Goal: Transaction & Acquisition: Subscribe to service/newsletter

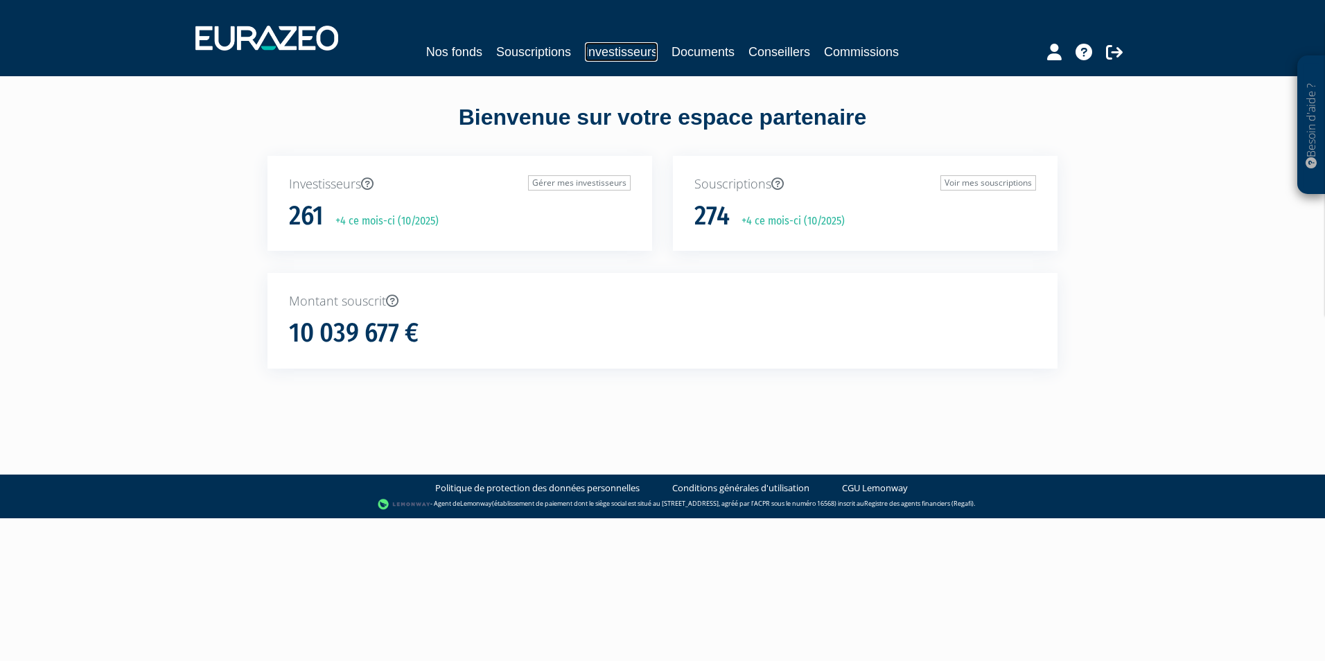
click at [613, 45] on link "Investisseurs" at bounding box center [621, 51] width 73 height 19
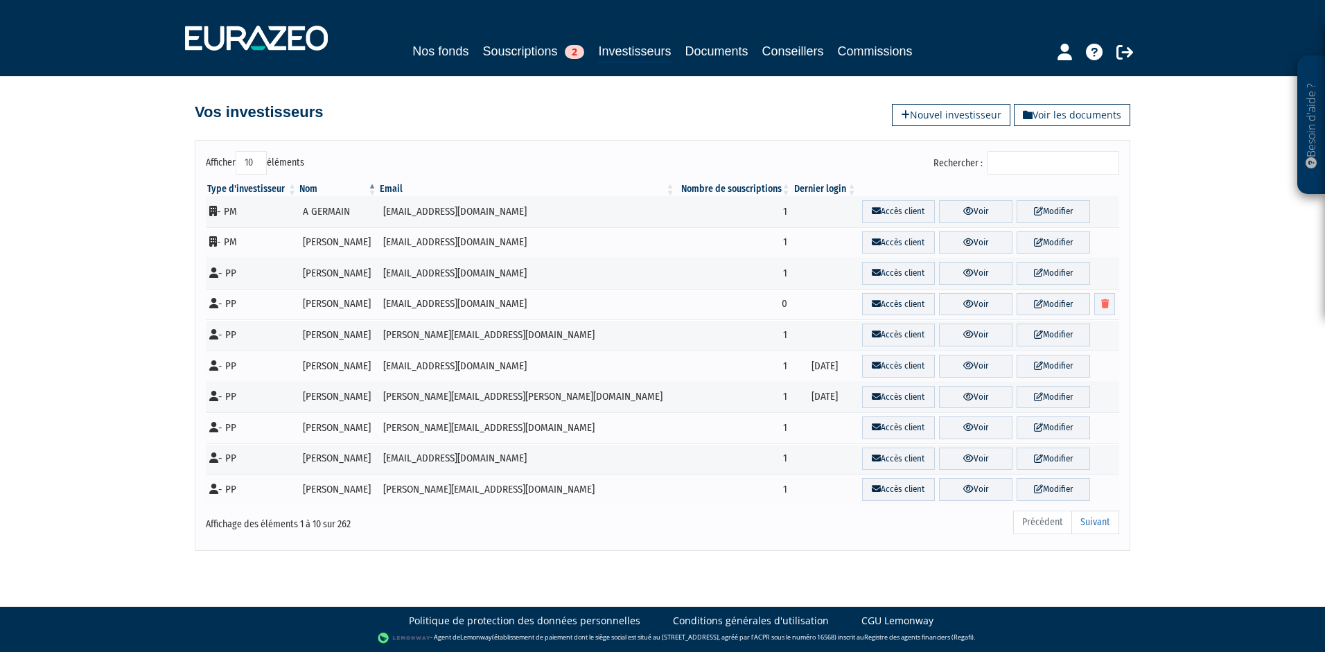
click at [1075, 154] on input "Rechercher :" at bounding box center [1053, 163] width 132 height 24
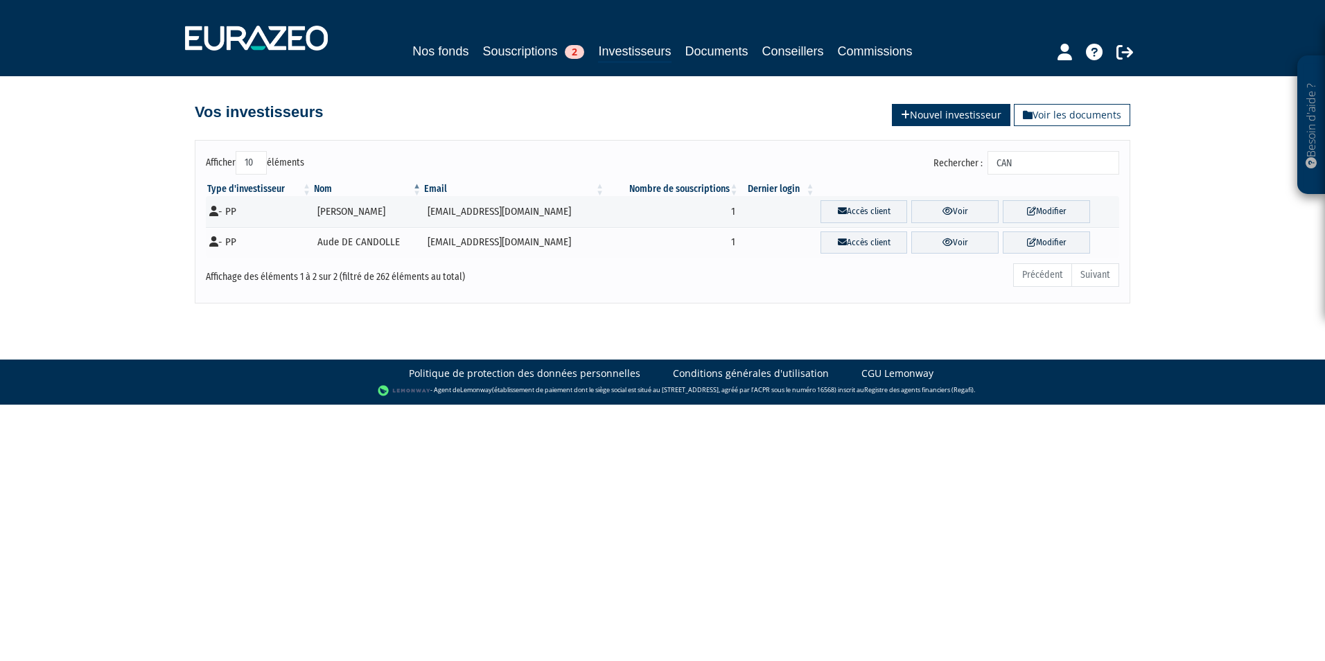
type input "CAN"
click at [965, 119] on link "Nouvel investisseur" at bounding box center [951, 115] width 118 height 22
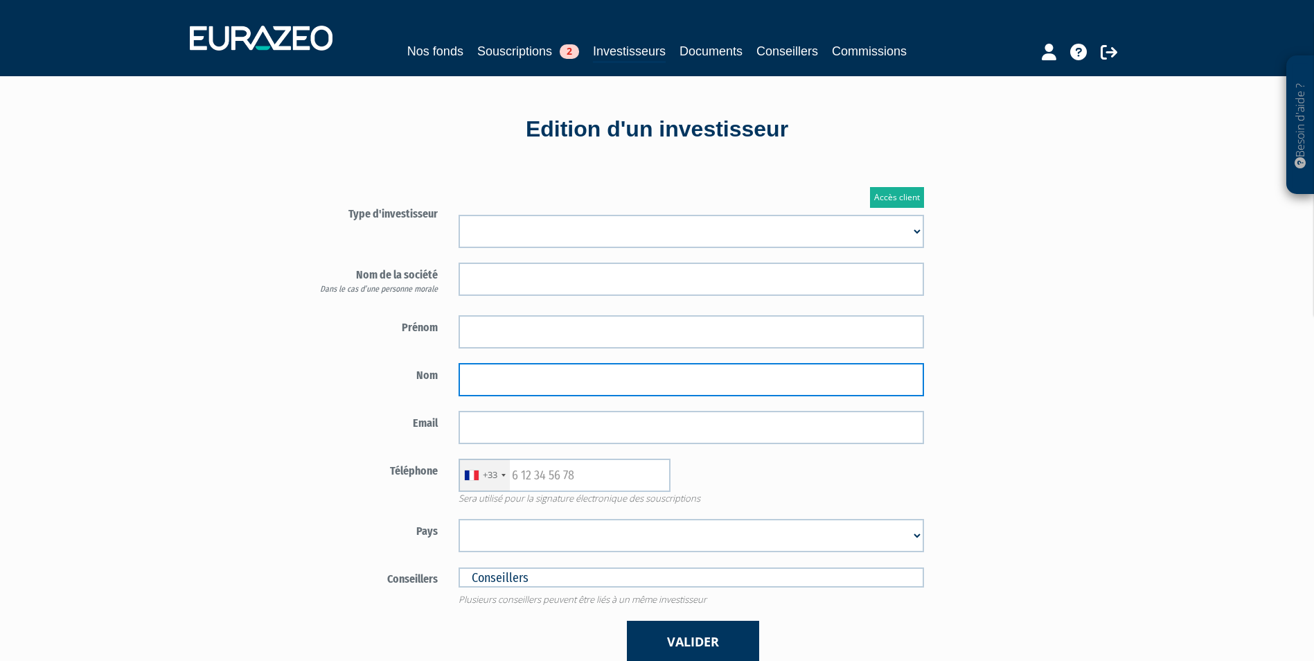
paste input "CANALI"
click at [518, 381] on input "CANALI" at bounding box center [692, 379] width 466 height 33
type input "CANALI"
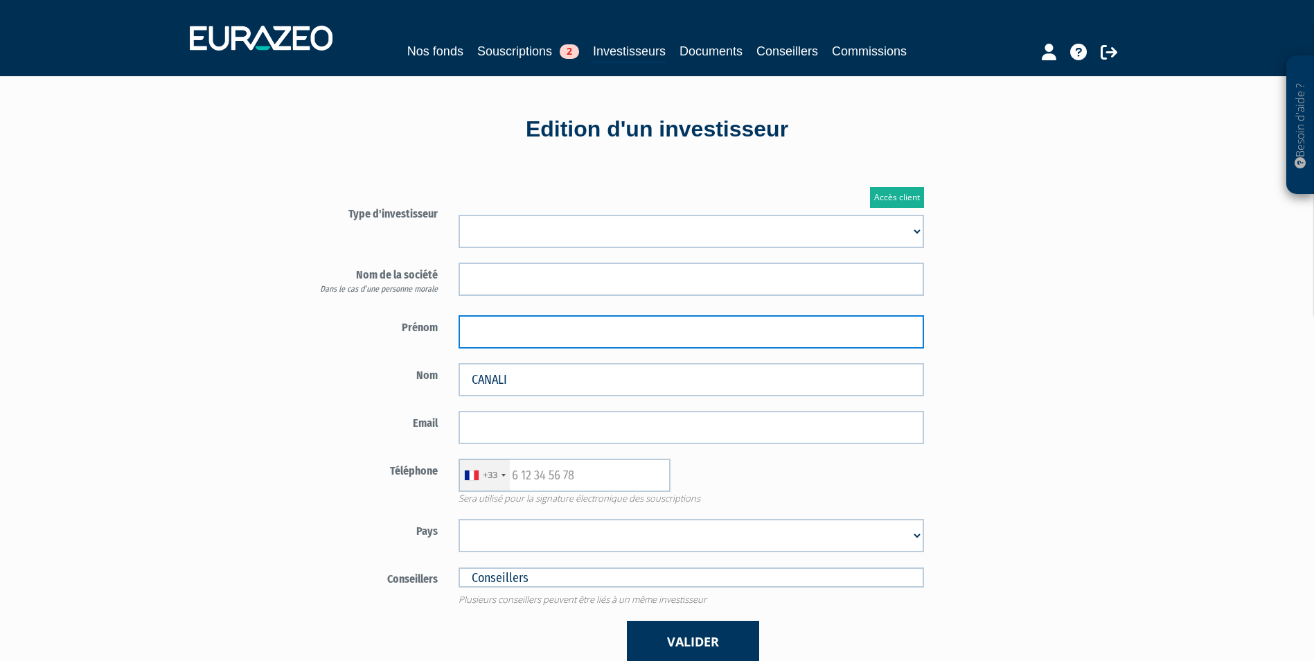
paste input "PHILIPPE"
click at [530, 333] on input "PHILIPPE" at bounding box center [692, 331] width 466 height 33
type input "PHILIPPE"
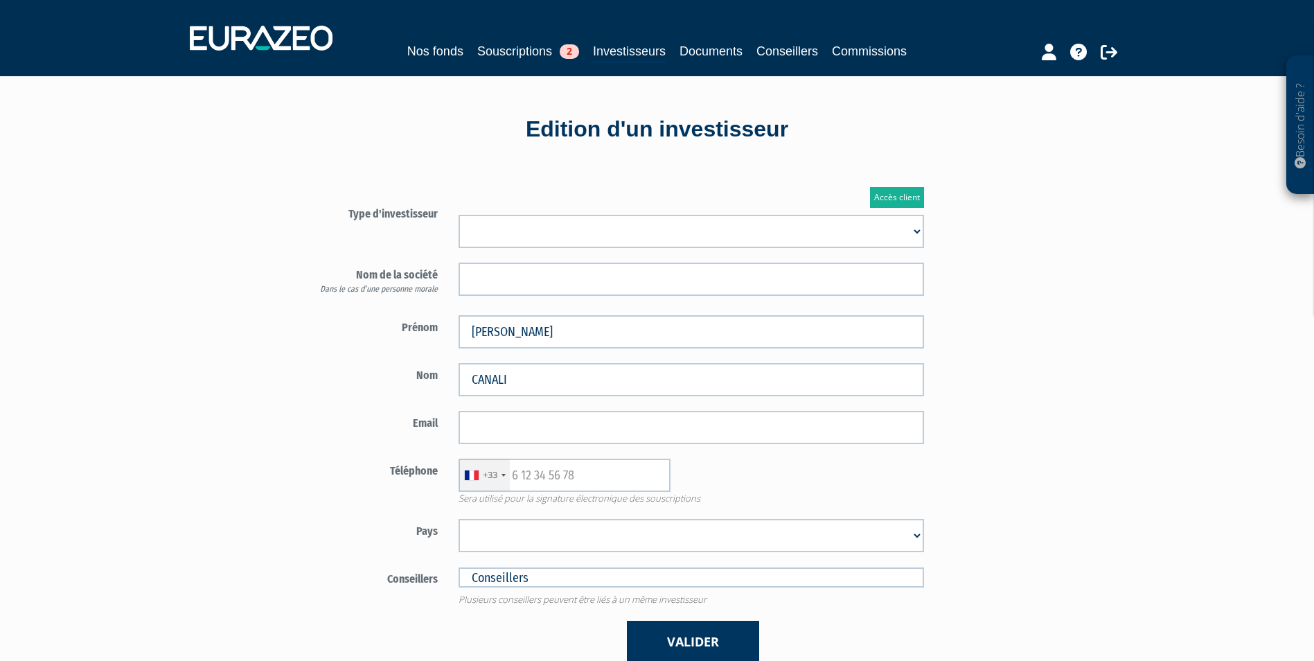
click at [566, 232] on select "Mr Mme Société" at bounding box center [692, 231] width 466 height 33
select select "1"
click at [459, 215] on select "Mr Mme Société" at bounding box center [692, 231] width 466 height 33
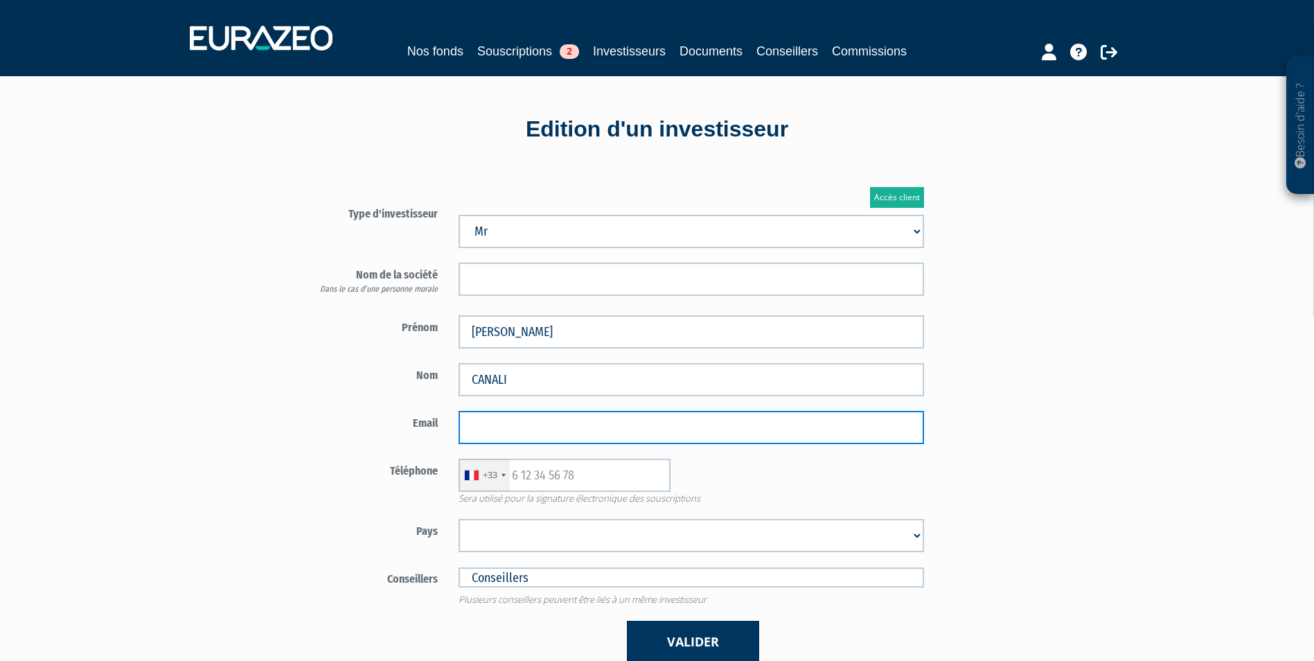
paste input "[EMAIL_ADDRESS][DOMAIN_NAME]"
click at [714, 430] on input "[EMAIL_ADDRESS][DOMAIN_NAME]" at bounding box center [692, 427] width 466 height 33
type input "[EMAIL_ADDRESS][DOMAIN_NAME]"
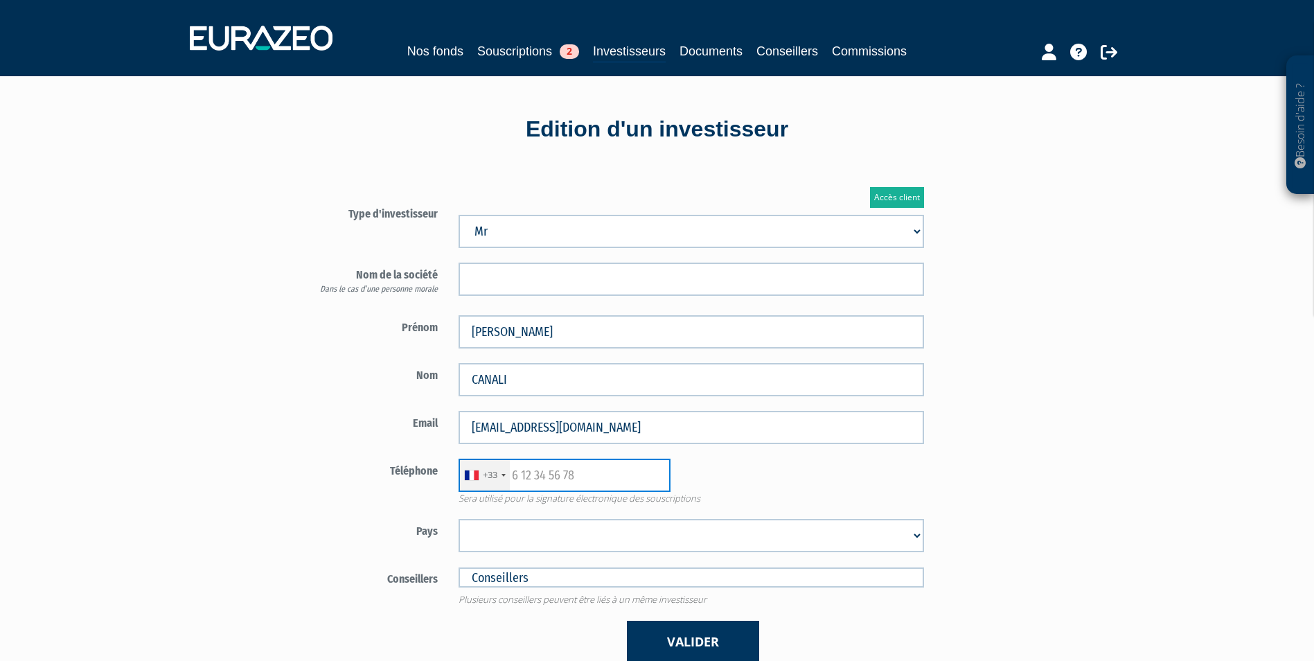
click at [618, 482] on input "text" at bounding box center [565, 475] width 212 height 33
paste input "0689537976"
type input "0689537976"
click at [624, 543] on select "Afghanistan Afrique du Sud Albanie Algérie Allemagne Andorre Angola Anguilla An…" at bounding box center [692, 535] width 466 height 33
select select "75"
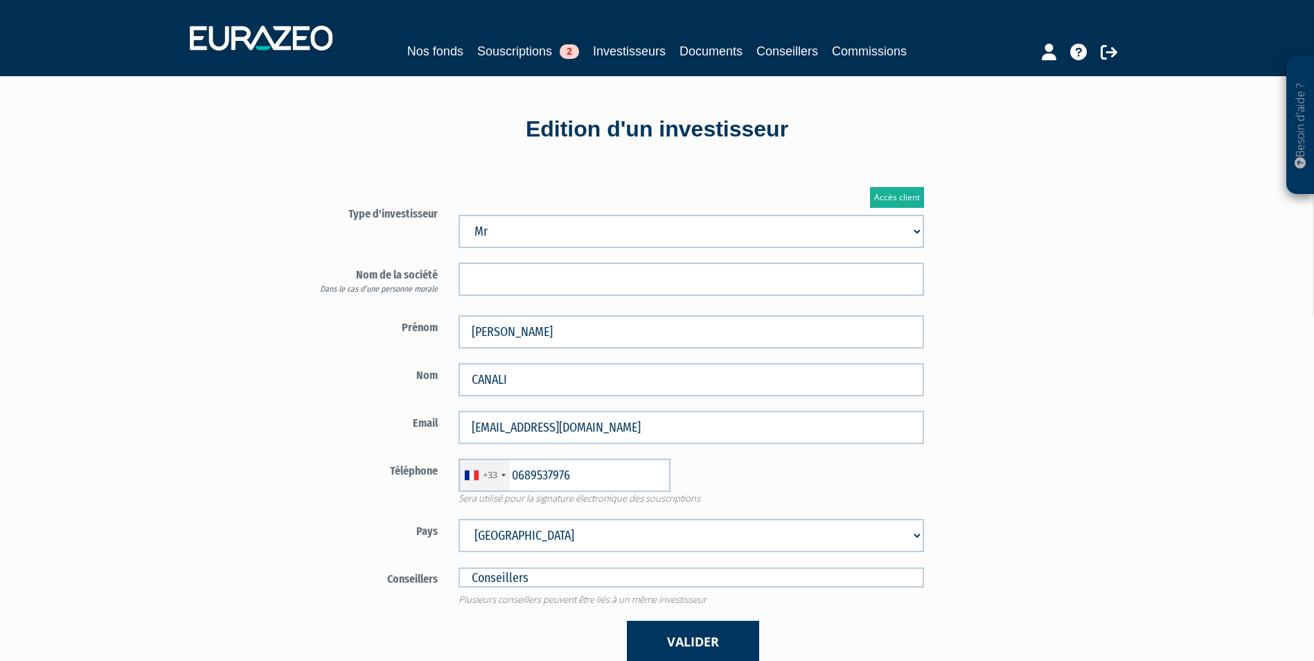
click at [459, 519] on select "Afghanistan Afrique du Sud Albanie Algérie Allemagne Andorre Angola Anguilla An…" at bounding box center [692, 535] width 466 height 33
click at [683, 631] on button "Valider" at bounding box center [693, 642] width 132 height 42
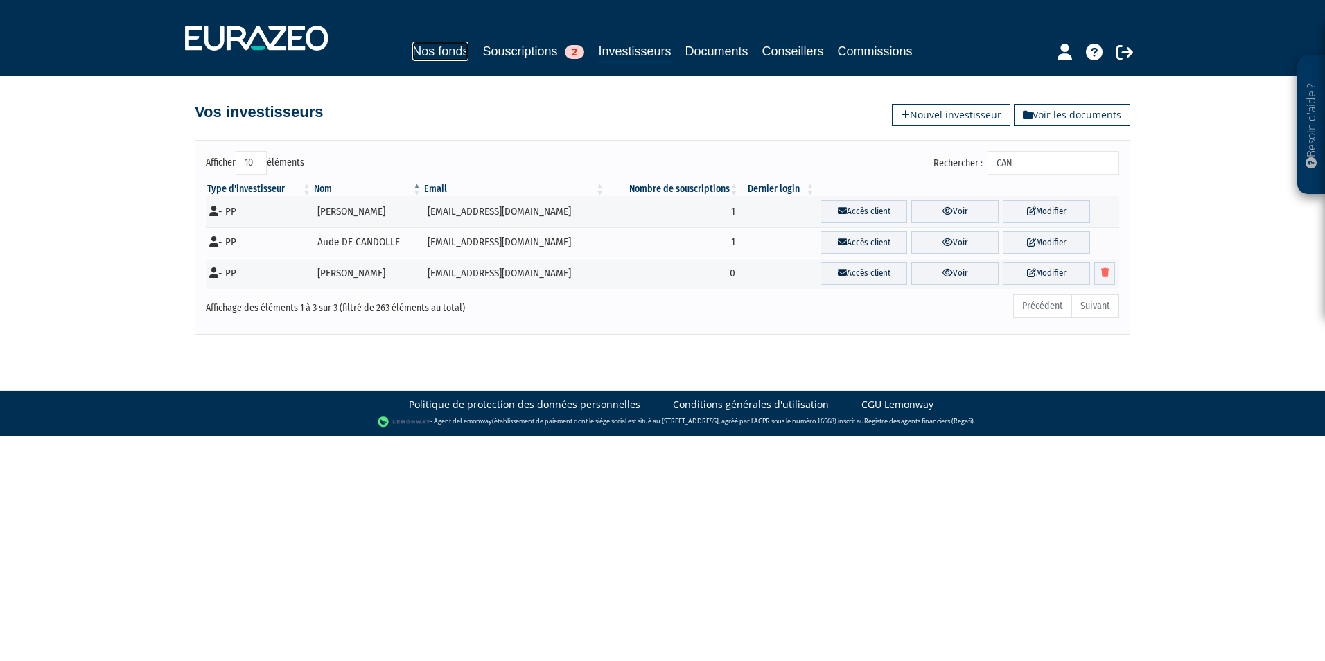
click at [435, 60] on link "Nos fonds" at bounding box center [440, 51] width 56 height 19
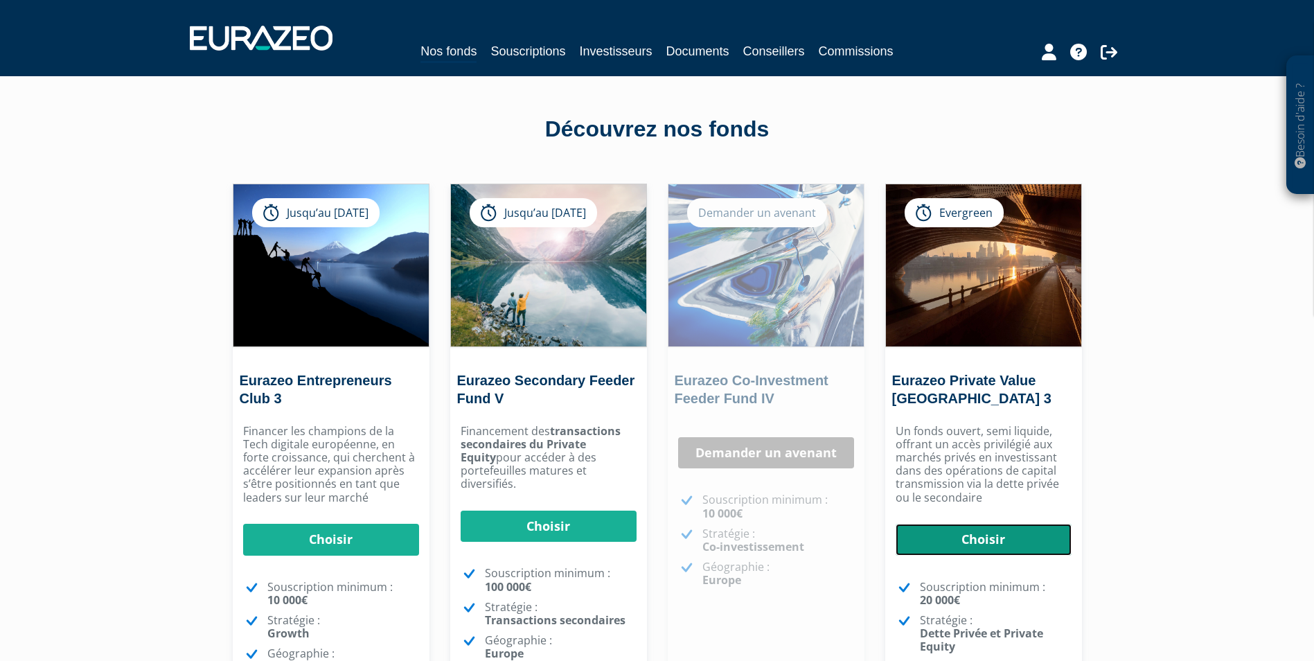
click at [1007, 550] on link "Choisir" at bounding box center [984, 540] width 176 height 32
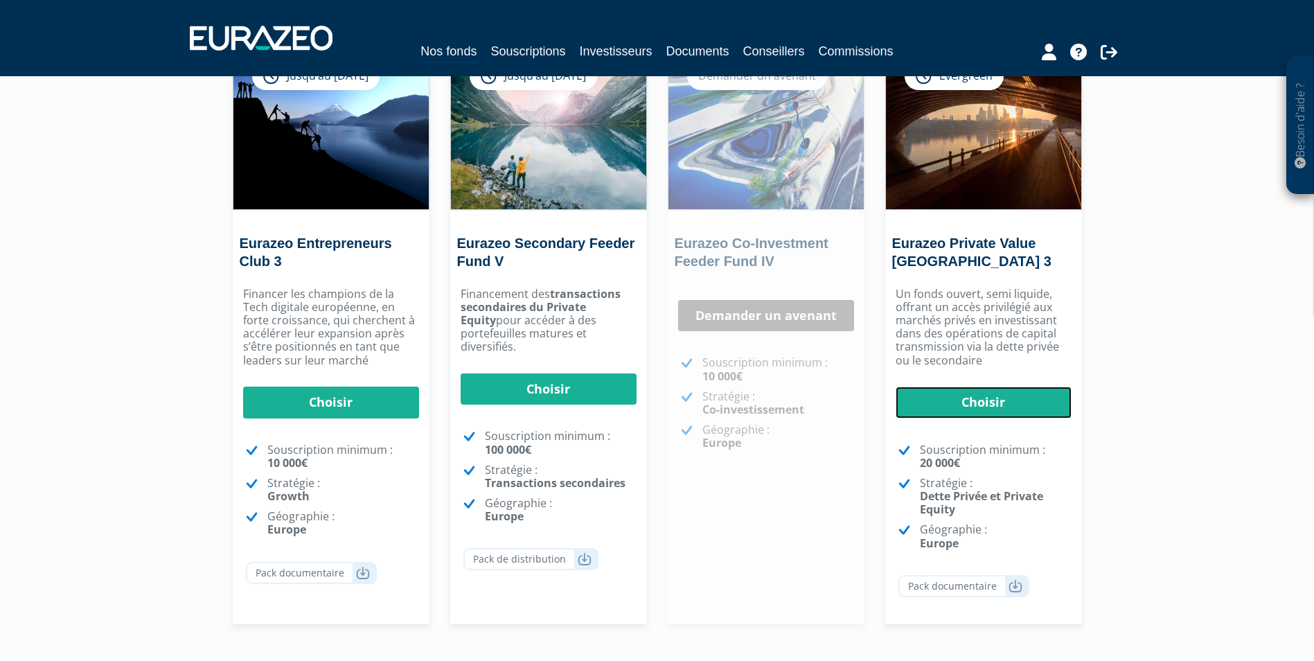
scroll to position [139, 0]
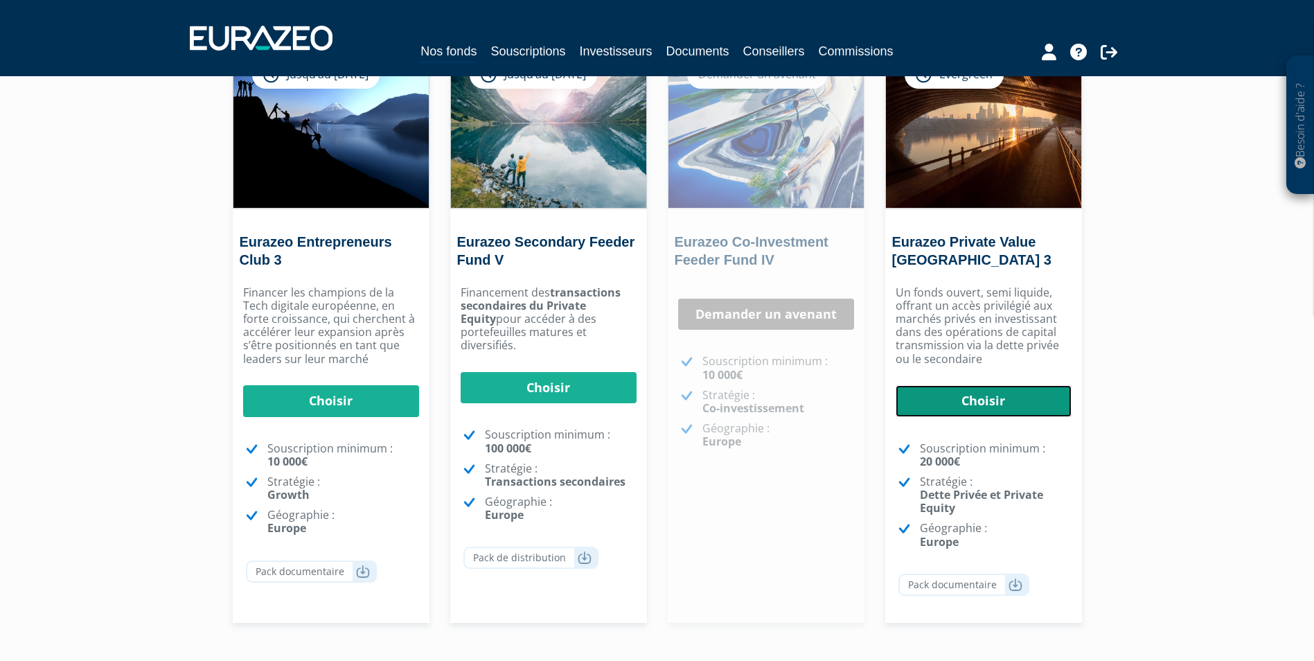
click at [982, 401] on link "Choisir" at bounding box center [984, 401] width 176 height 32
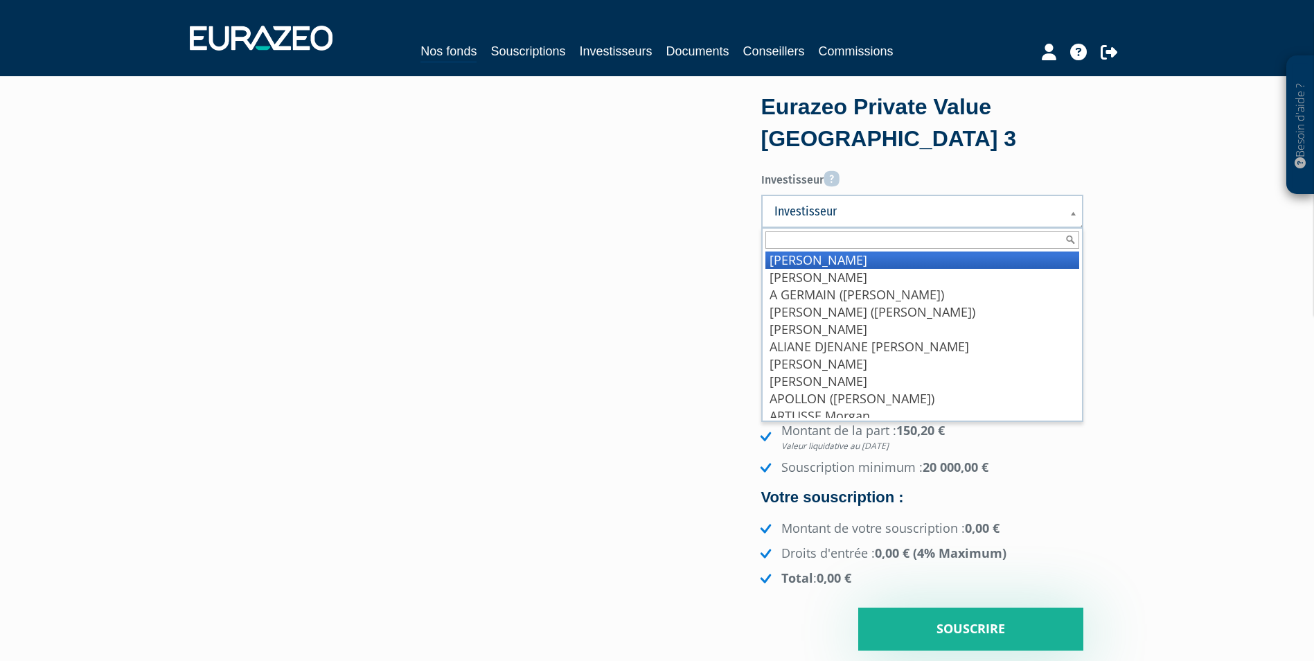
click at [863, 204] on span "Investisseur" at bounding box center [914, 211] width 278 height 17
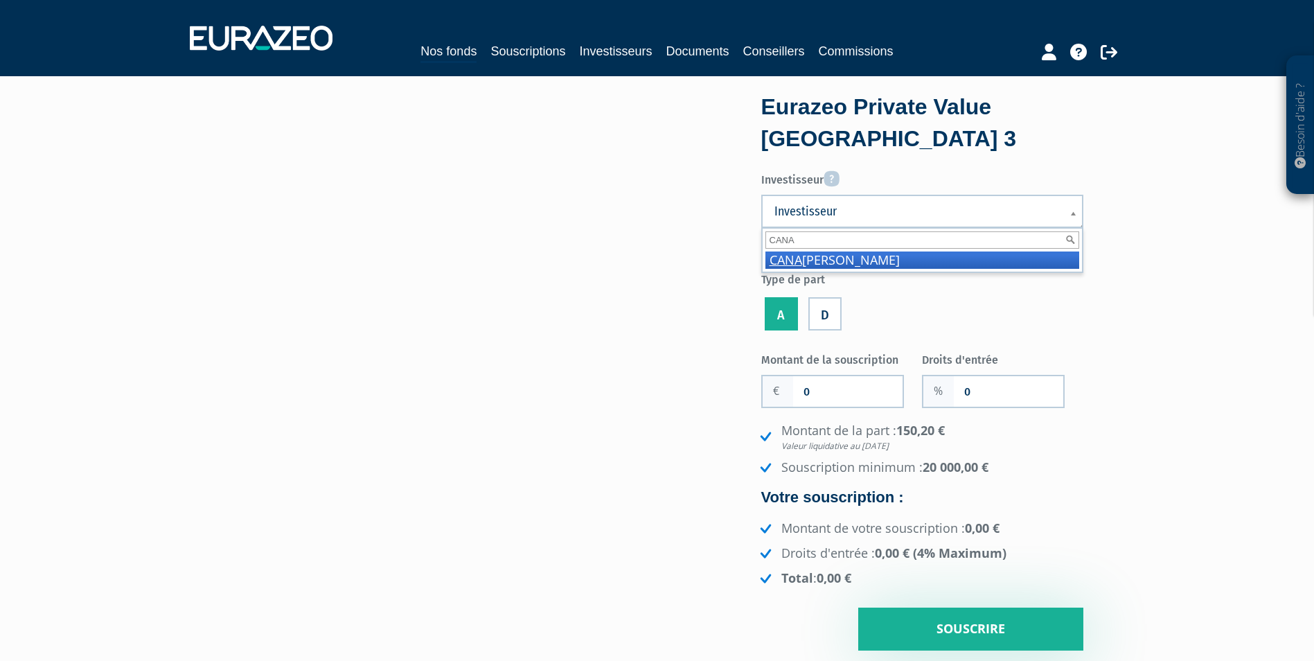
type input "CANA"
click at [885, 261] on li "CANA LI PHILIPPE" at bounding box center [923, 260] width 314 height 17
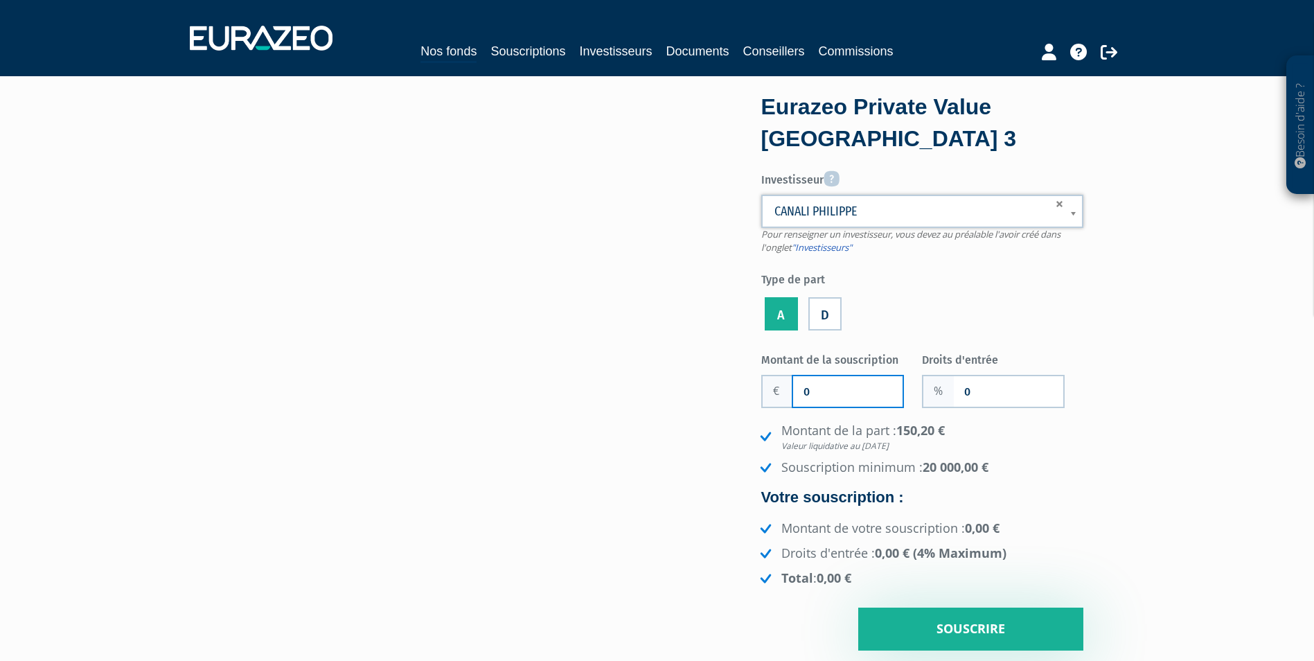
click at [856, 382] on input "0" at bounding box center [847, 391] width 109 height 30
paste input "20 00"
type input "20 000"
click at [958, 394] on input "0" at bounding box center [1008, 391] width 109 height 30
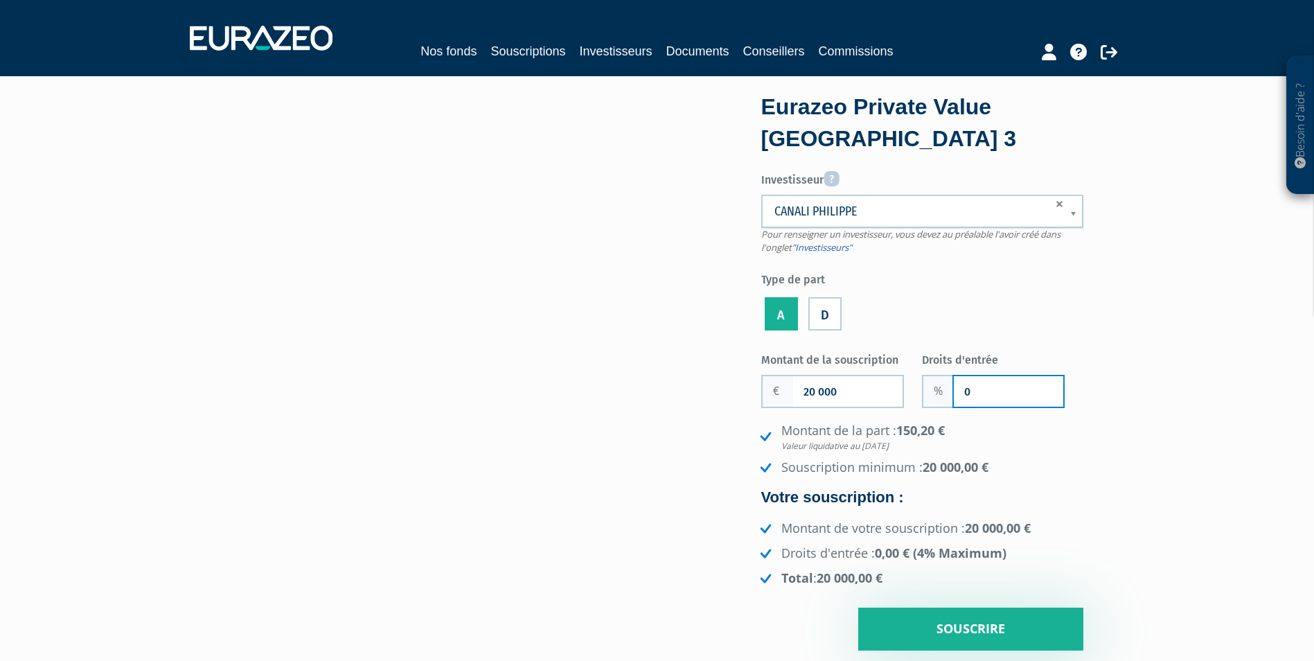
click at [958, 394] on input "0" at bounding box center [1008, 391] width 109 height 30
type input "2"
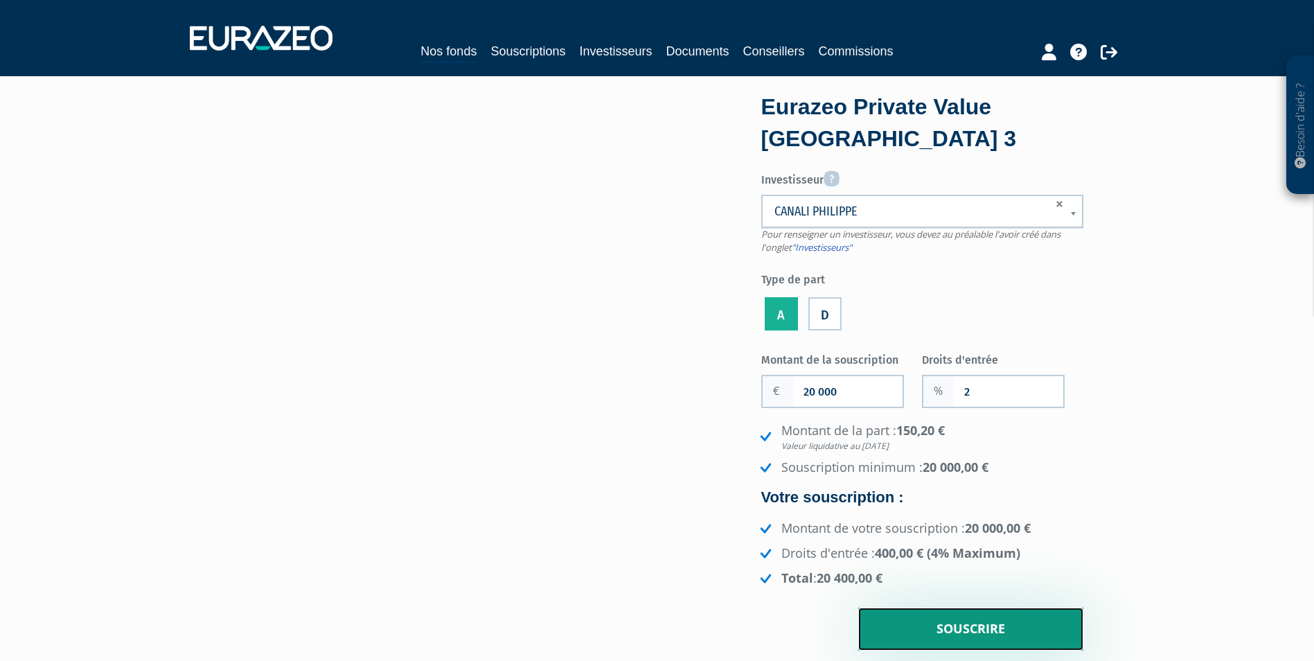
click at [1021, 644] on input "Souscrire" at bounding box center [971, 629] width 225 height 43
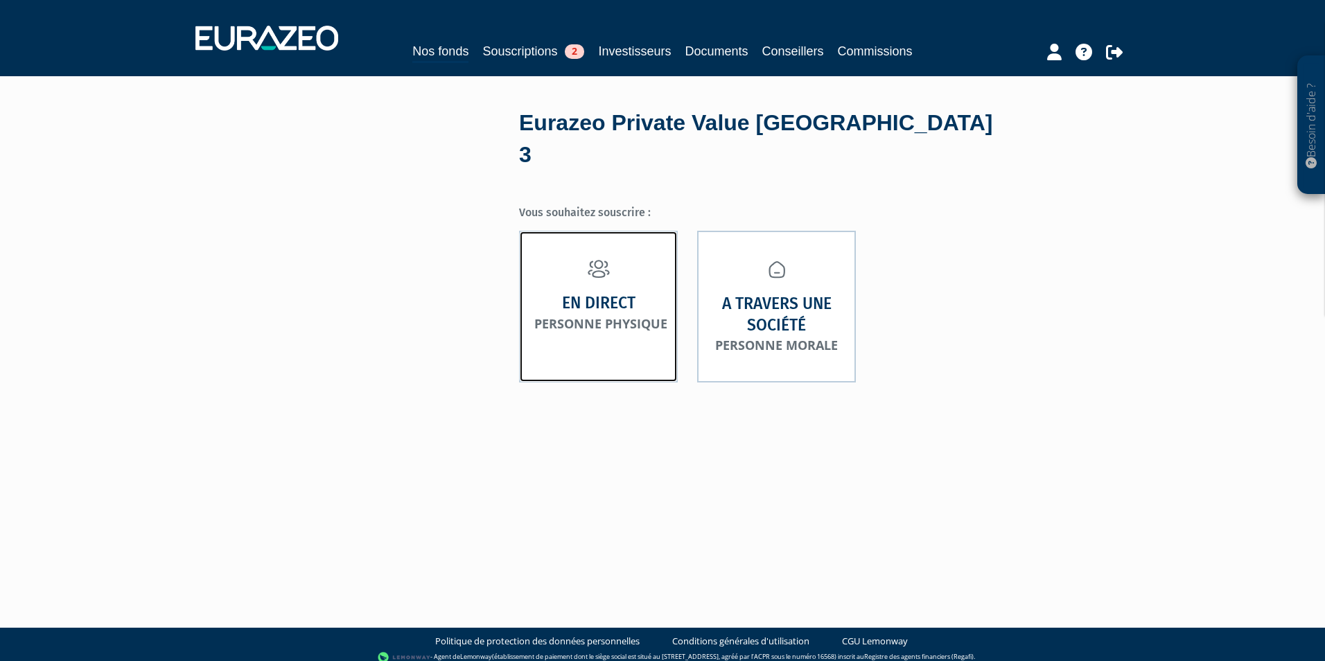
click at [661, 346] on link "En direct Personne physique" at bounding box center [598, 307] width 159 height 152
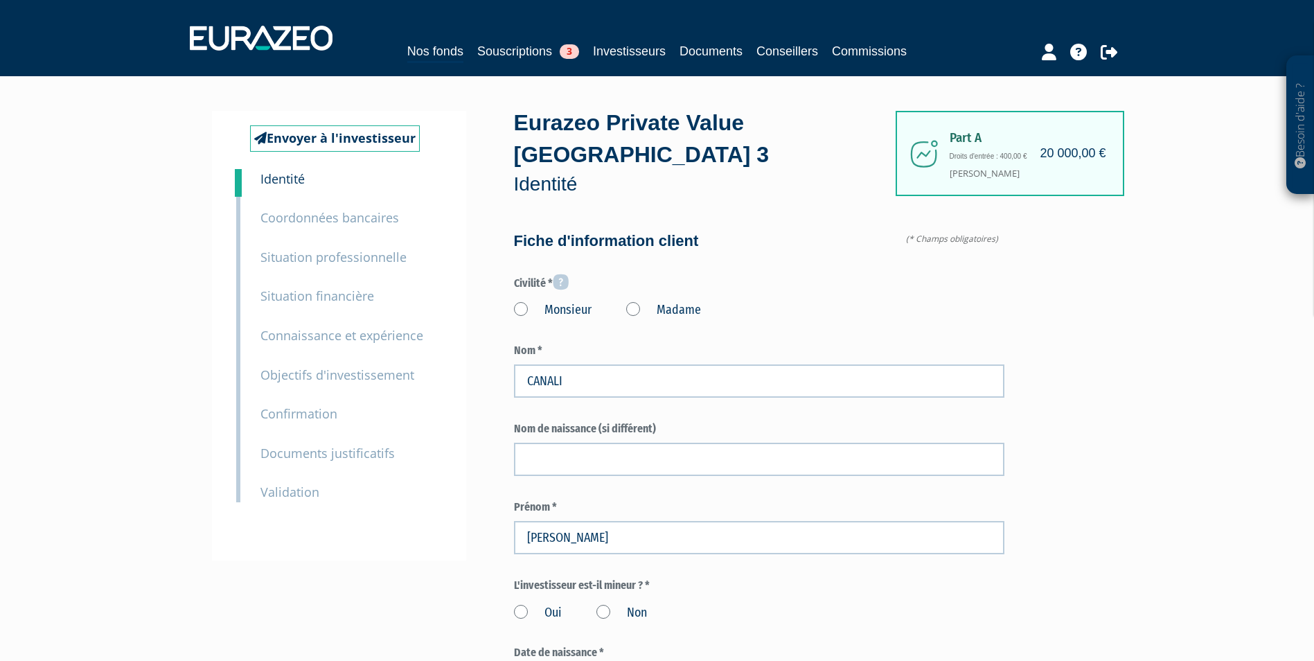
click at [563, 297] on div "Monsieur Madame" at bounding box center [759, 308] width 491 height 23
click at [563, 301] on label "Monsieur" at bounding box center [553, 310] width 78 height 18
click at [0, 0] on input "Monsieur" at bounding box center [0, 0] width 0 height 0
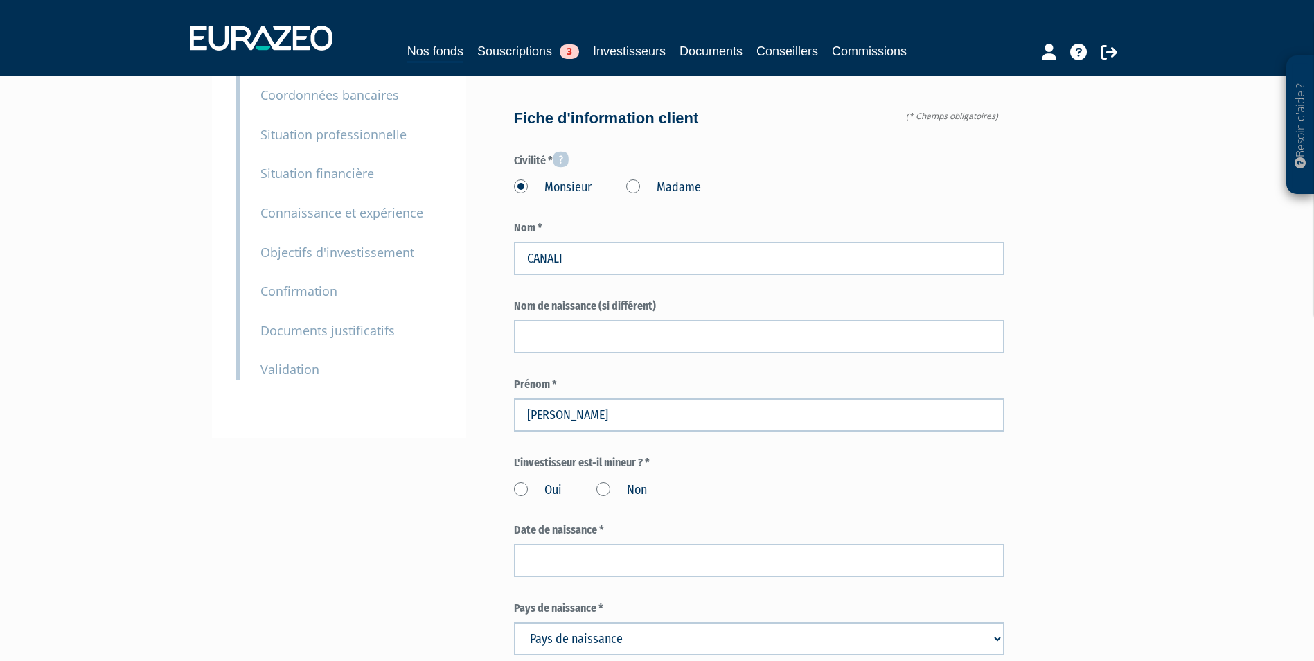
scroll to position [139, 0]
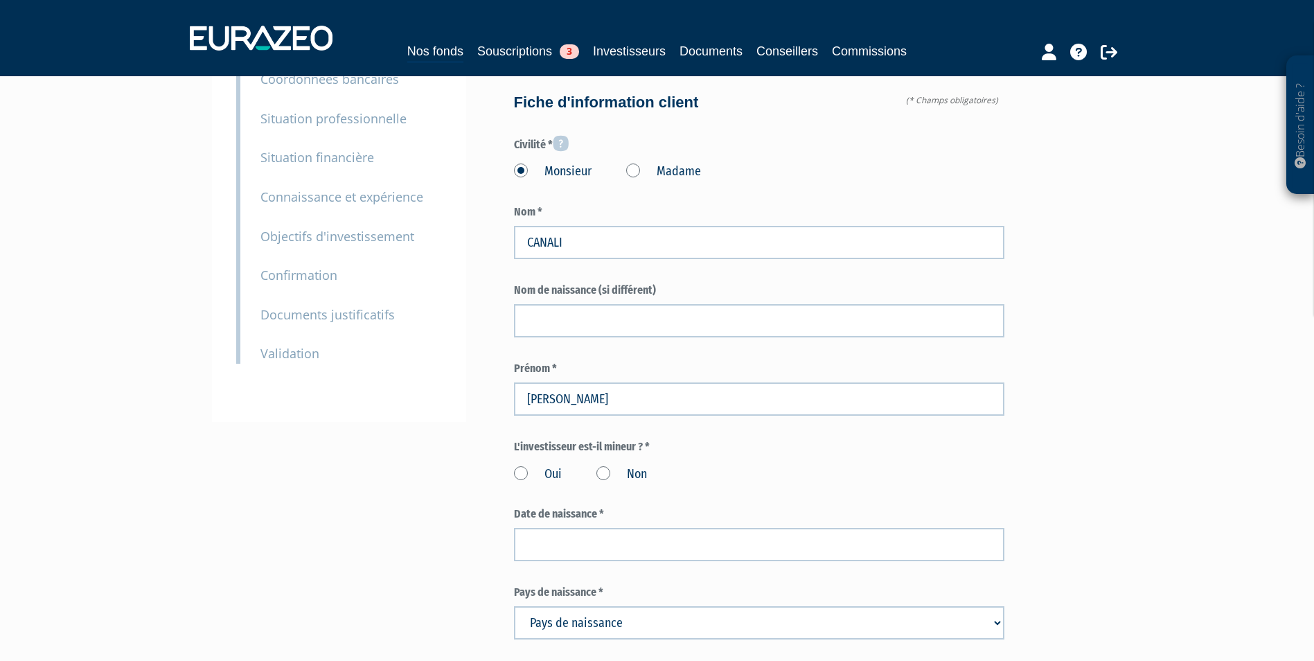
click at [598, 466] on label "Non" at bounding box center [622, 475] width 51 height 18
click at [0, 0] on input "Non" at bounding box center [0, 0] width 0 height 0
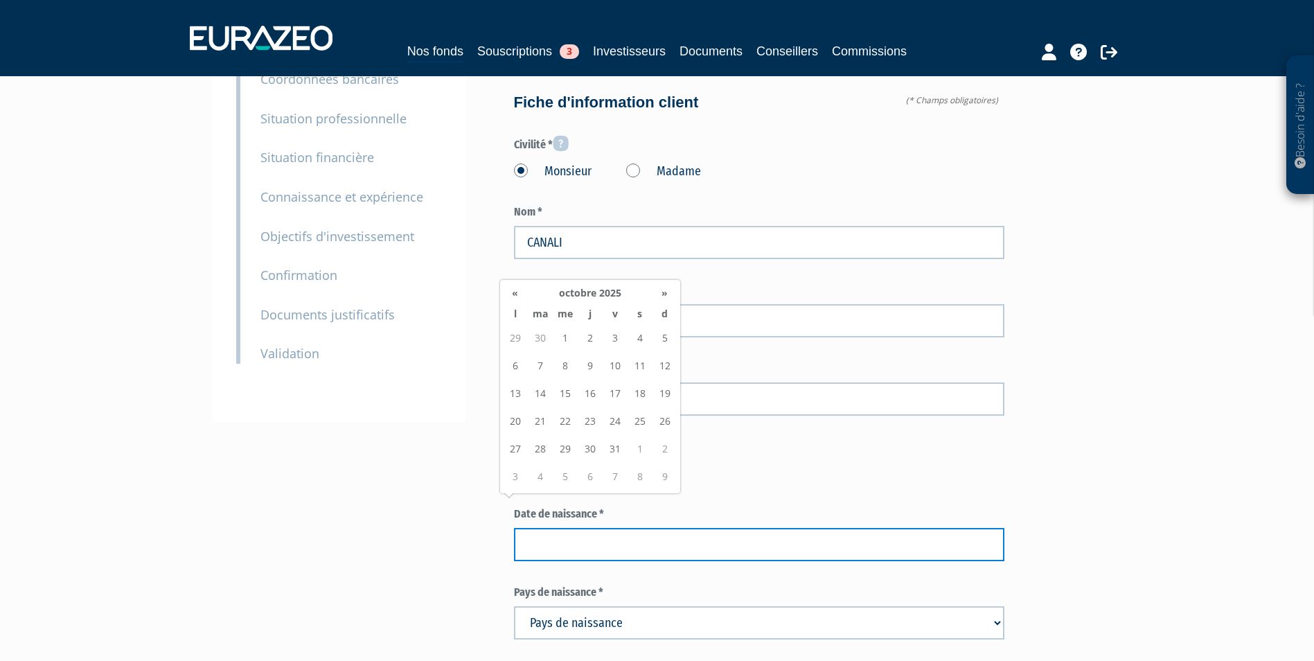
click at [623, 528] on input at bounding box center [759, 544] width 491 height 33
paste input "19/01/1974"
type input "19/01/1974"
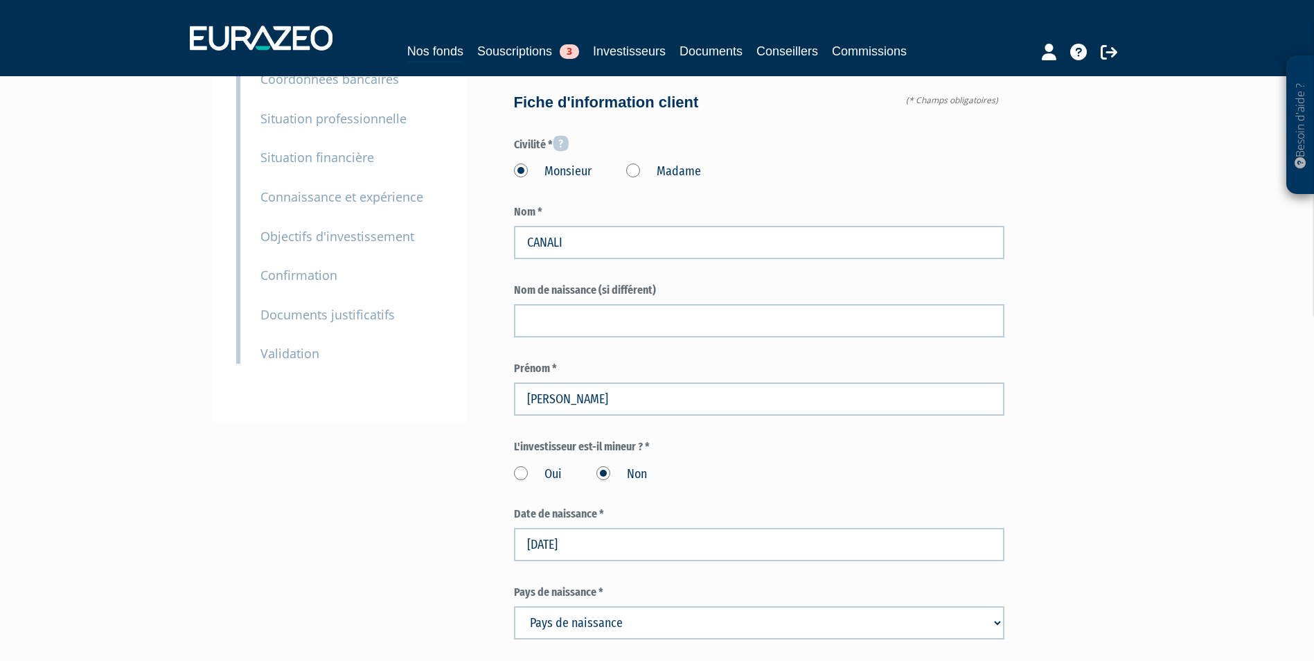
click at [641, 606] on select "Pays de naissance Afghanistan Afrique du Sud Albanie Algérie Allemagne Andorre" at bounding box center [759, 622] width 491 height 33
select select "75"
click at [514, 606] on select "Pays de naissance Afghanistan Afrique du Sud Albanie Algérie Allemagne Andorre" at bounding box center [759, 622] width 491 height 33
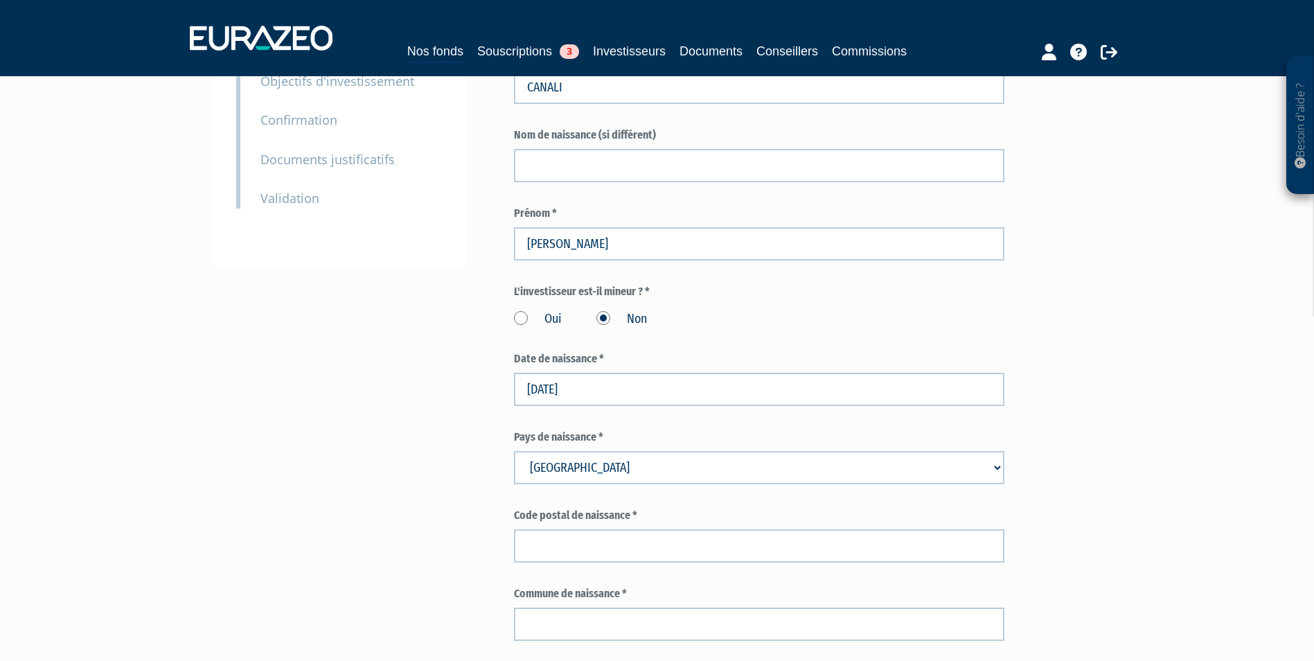
scroll to position [346, 0]
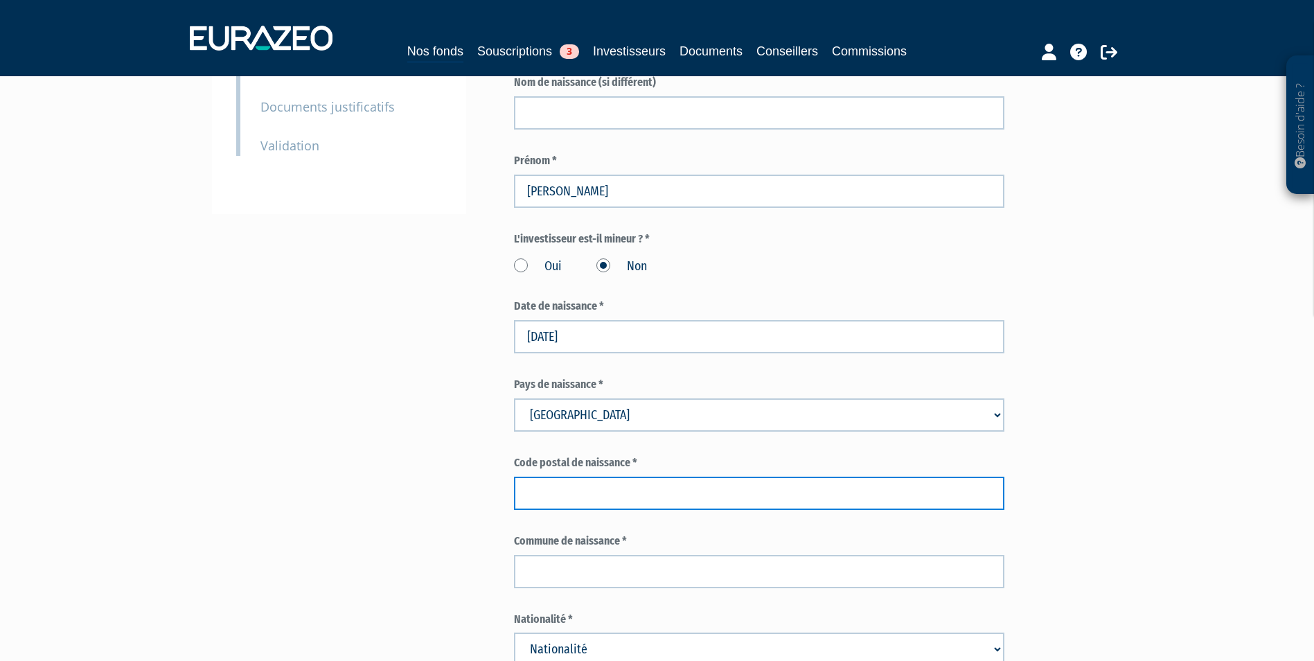
click at [811, 477] on input "text" at bounding box center [759, 493] width 491 height 33
paste input "95100"
type input "95100"
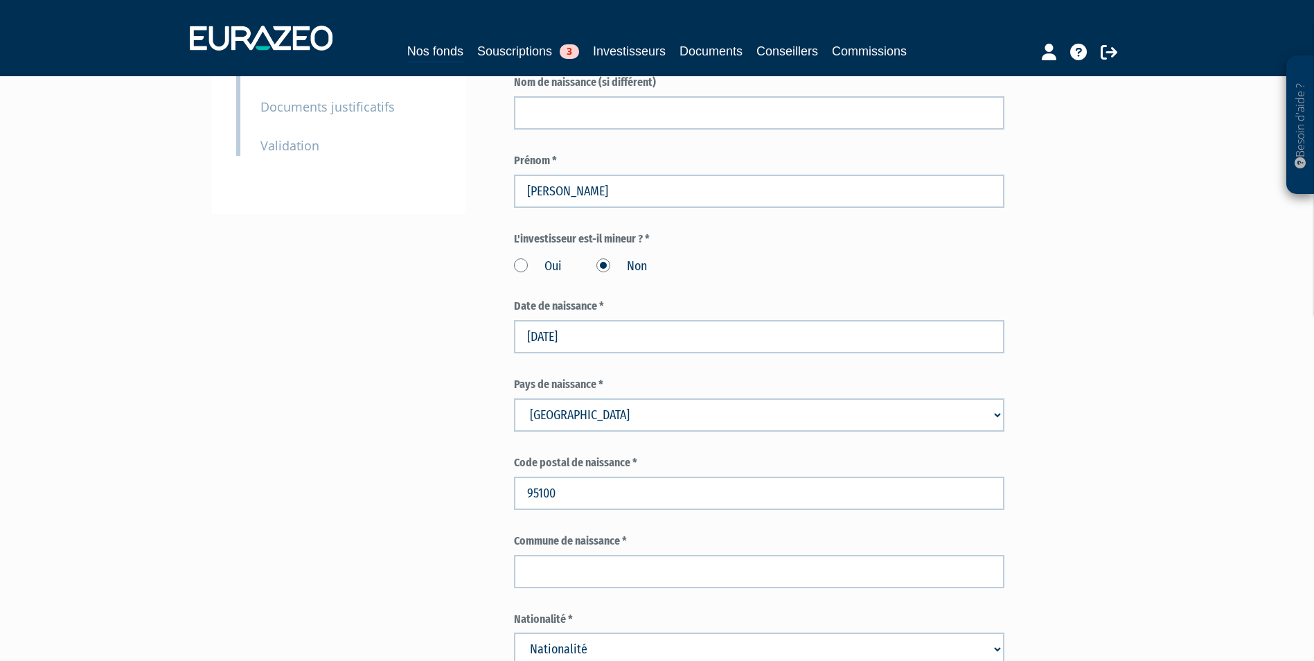
click at [770, 534] on label "Commune de naissance *" at bounding box center [759, 542] width 491 height 16
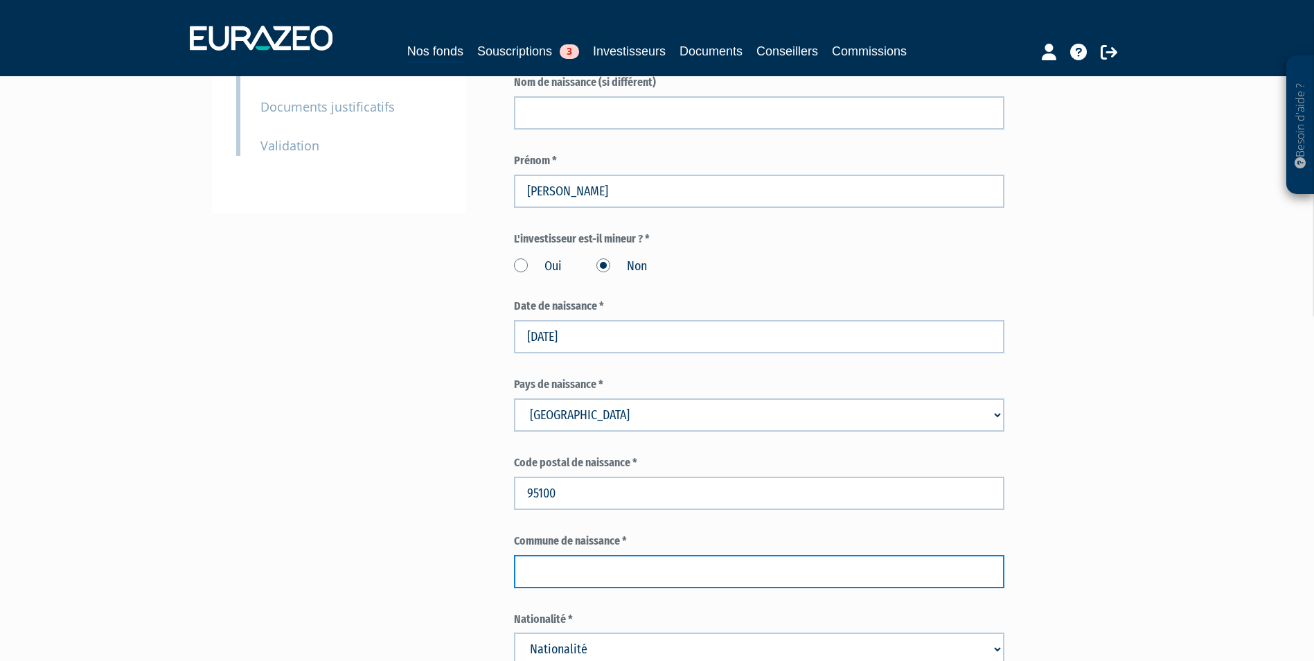
click at [561, 555] on input "text" at bounding box center [759, 571] width 491 height 33
paste input "Argenteuil"
type input "Argenteuil"
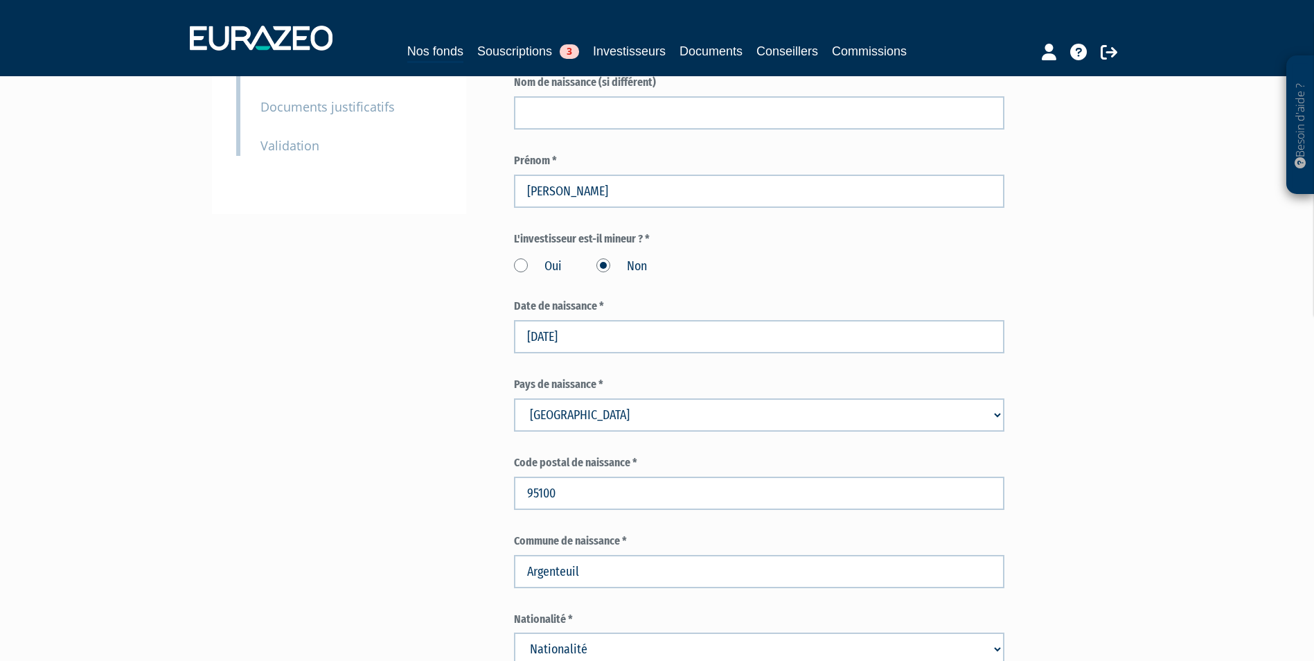
click at [721, 633] on select "Nationalité Afghanistan Afrique du Sud Albanie Algérie Allemagne Andorre" at bounding box center [759, 649] width 491 height 33
select select "75"
click at [514, 633] on select "Nationalité Afghanistan Afrique du Sud Albanie Algérie Allemagne Andorre" at bounding box center [759, 649] width 491 height 33
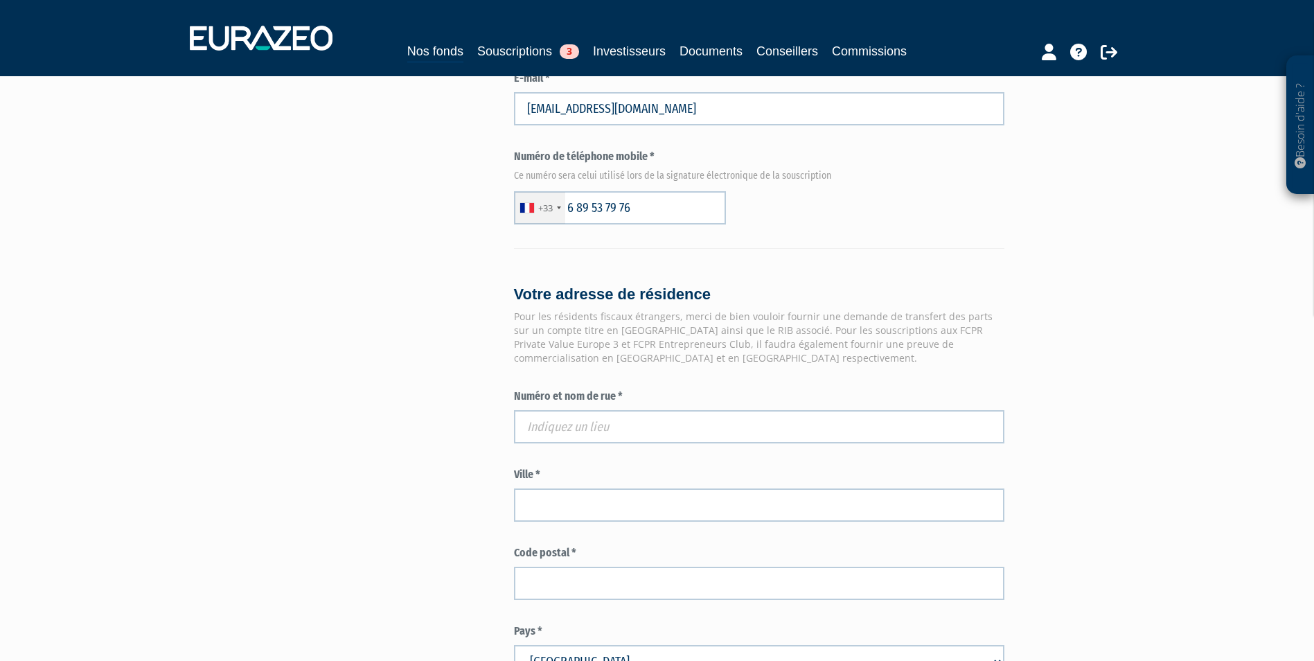
scroll to position [970, 0]
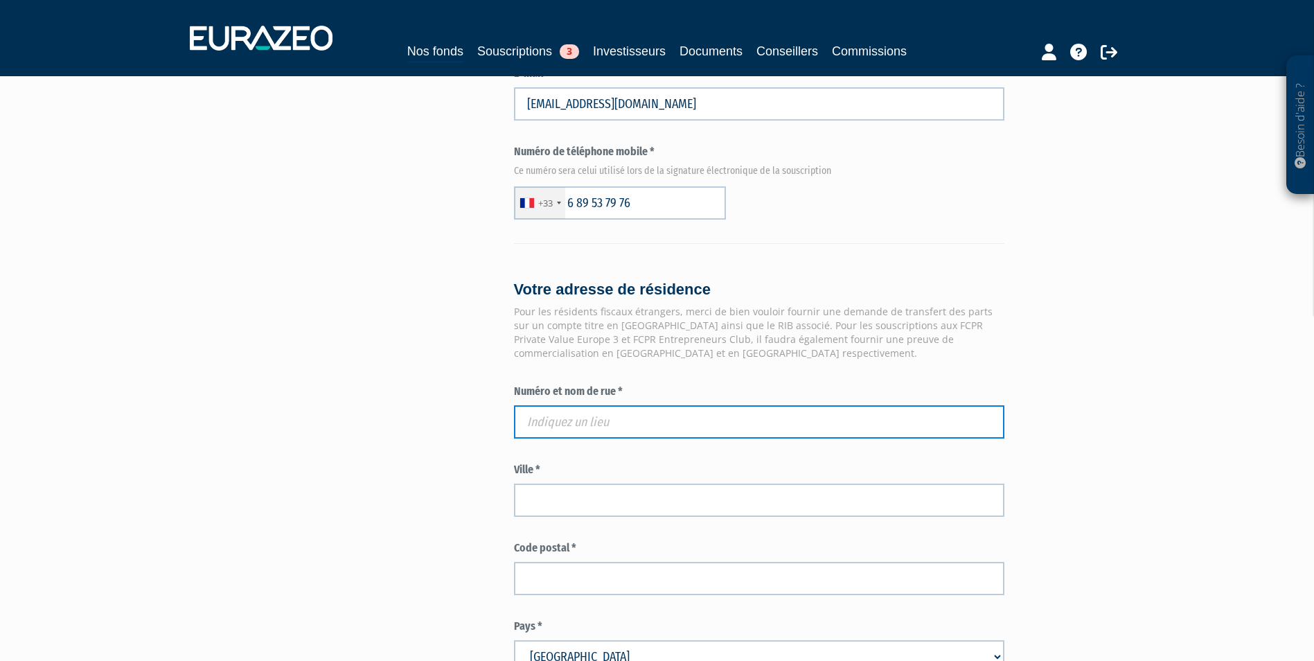
click at [676, 405] on input "text" at bounding box center [759, 421] width 491 height 33
paste input "22 B ALLEE DES HARAS"
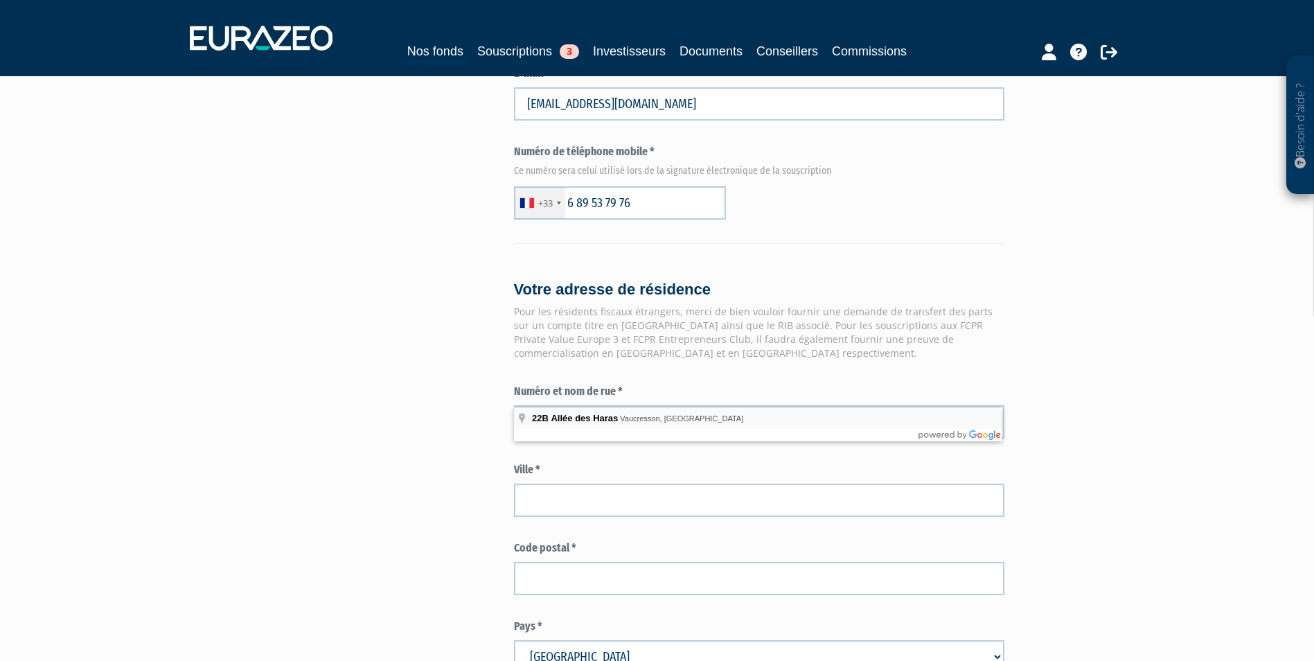
type input "22B Allée des Haras, Vaucresson, France"
type input "Vaucresson"
type input "92420"
type input "22B Allée des Haras"
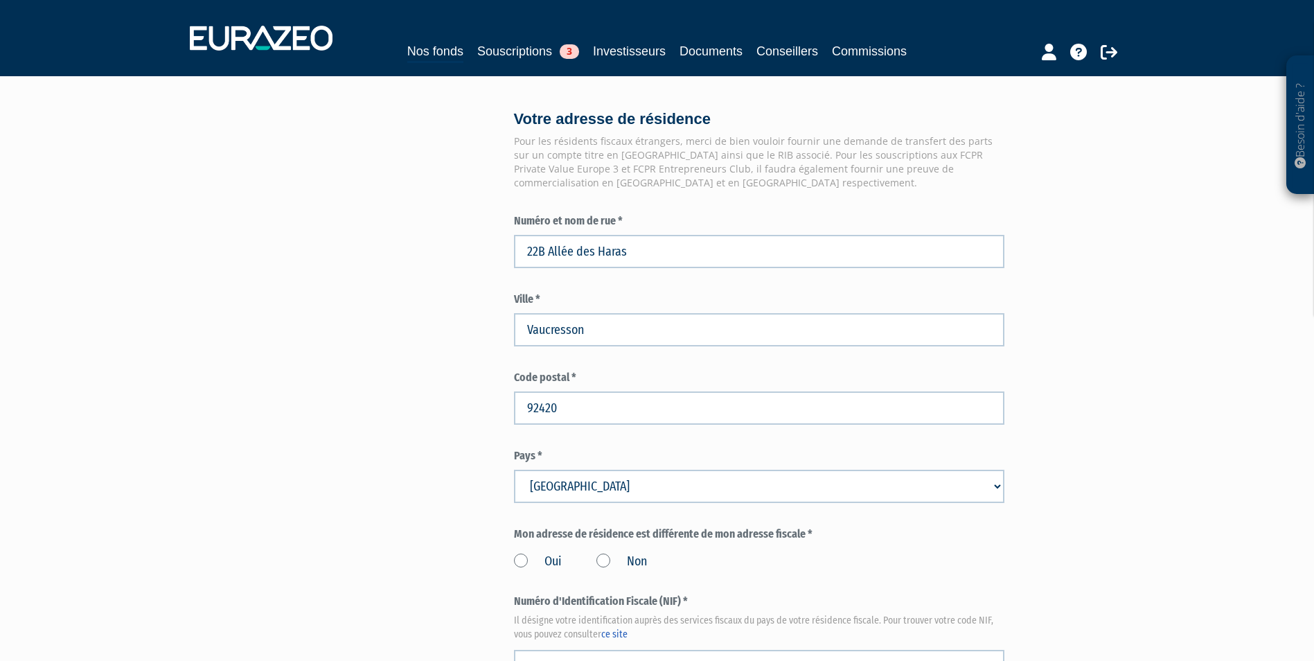
scroll to position [1178, 0]
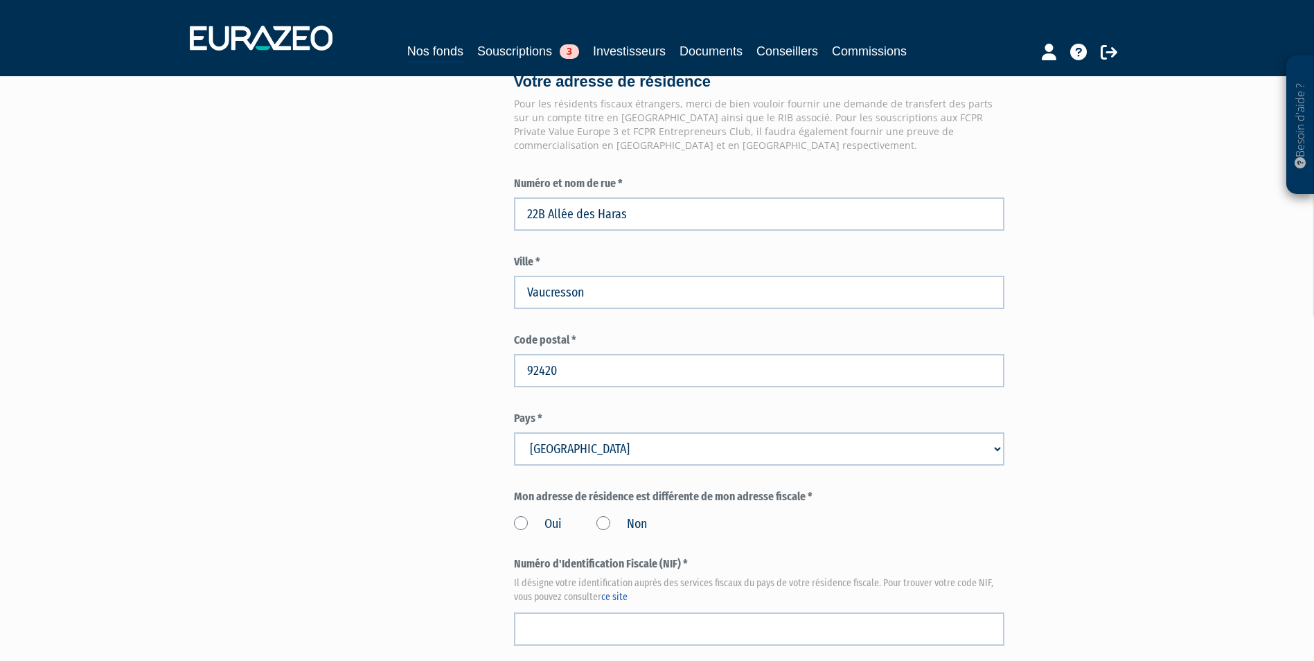
click at [628, 516] on label "Non" at bounding box center [622, 525] width 51 height 18
click at [0, 0] on input "Non" at bounding box center [0, 0] width 0 height 0
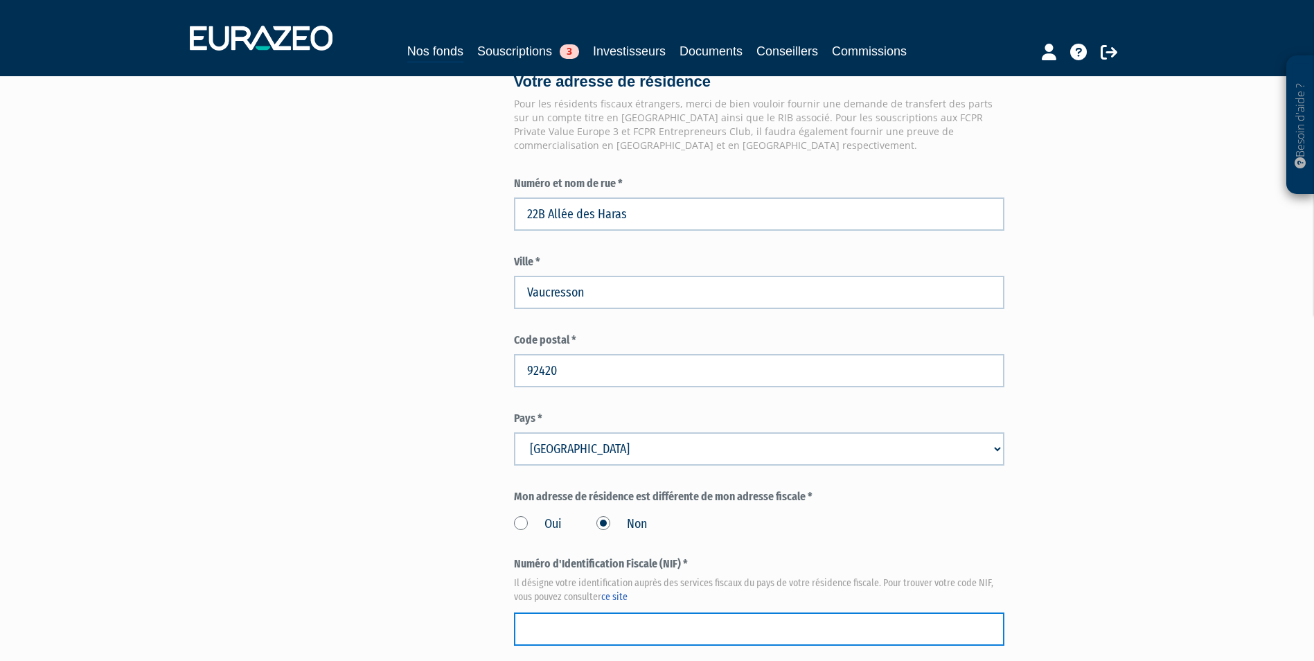
paste input "07 20 898 824 464"
click at [798, 613] on input "07 20 898 824 464" at bounding box center [759, 629] width 491 height 33
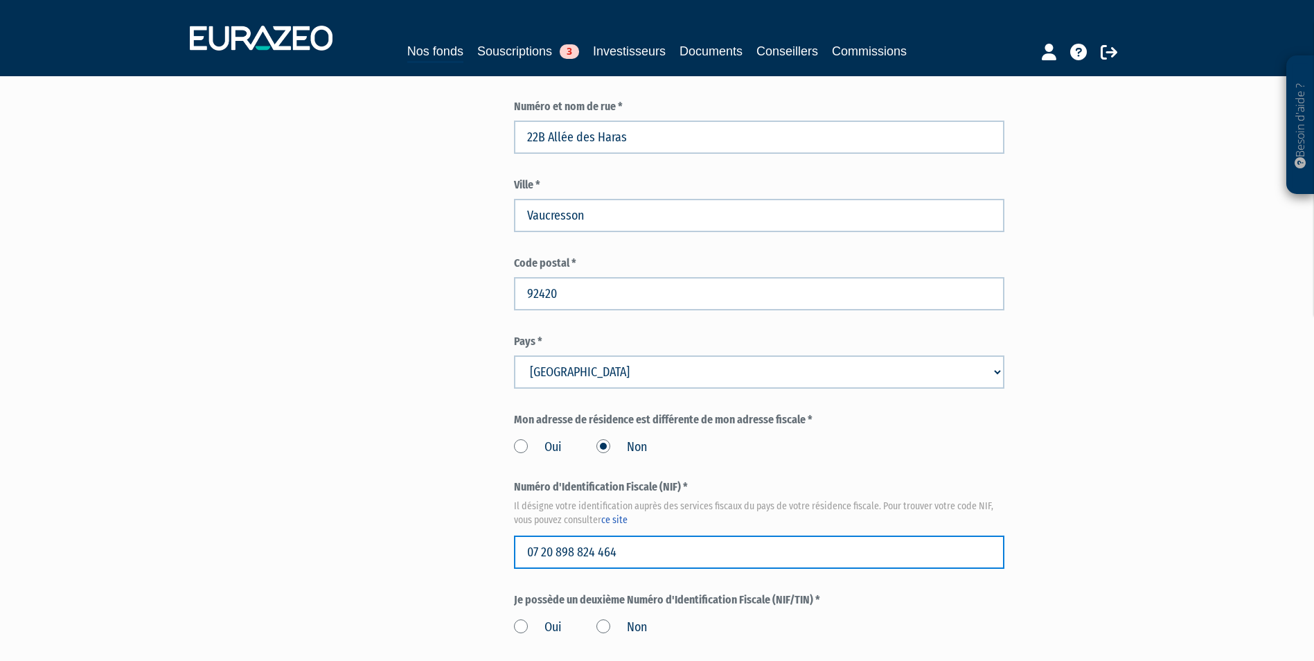
scroll to position [1317, 0]
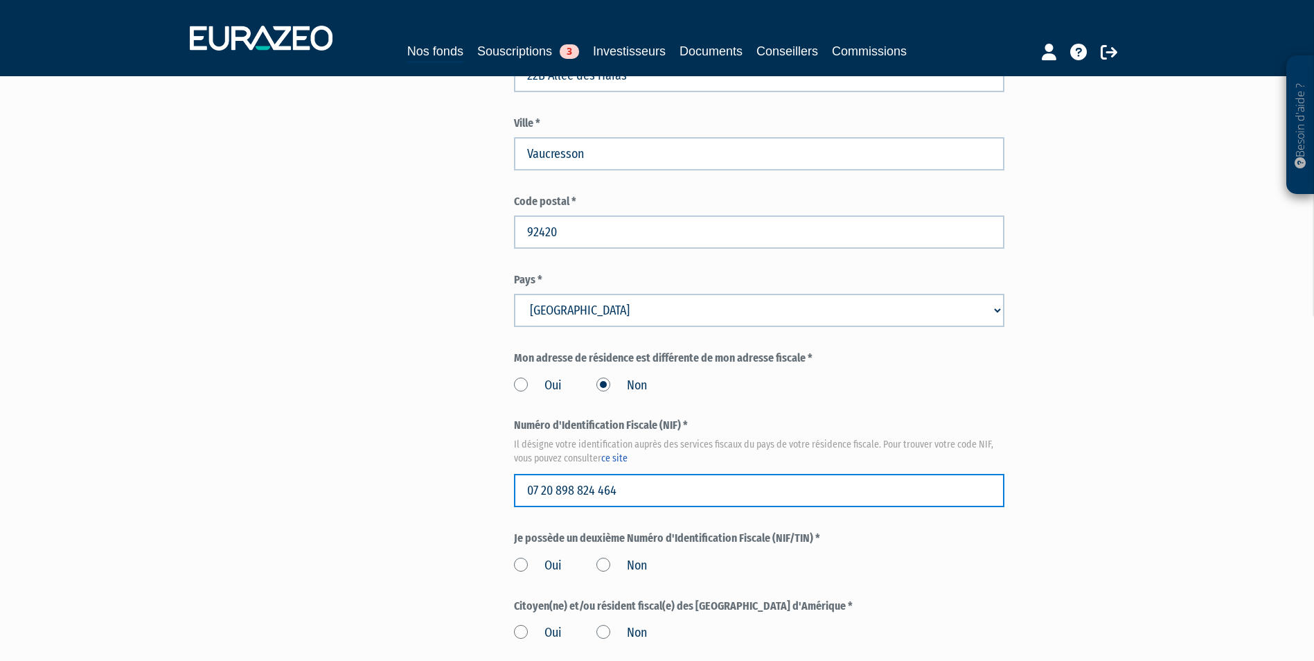
type input "07 20 898 824 464"
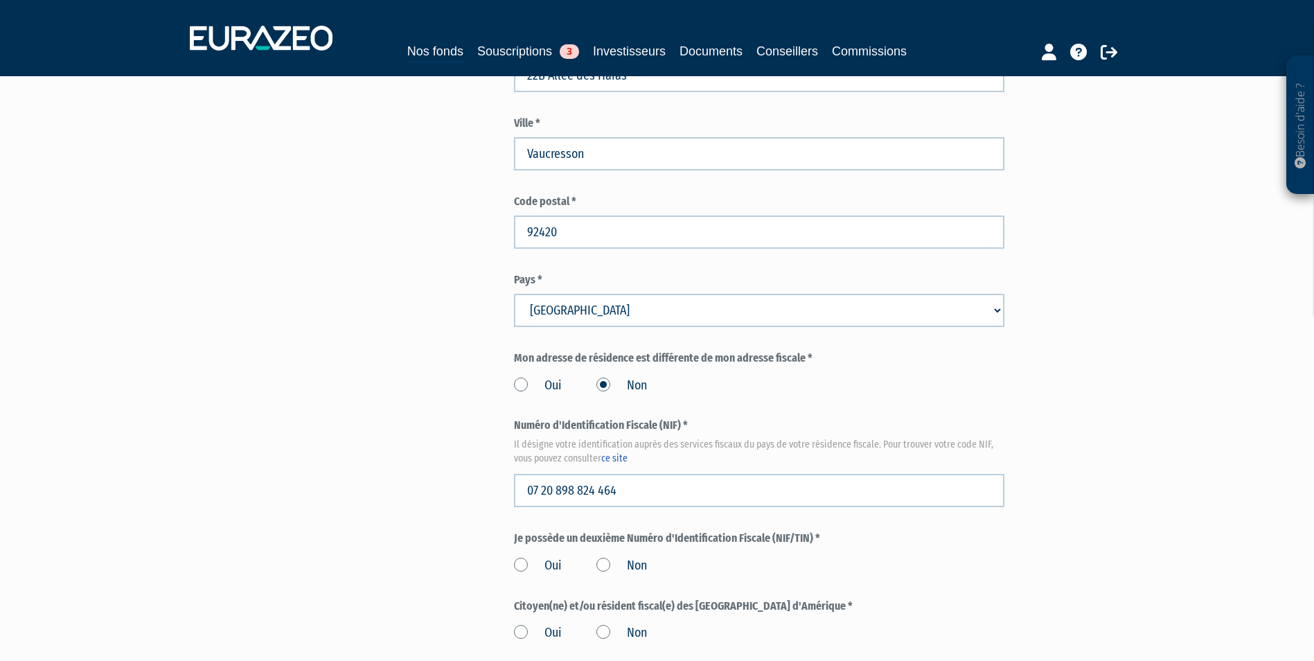
click at [626, 557] on label "Non" at bounding box center [622, 566] width 51 height 18
click at [0, 0] on input "Non" at bounding box center [0, 0] width 0 height 0
click at [613, 624] on label "Non" at bounding box center [622, 633] width 51 height 18
click at [0, 0] on input "Non" at bounding box center [0, 0] width 0 height 0
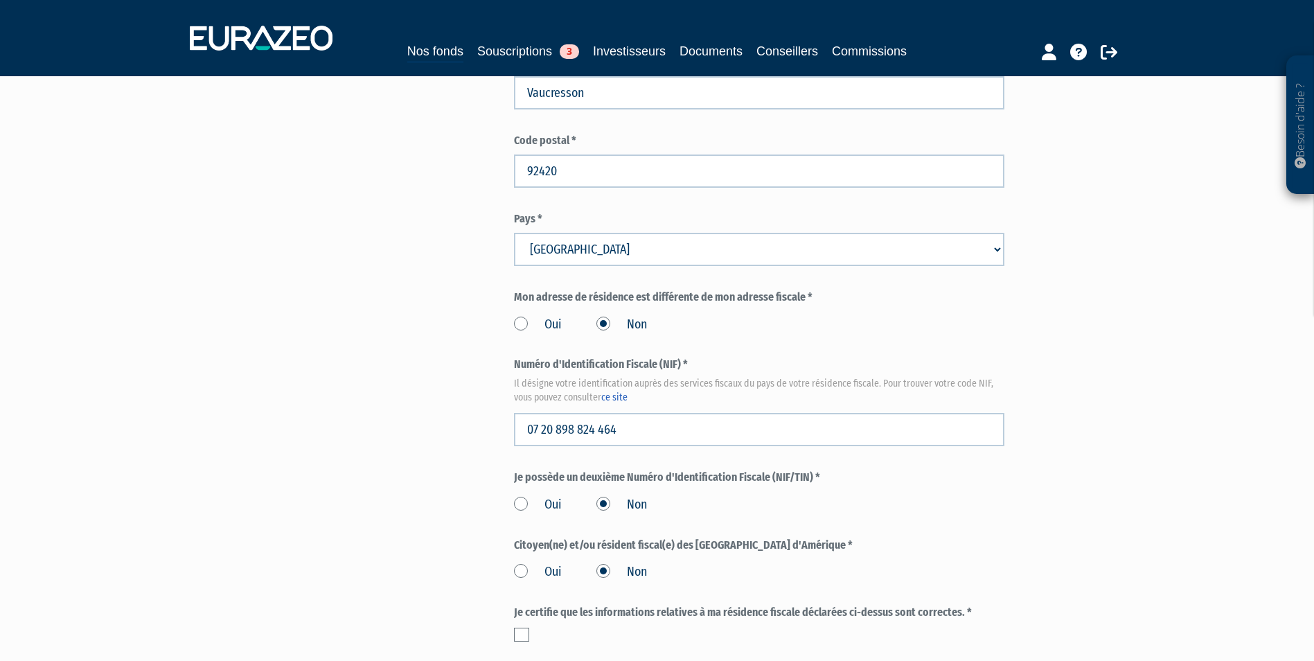
scroll to position [1455, 0]
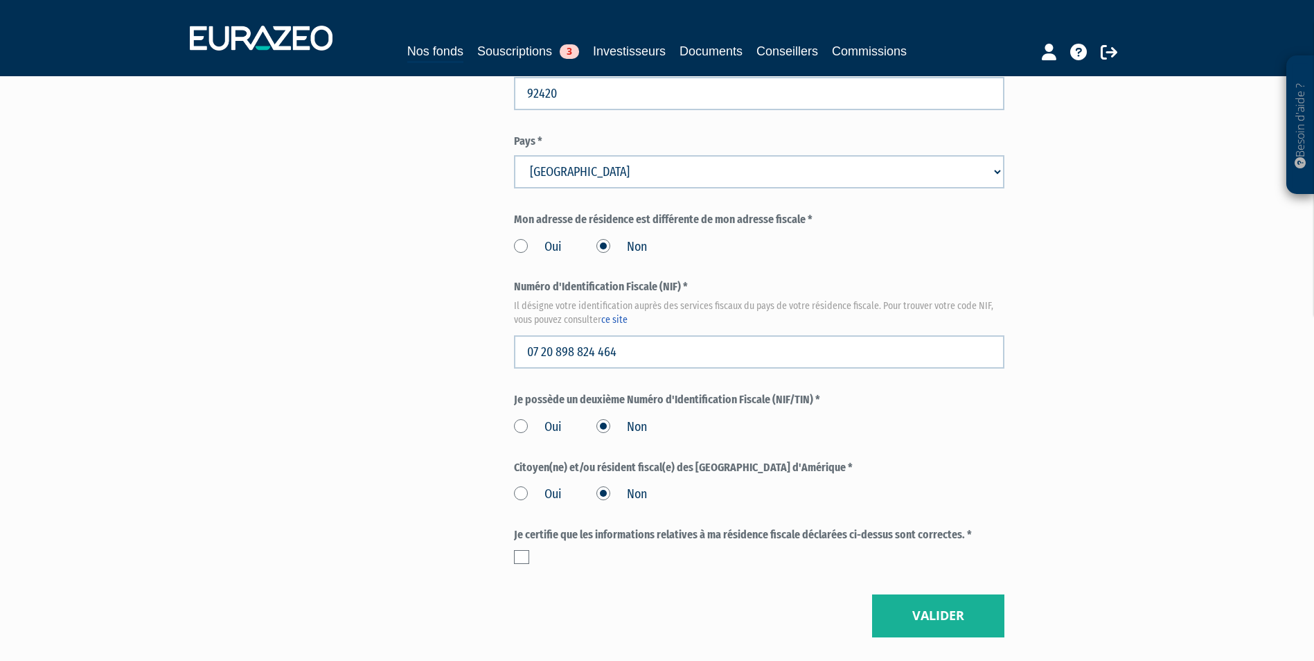
click at [516, 550] on label at bounding box center [521, 557] width 15 height 14
click at [0, 0] on input "checkbox" at bounding box center [0, 0] width 0 height 0
click at [962, 595] on button "Valider" at bounding box center [938, 616] width 132 height 43
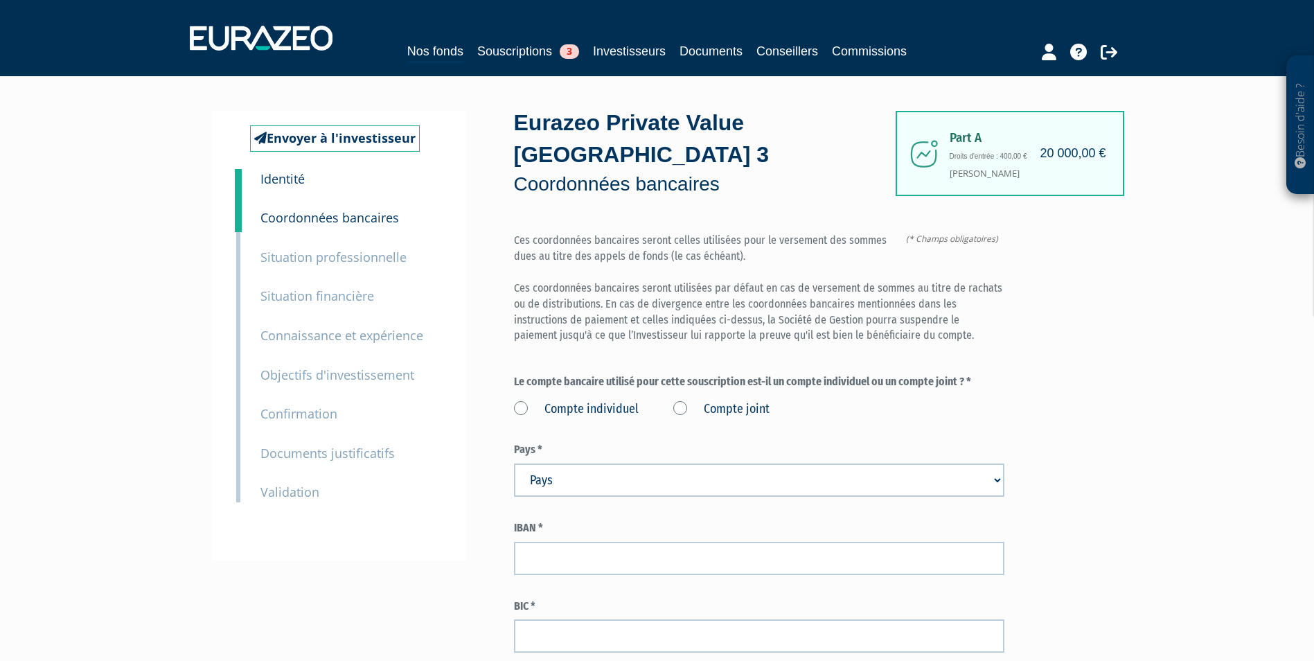
click at [633, 401] on label "Compte individuel" at bounding box center [576, 410] width 125 height 18
click at [0, 0] on individuel "Compte individuel" at bounding box center [0, 0] width 0 height 0
click at [698, 464] on select "Pays [GEOGRAPHIC_DATA] [GEOGRAPHIC_DATA] [GEOGRAPHIC_DATA] [GEOGRAPHIC_DATA] [G…" at bounding box center [759, 480] width 491 height 33
select select "75"
click at [514, 464] on select "Pays [GEOGRAPHIC_DATA] [GEOGRAPHIC_DATA] [GEOGRAPHIC_DATA] [GEOGRAPHIC_DATA] [G…" at bounding box center [759, 480] width 491 height 33
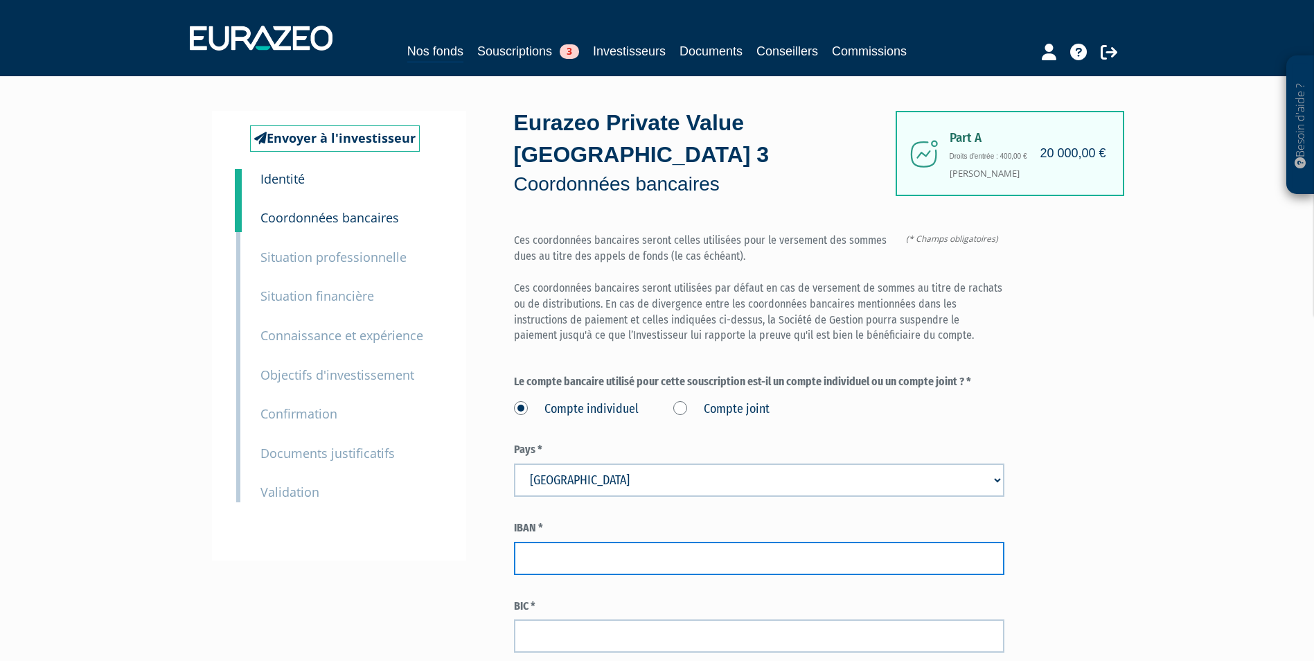
click at [712, 542] on input "text" at bounding box center [759, 558] width 491 height 33
paste input "[FINANCIAL_ID]"
type input "[FINANCIAL_ID]"
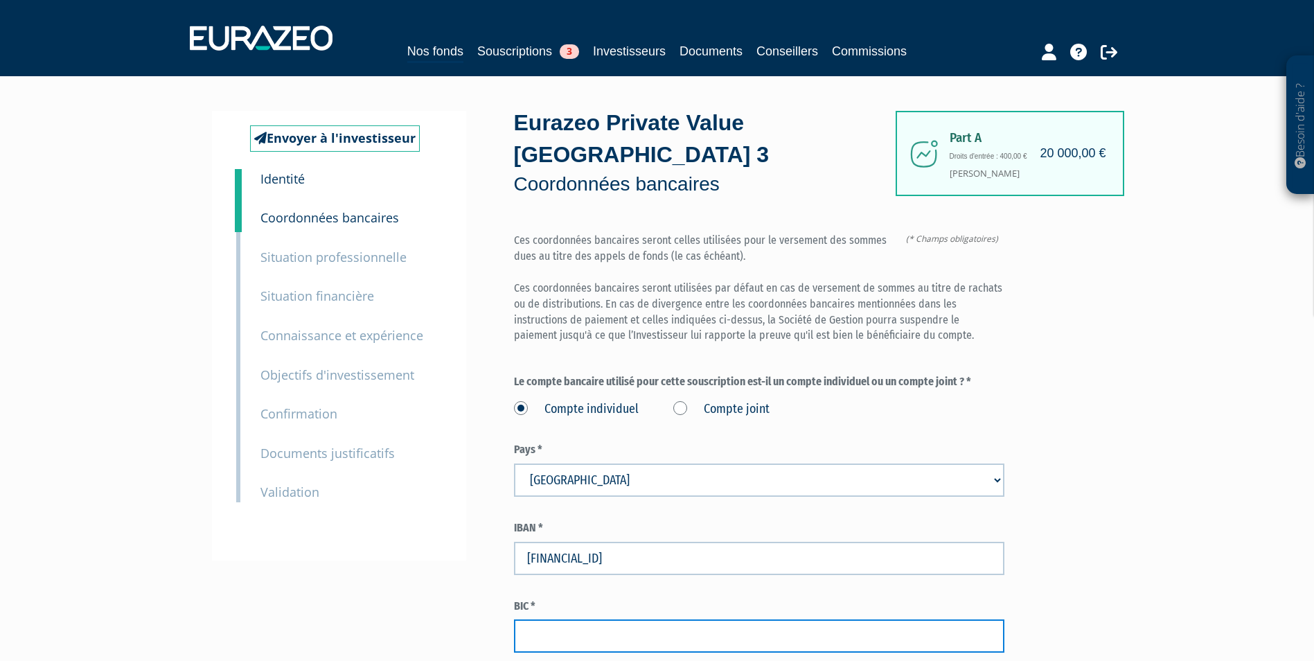
click at [752, 619] on input "text" at bounding box center [759, 635] width 491 height 33
paste input "[SWIFT_CODE]"
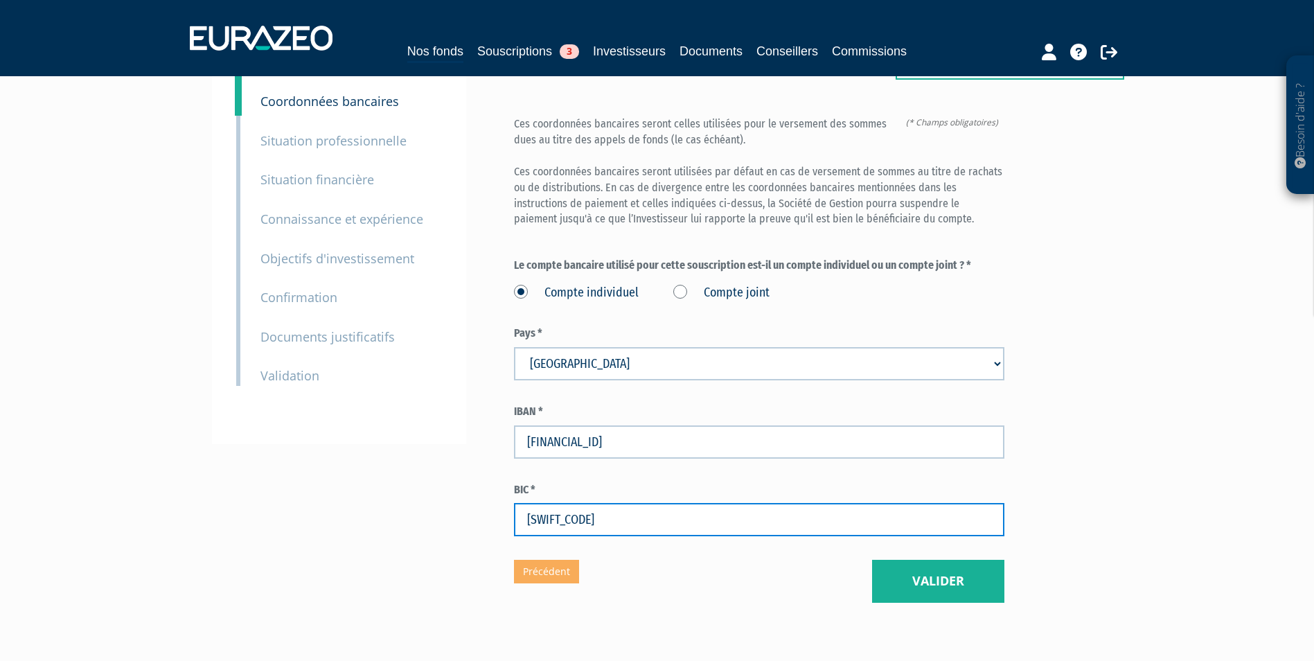
scroll to position [139, 0]
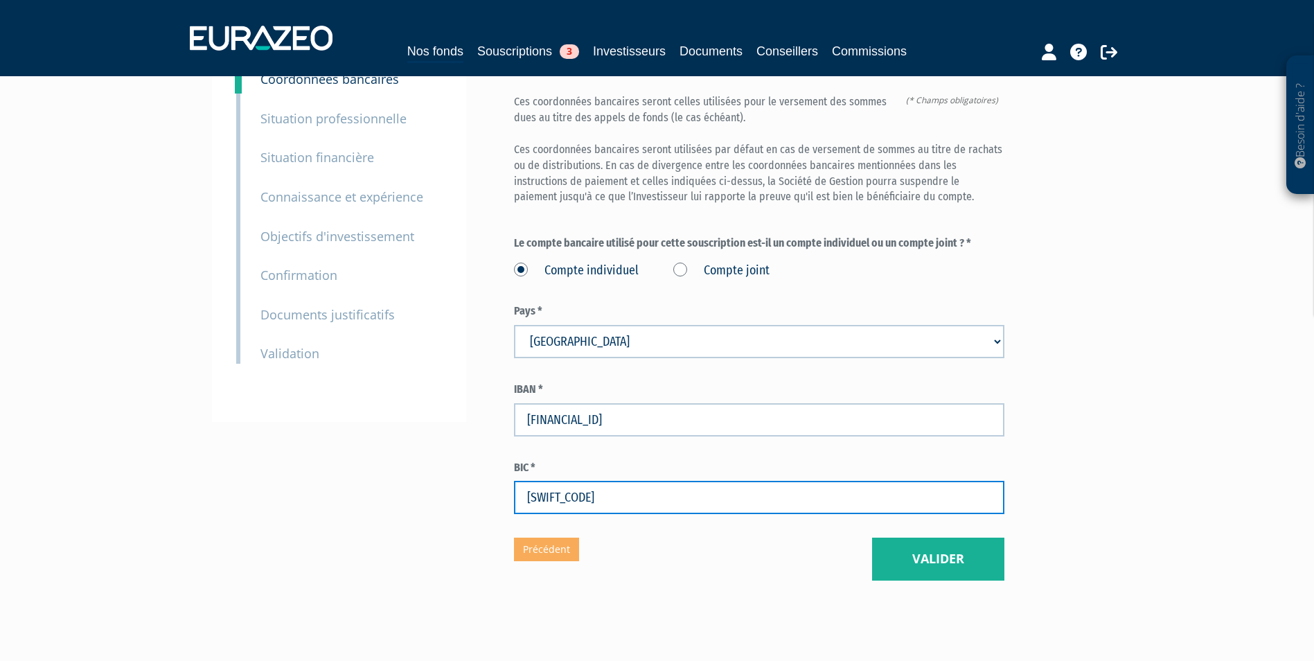
type input "[SWIFT_CODE]"
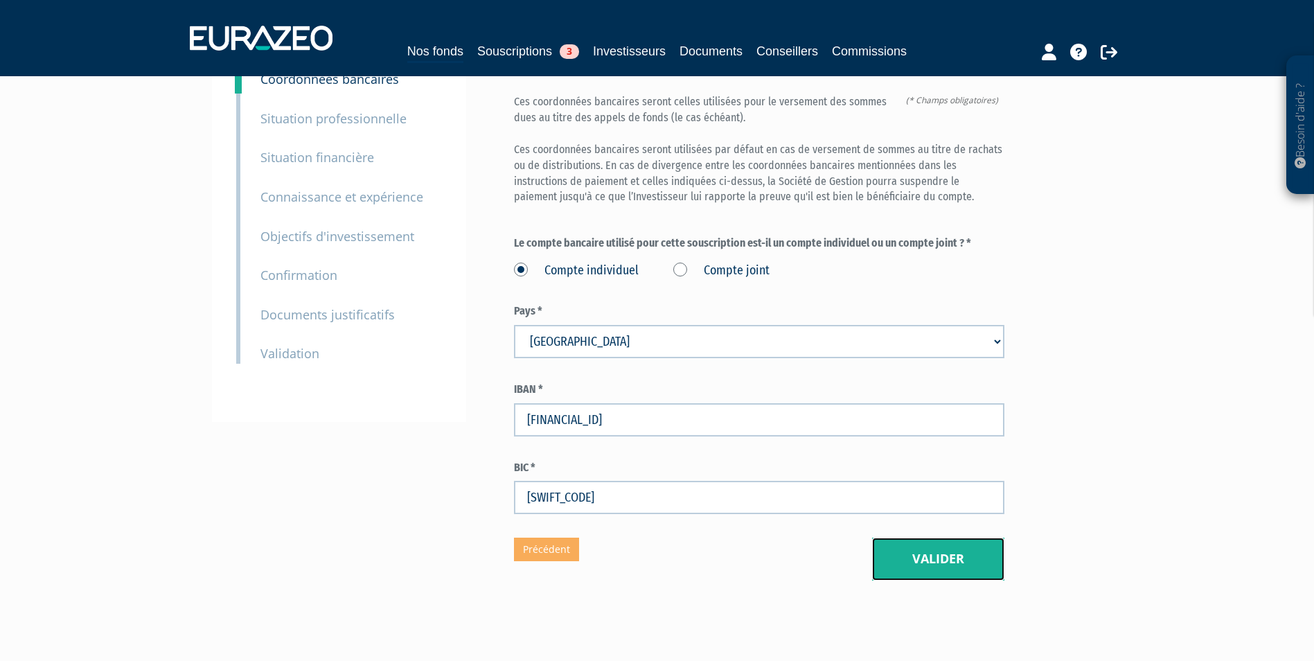
click at [899, 538] on button "Valider" at bounding box center [938, 559] width 132 height 43
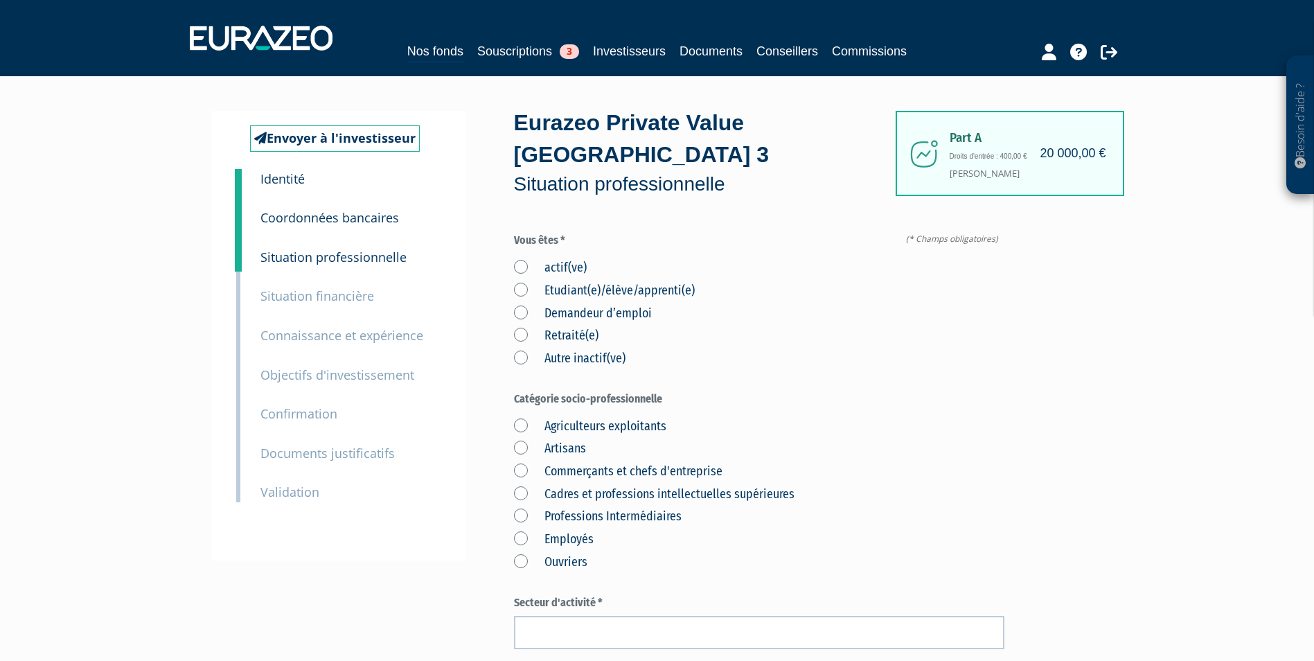
click at [522, 259] on label "actif(ve)" at bounding box center [550, 268] width 73 height 18
click at [0, 0] on input "actif(ve)" at bounding box center [0, 0] width 0 height 0
click at [520, 486] on label "Cadres et professions intellectuelles supérieures" at bounding box center [654, 495] width 281 height 18
click at [0, 0] on supérieures "Cadres et professions intellectuelles supérieures" at bounding box center [0, 0] width 0 height 0
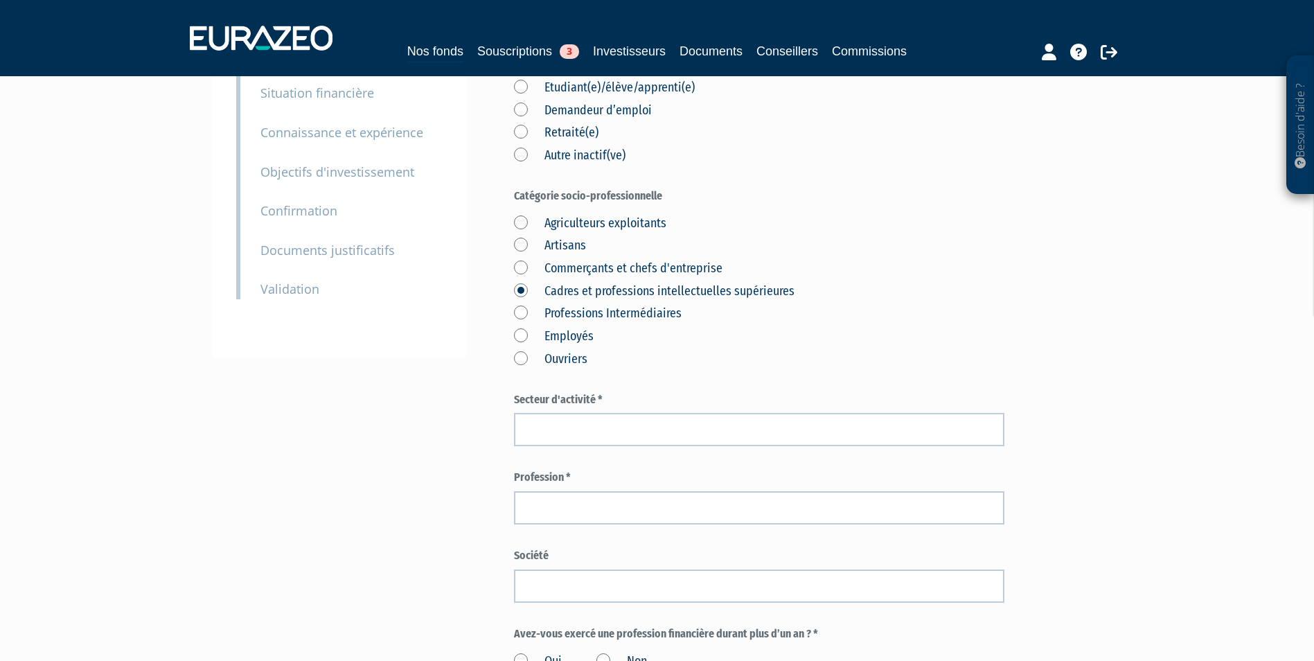
scroll to position [208, 0]
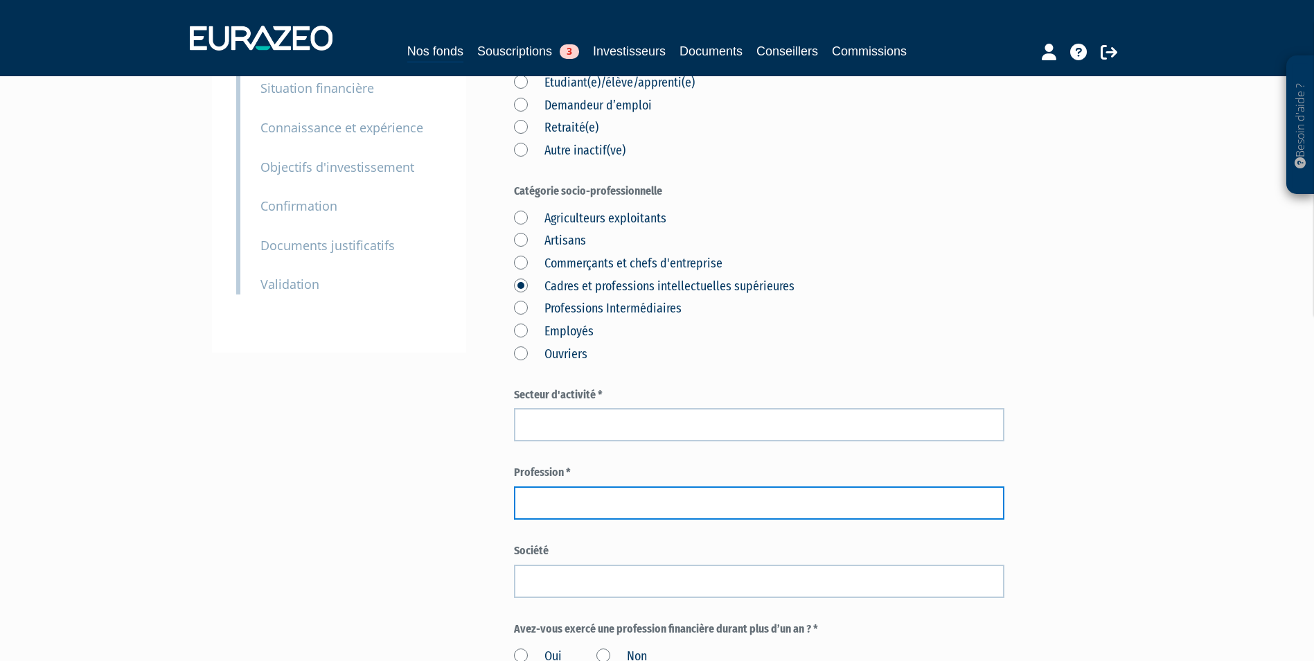
click at [654, 486] on input "text" at bounding box center [759, 502] width 491 height 33
paste input "Pilote"
type input "Pilote"
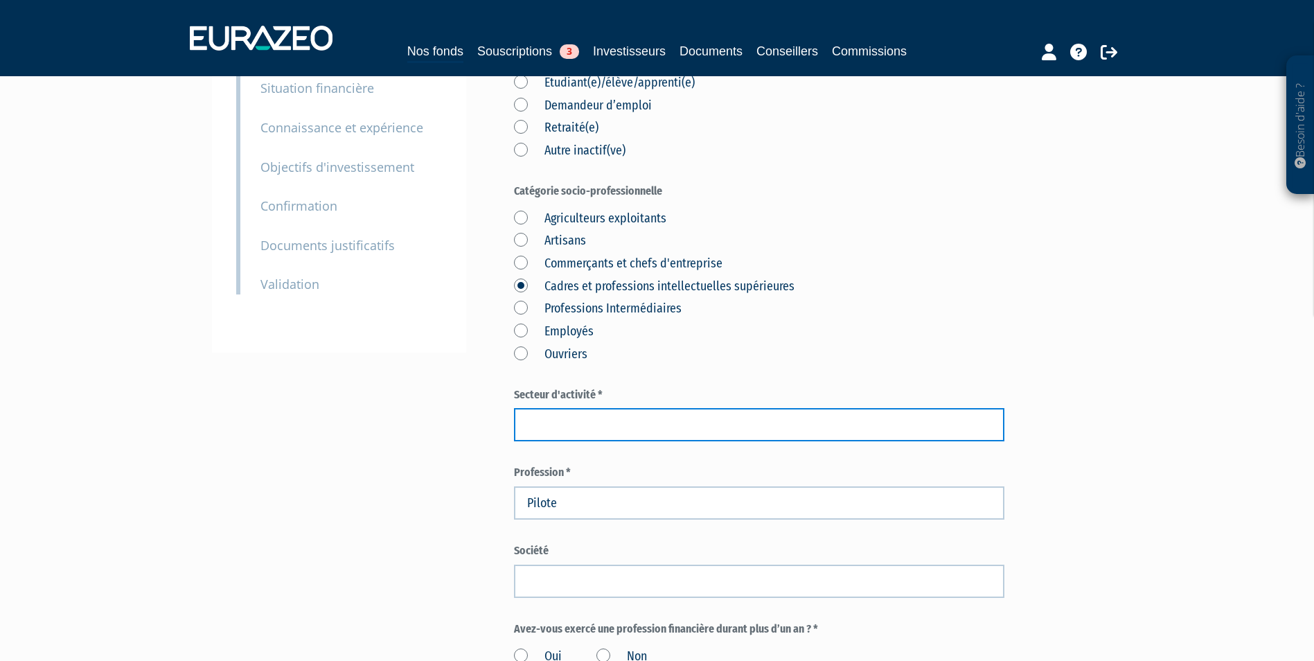
click at [638, 408] on input "text" at bounding box center [759, 424] width 491 height 33
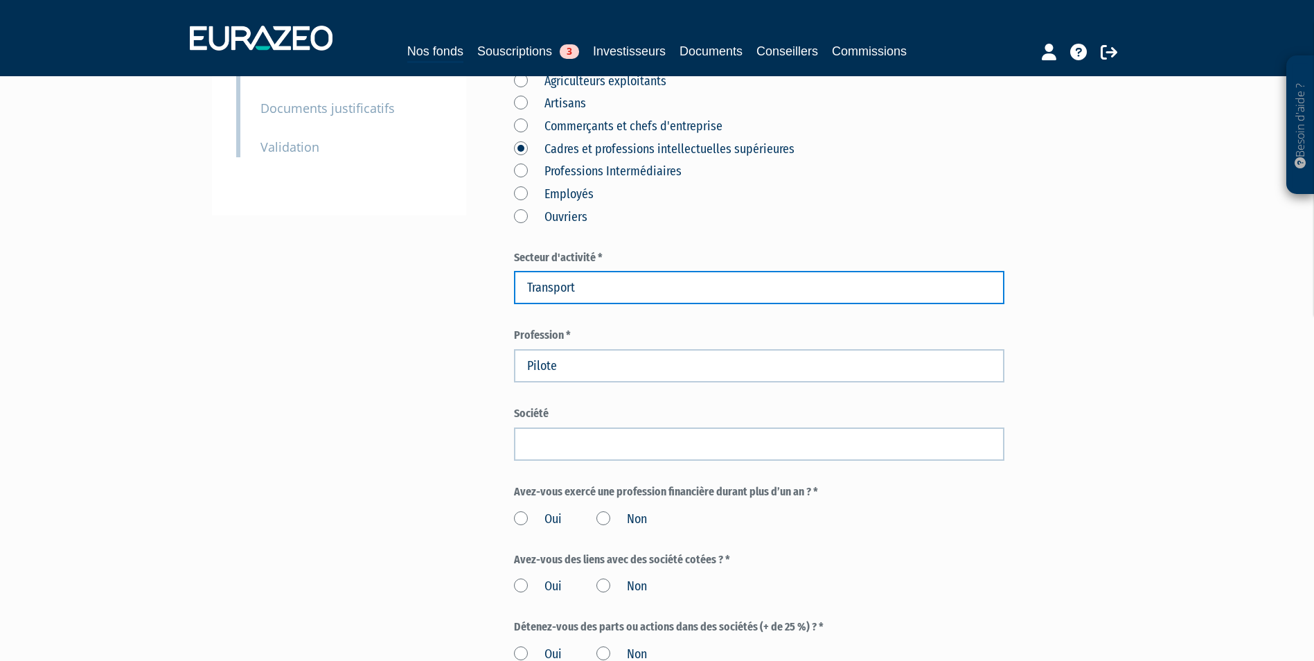
scroll to position [346, 0]
type input "Transport"
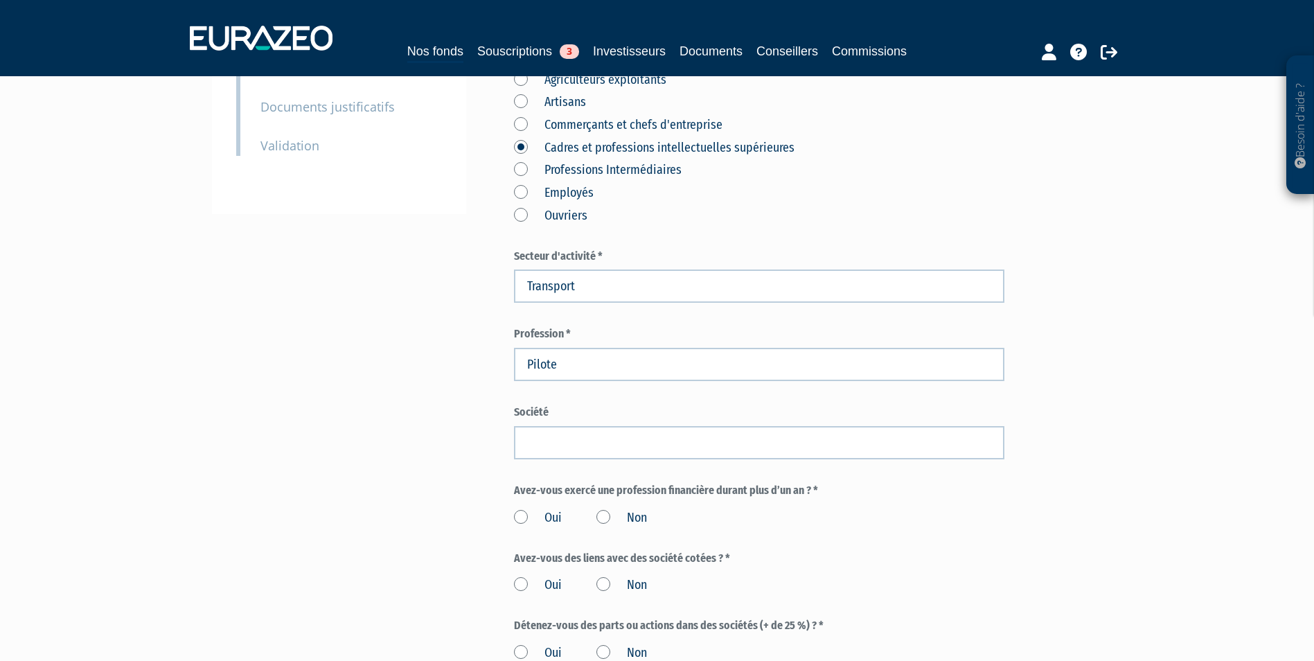
click at [605, 509] on label "Non" at bounding box center [622, 518] width 51 height 18
click at [0, 0] on input "Non" at bounding box center [0, 0] width 0 height 0
click at [602, 576] on label "Non" at bounding box center [622, 585] width 51 height 18
click at [0, 0] on input "Non" at bounding box center [0, 0] width 0 height 0
click at [611, 640] on div "Oui Non" at bounding box center [759, 651] width 491 height 23
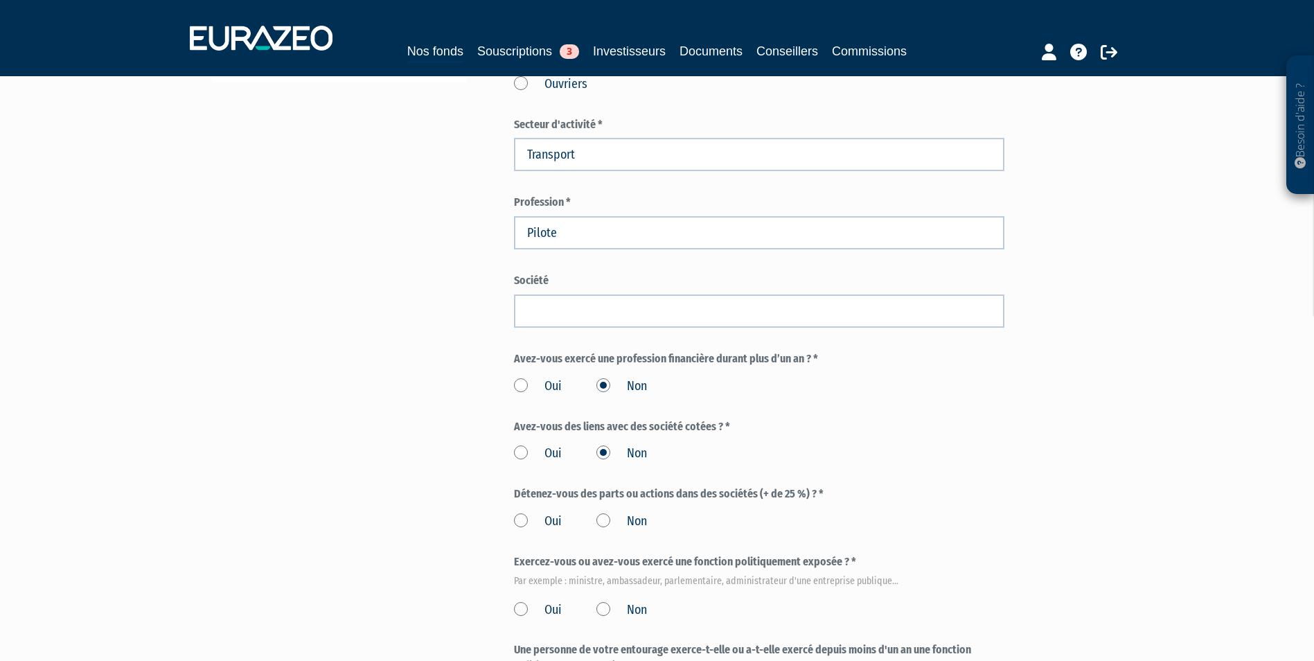
scroll to position [485, 0]
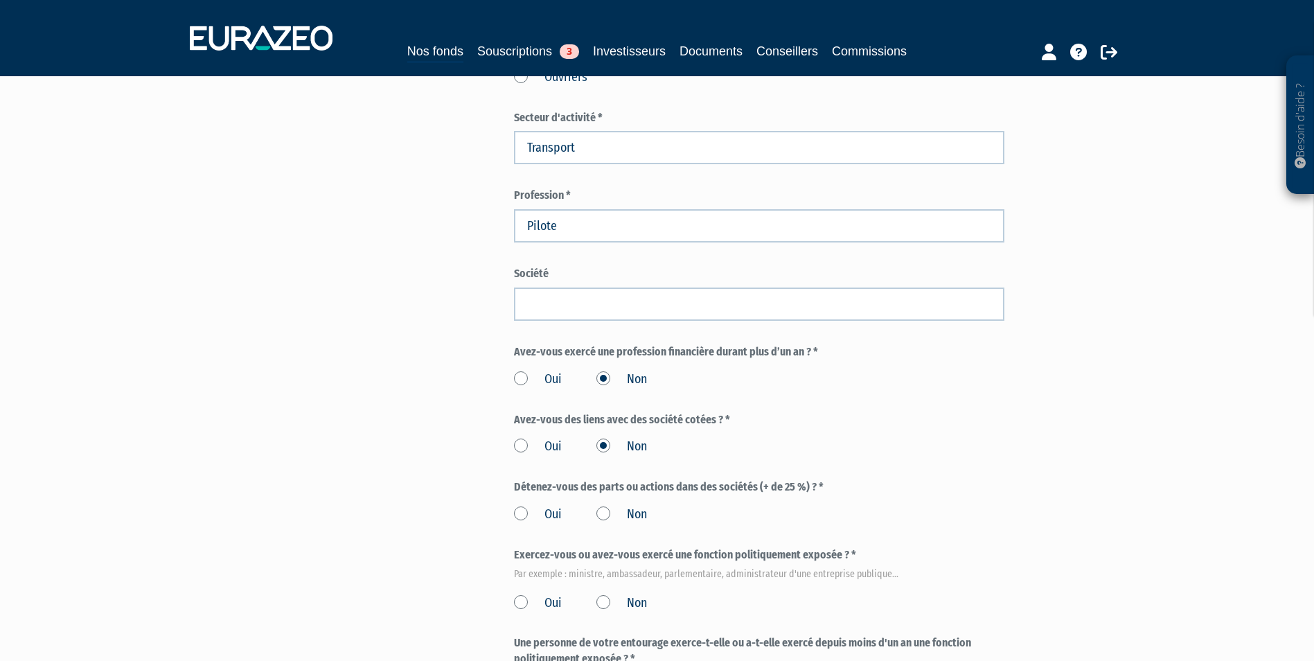
click at [604, 506] on label "Non" at bounding box center [622, 515] width 51 height 18
click at [0, 0] on input "Non" at bounding box center [0, 0] width 0 height 0
click at [604, 595] on label "Non" at bounding box center [622, 604] width 51 height 18
click at [0, 0] on input "Non" at bounding box center [0, 0] width 0 height 0
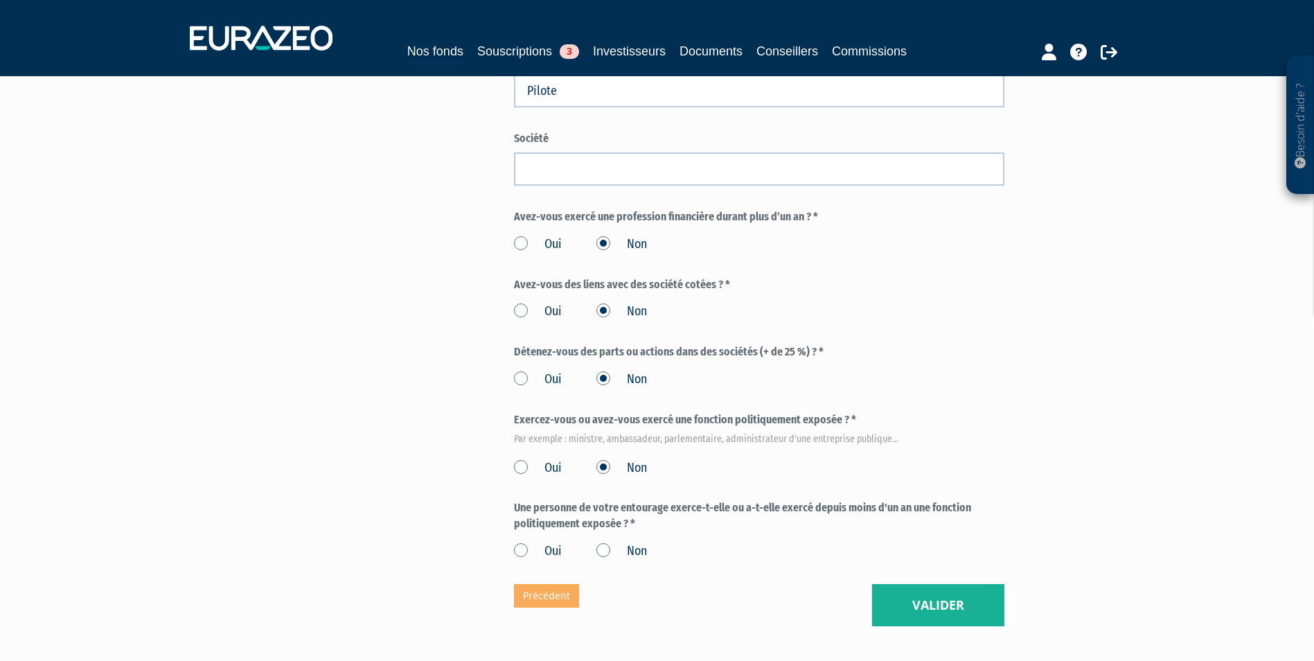
scroll to position [624, 0]
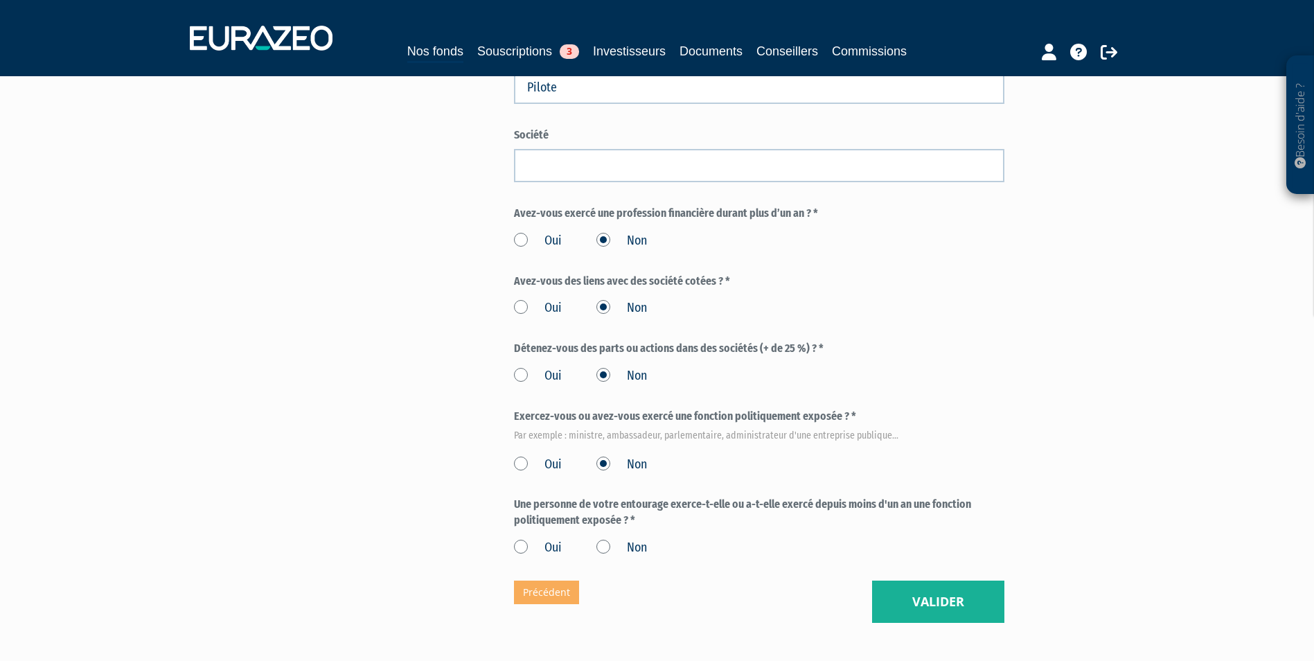
click at [601, 539] on label "Non" at bounding box center [622, 548] width 51 height 18
click at [0, 0] on input "Non" at bounding box center [0, 0] width 0 height 0
click at [979, 581] on button "Valider" at bounding box center [938, 602] width 132 height 43
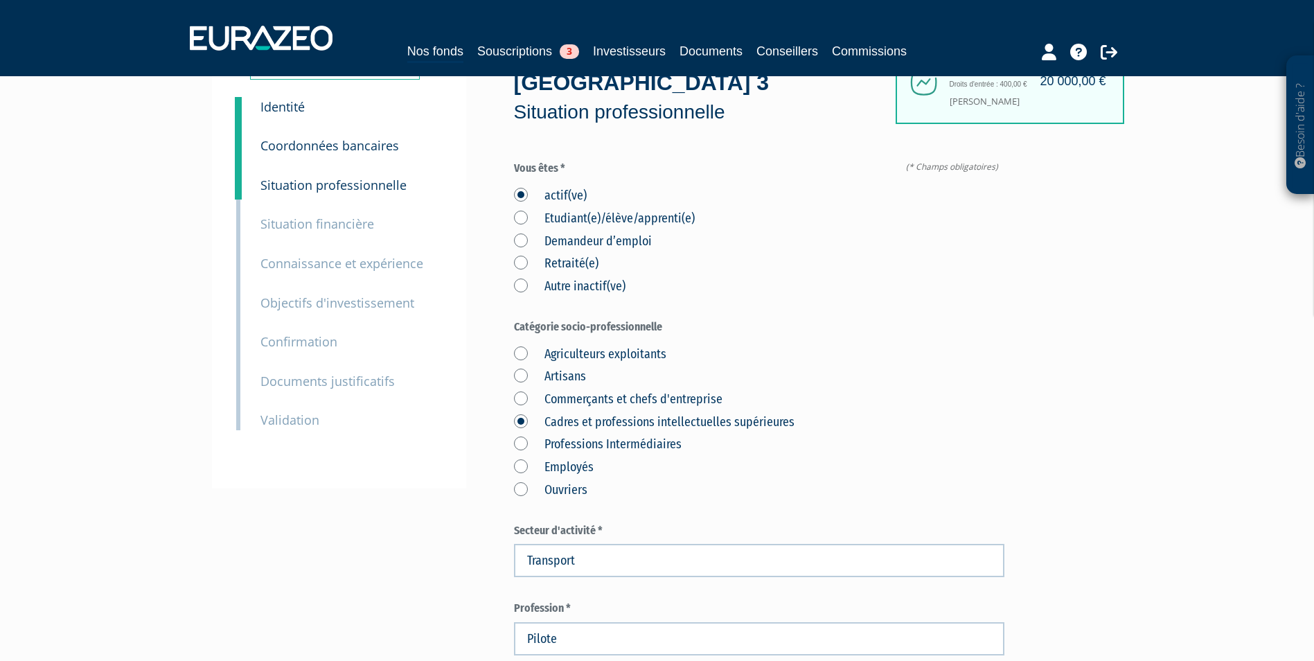
scroll to position [69, 0]
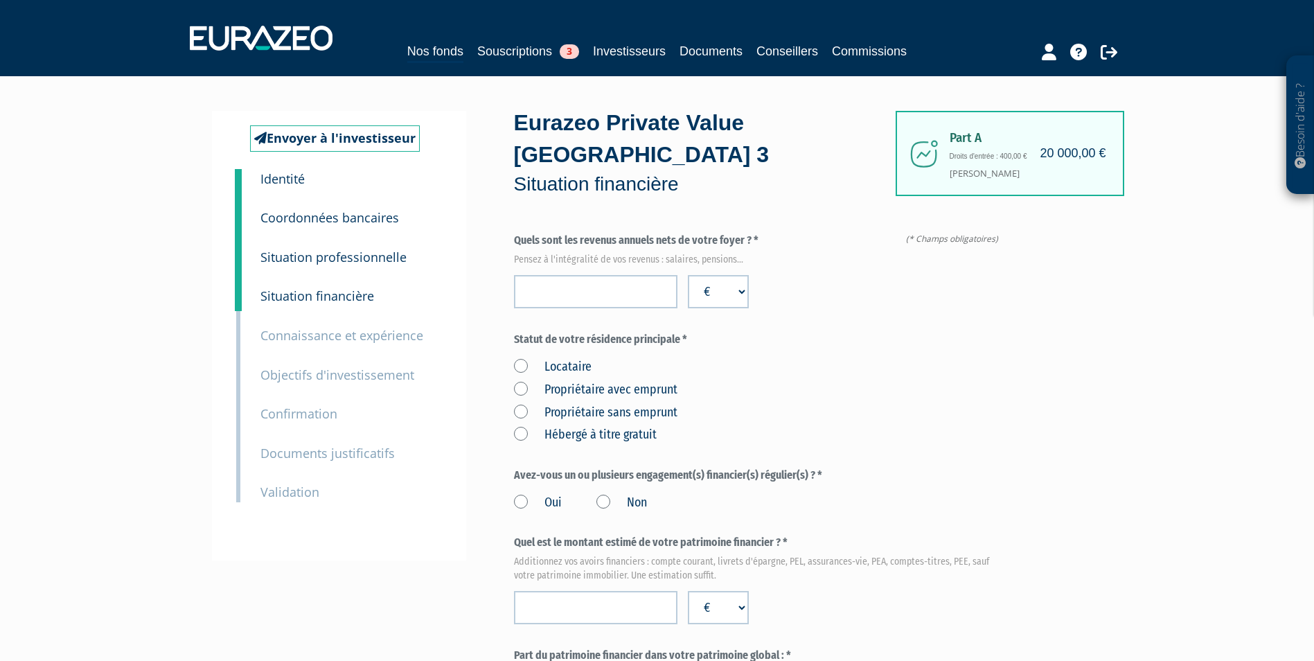
click at [637, 381] on label "Propriétaire avec emprunt" at bounding box center [596, 390] width 164 height 18
click at [0, 0] on emprunt "Propriétaire avec emprunt" at bounding box center [0, 0] width 0 height 0
click at [531, 489] on div "Oui Non" at bounding box center [759, 500] width 491 height 23
click at [531, 494] on label "Oui" at bounding box center [538, 503] width 48 height 18
click at [0, 0] on input "Oui" at bounding box center [0, 0] width 0 height 0
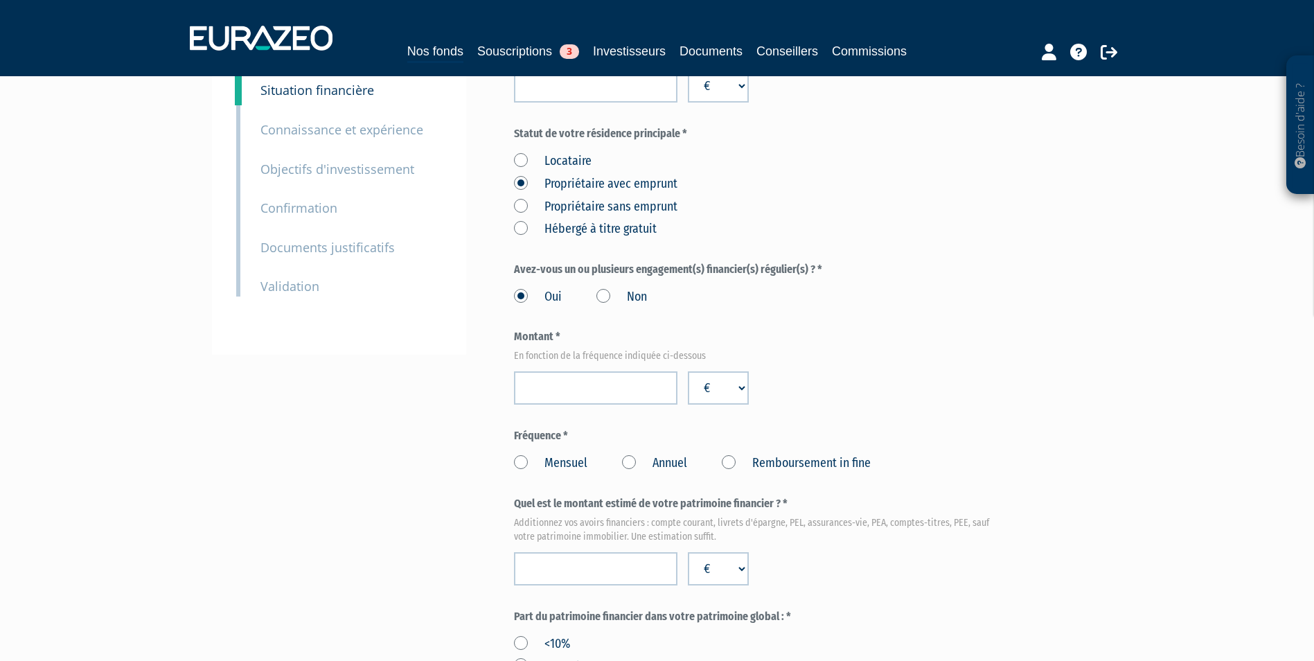
scroll to position [208, 0]
click at [646, 452] on label "Annuel" at bounding box center [654, 461] width 65 height 18
click at [0, 0] on Annuel "Annuel" at bounding box center [0, 0] width 0 height 0
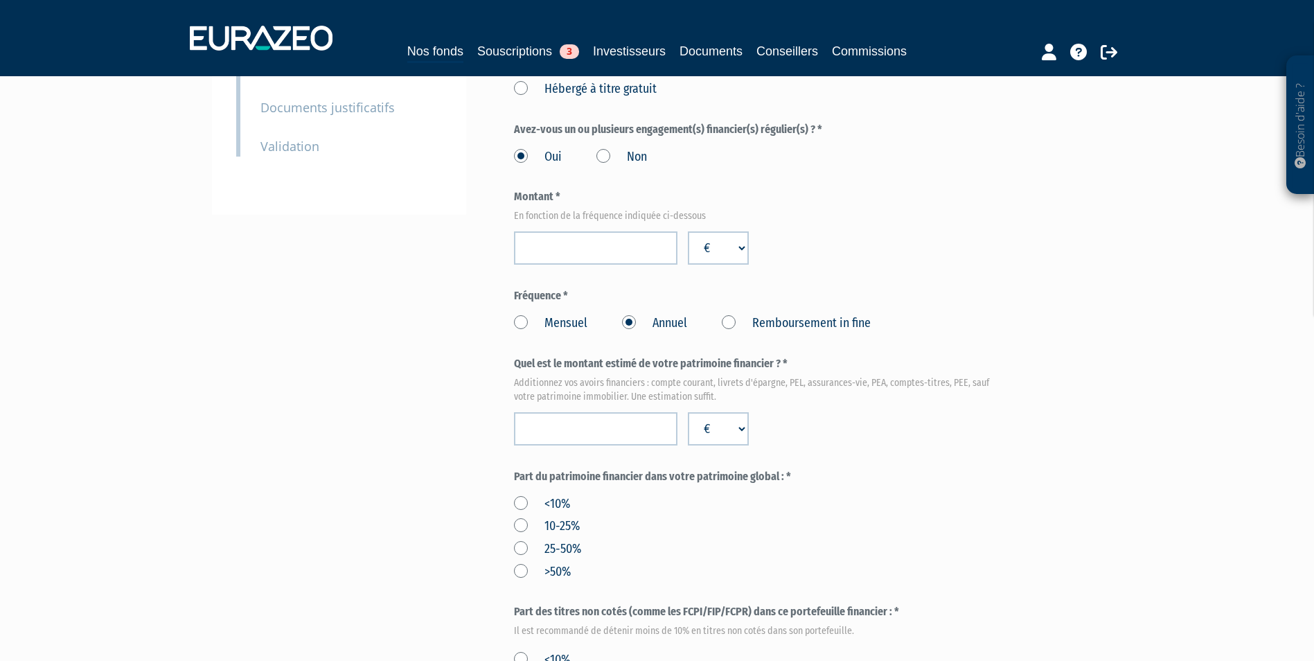
scroll to position [346, 0]
click at [568, 412] on input "number" at bounding box center [596, 428] width 164 height 33
type input "355000"
drag, startPoint x: 546, startPoint y: 473, endPoint x: 544, endPoint y: 481, distance: 8.6
click at [545, 495] on label "<10%" at bounding box center [542, 504] width 56 height 18
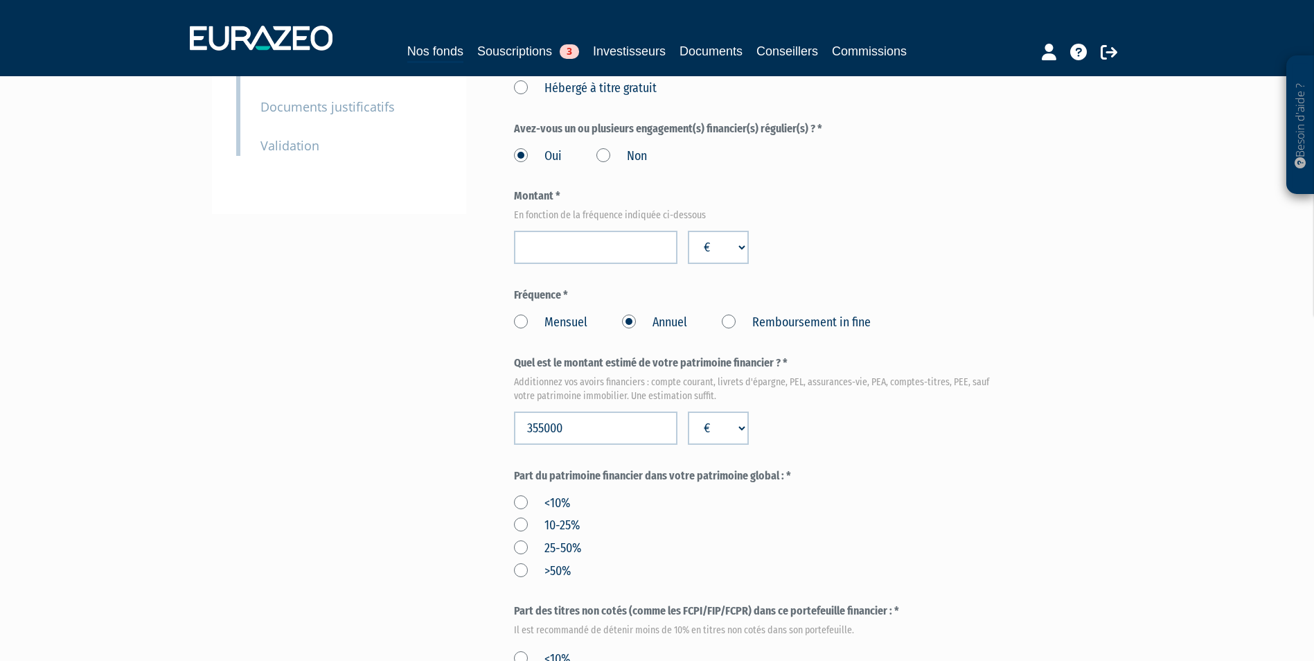
click at [0, 0] on input "<10%" at bounding box center [0, 0] width 0 height 0
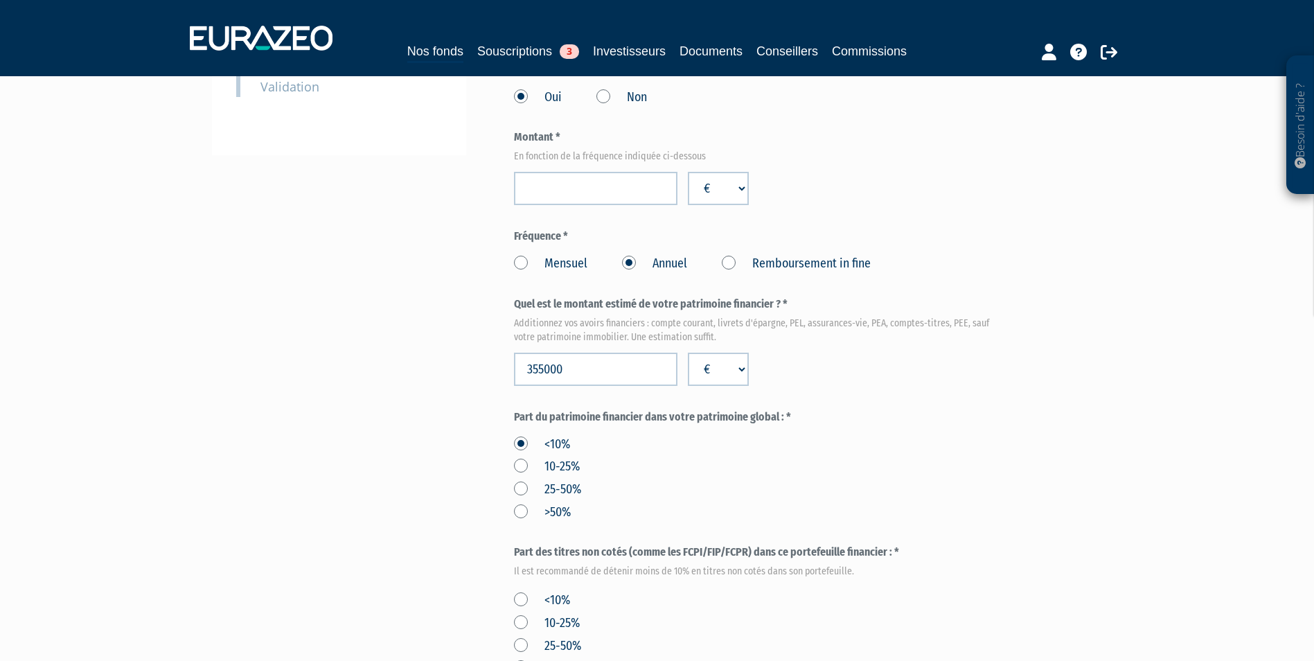
scroll to position [485, 0]
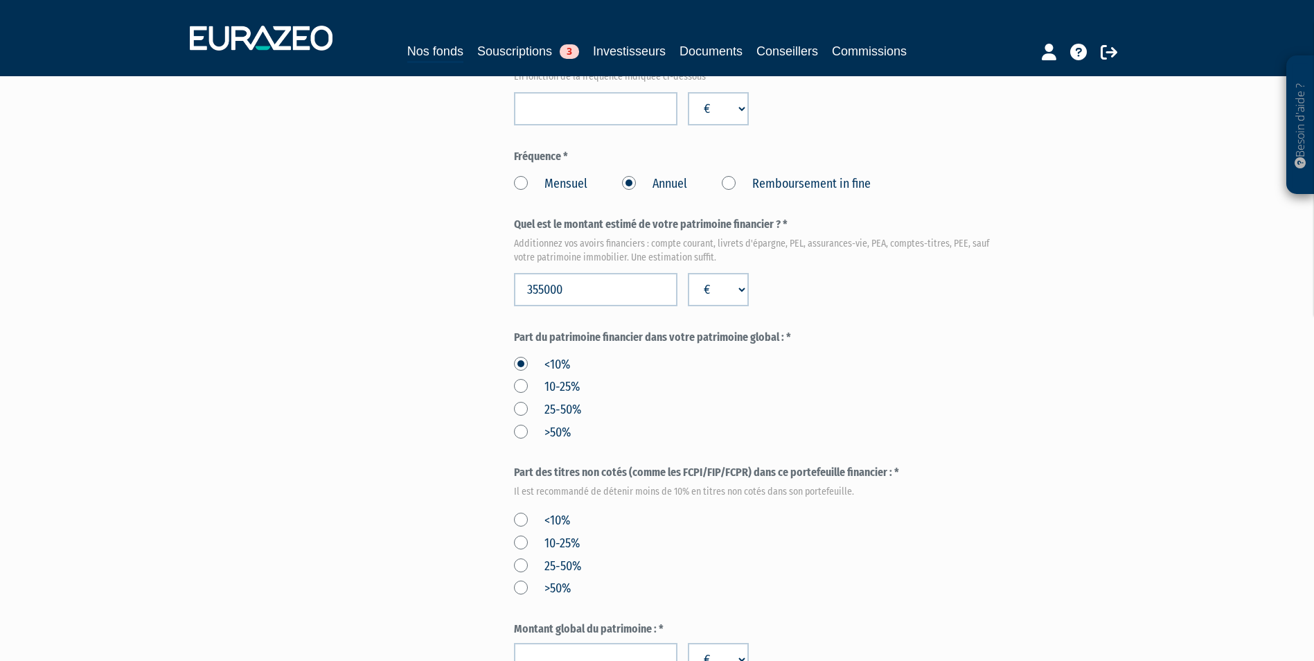
click at [520, 512] on label "<10%" at bounding box center [542, 521] width 56 height 18
click at [0, 0] on input "<10%" at bounding box center [0, 0] width 0 height 0
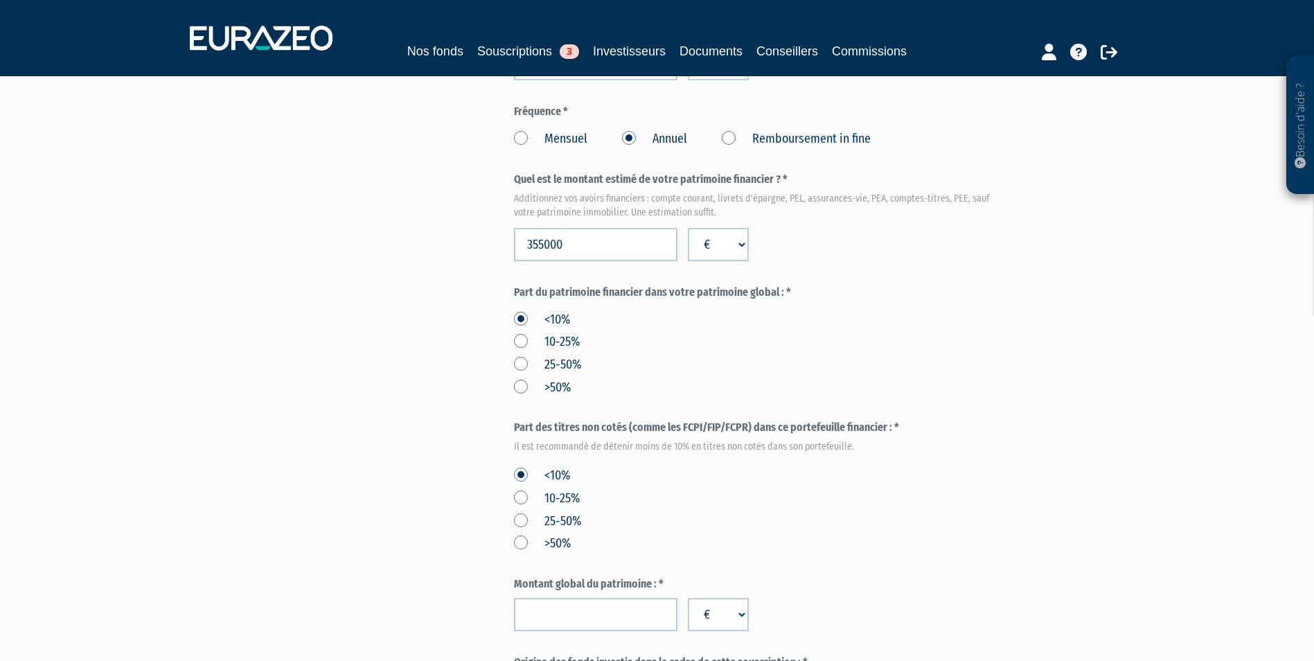
scroll to position [554, 0]
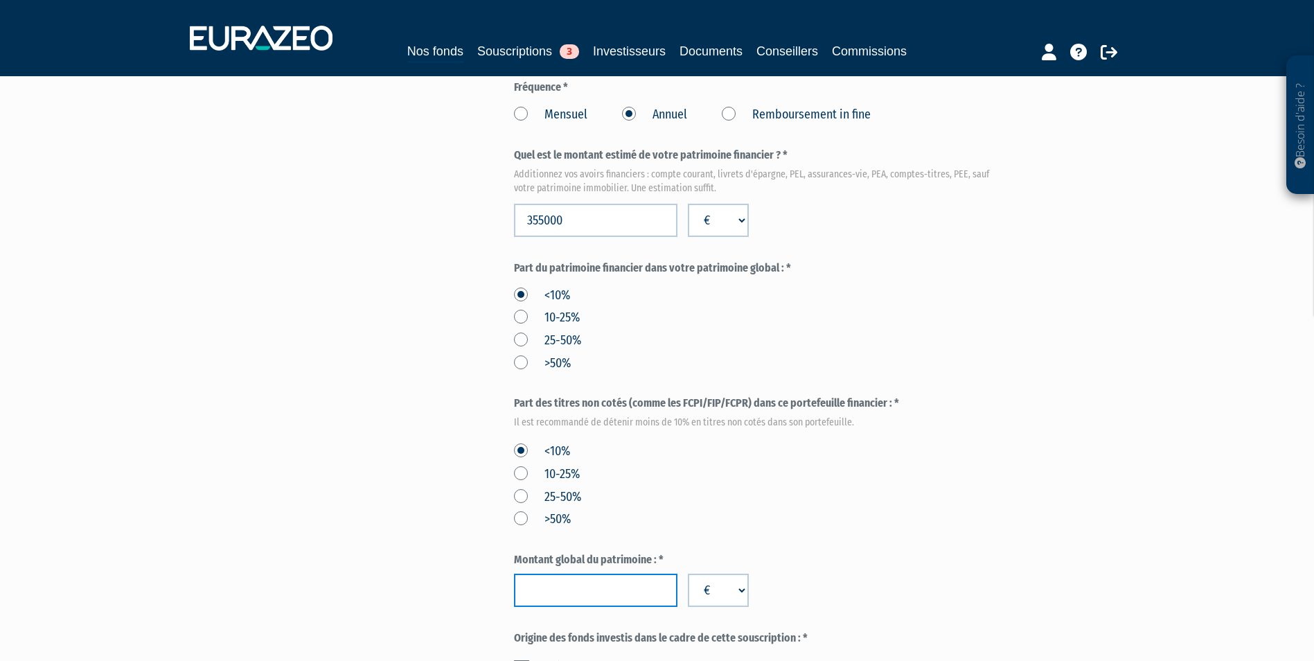
click at [644, 574] on input "number" at bounding box center [596, 590] width 164 height 33
type input "4455000"
click at [520, 660] on label at bounding box center [521, 667] width 15 height 14
click at [0, 0] on input "checkbox" at bounding box center [0, 0] width 0 height 0
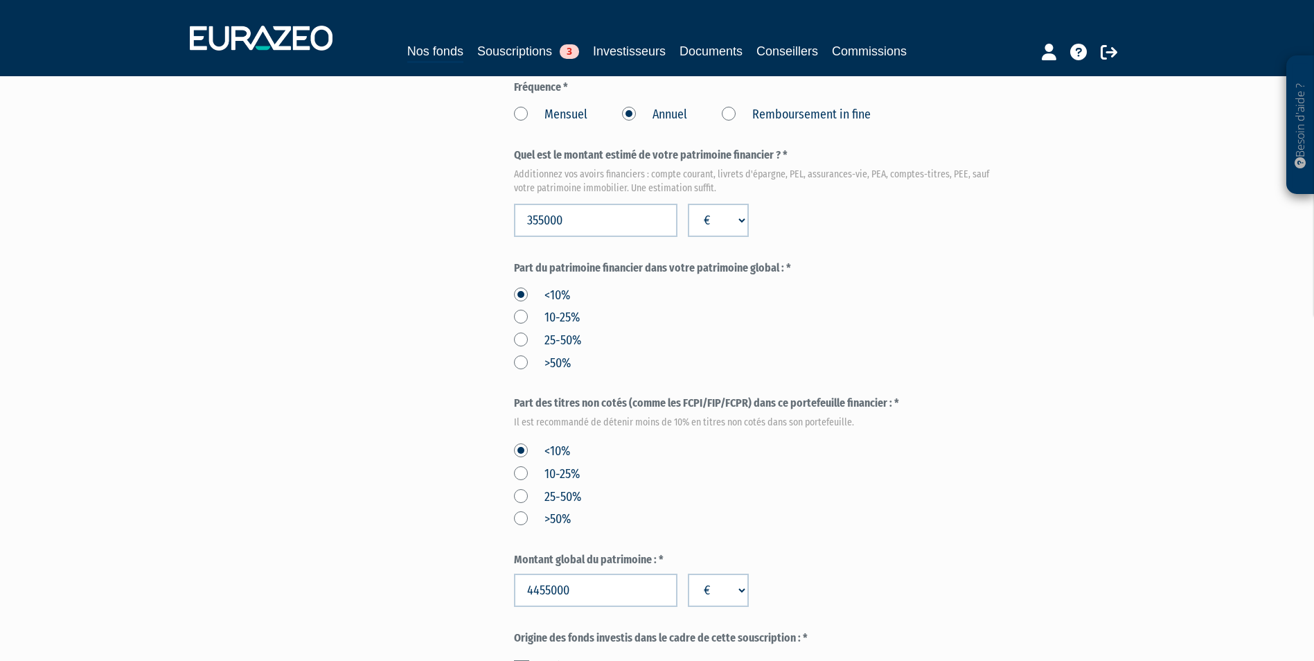
click at [0, 0] on input "checkbox" at bounding box center [0, 0] width 0 height 0
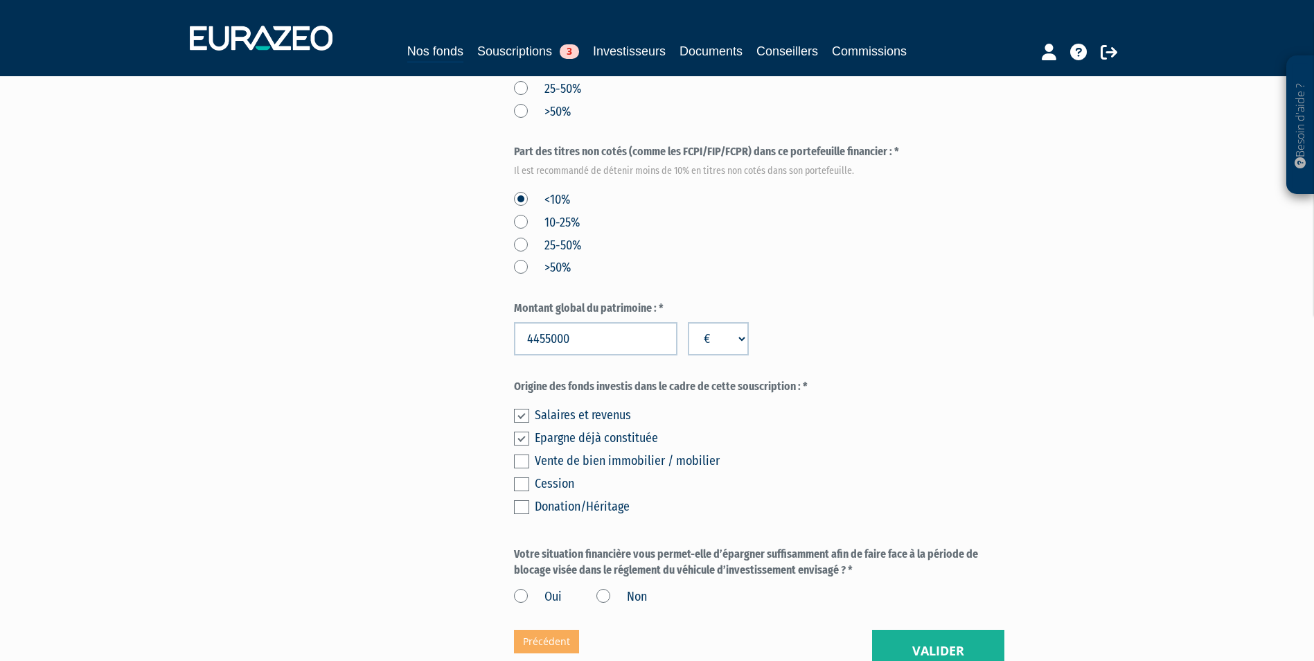
scroll to position [831, 0]
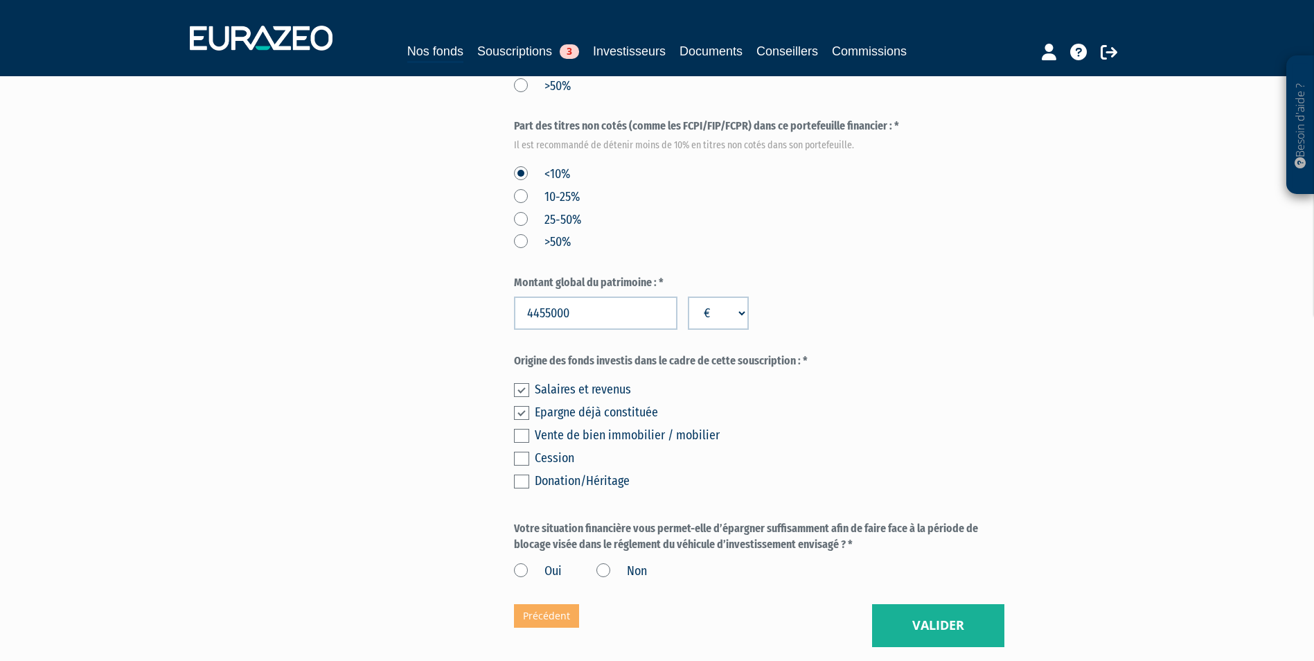
click at [525, 563] on label "Oui" at bounding box center [538, 572] width 48 height 18
click at [0, 0] on input "Oui" at bounding box center [0, 0] width 0 height 0
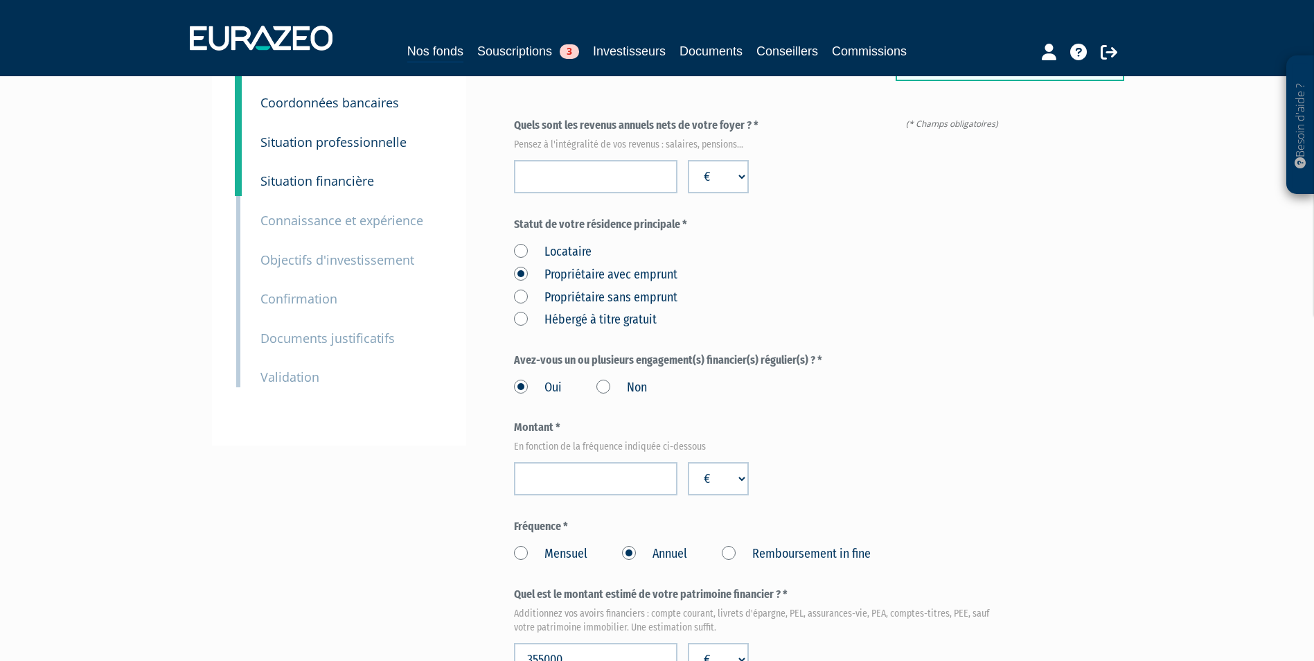
scroll to position [0, 0]
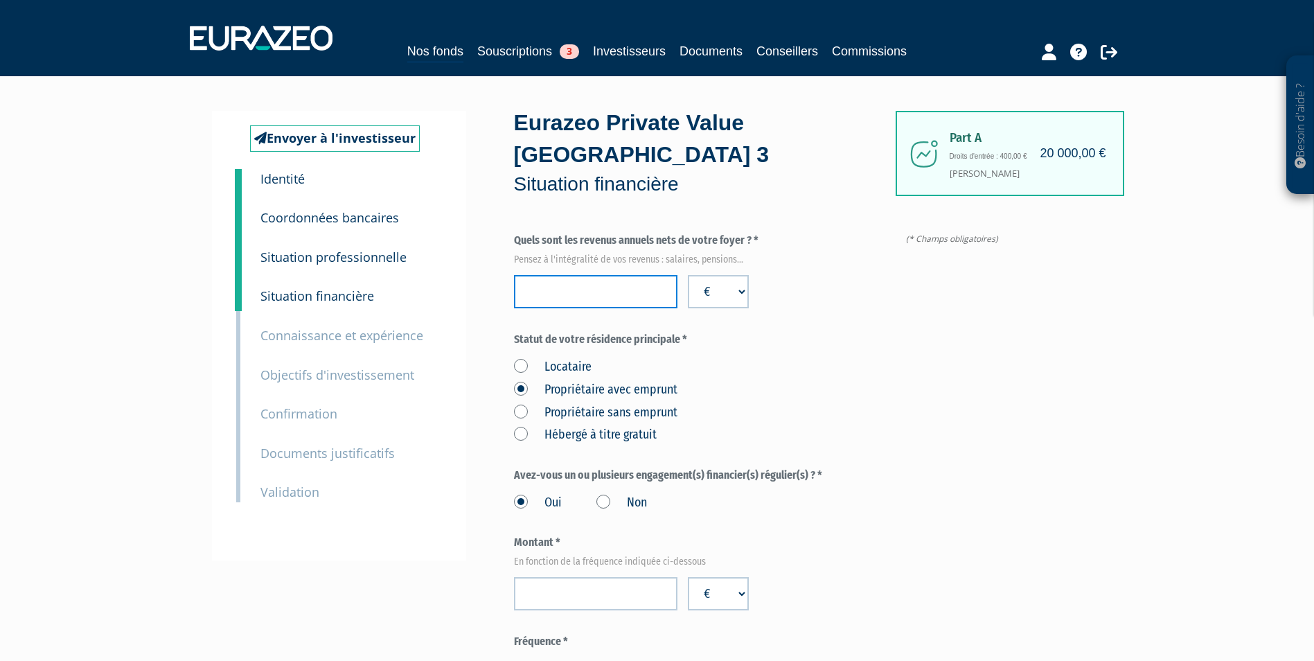
click at [628, 275] on input "number" at bounding box center [596, 291] width 164 height 33
type input "310526"
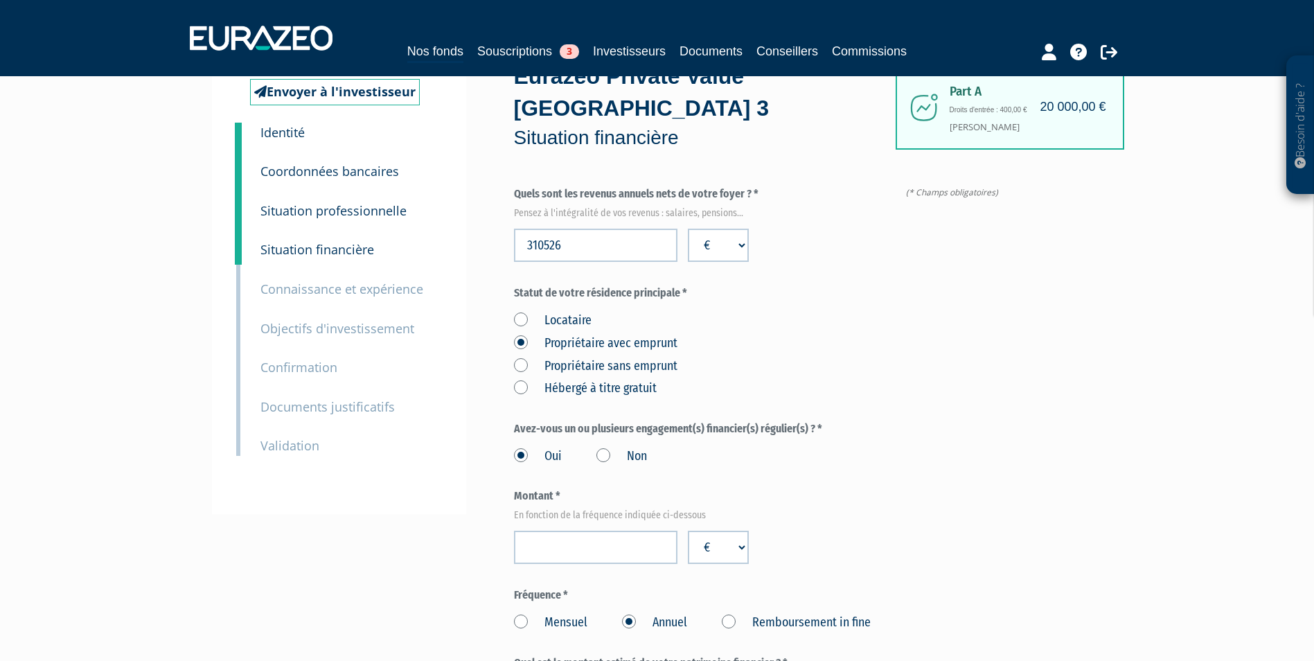
scroll to position [69, 0]
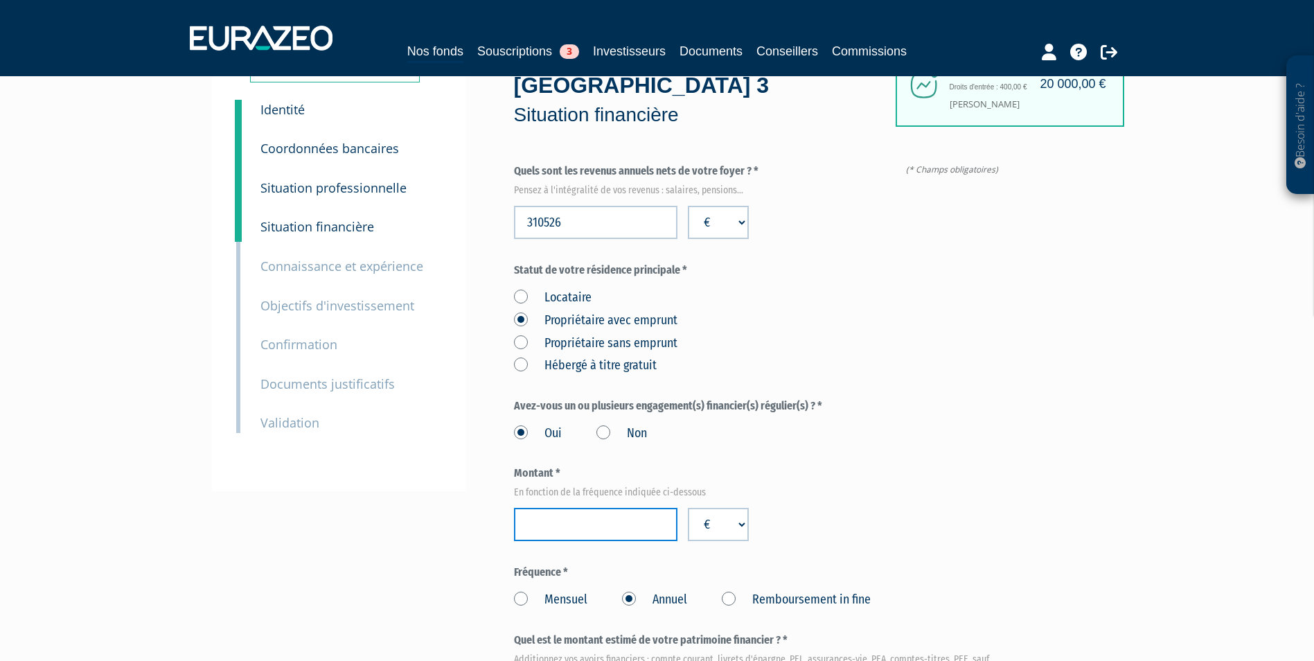
click at [612, 508] on input "number" at bounding box center [596, 524] width 164 height 33
click at [567, 508] on input "number" at bounding box center [596, 524] width 164 height 33
type input "63596"
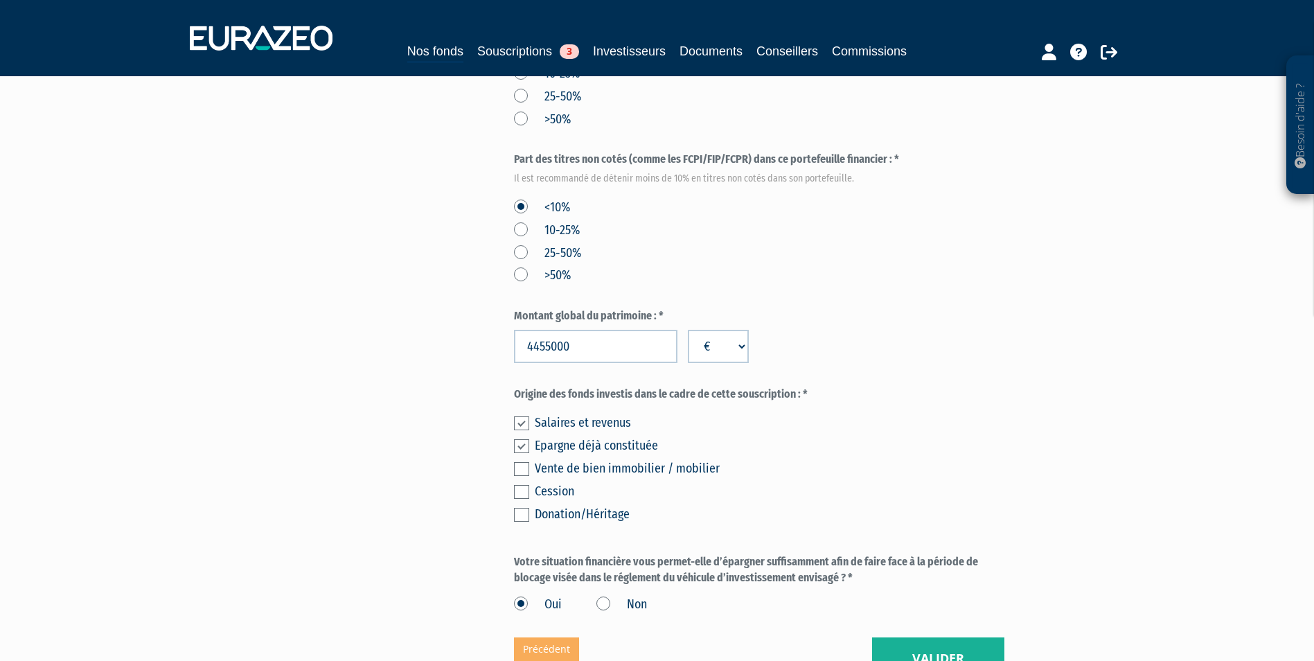
scroll to position [831, 0]
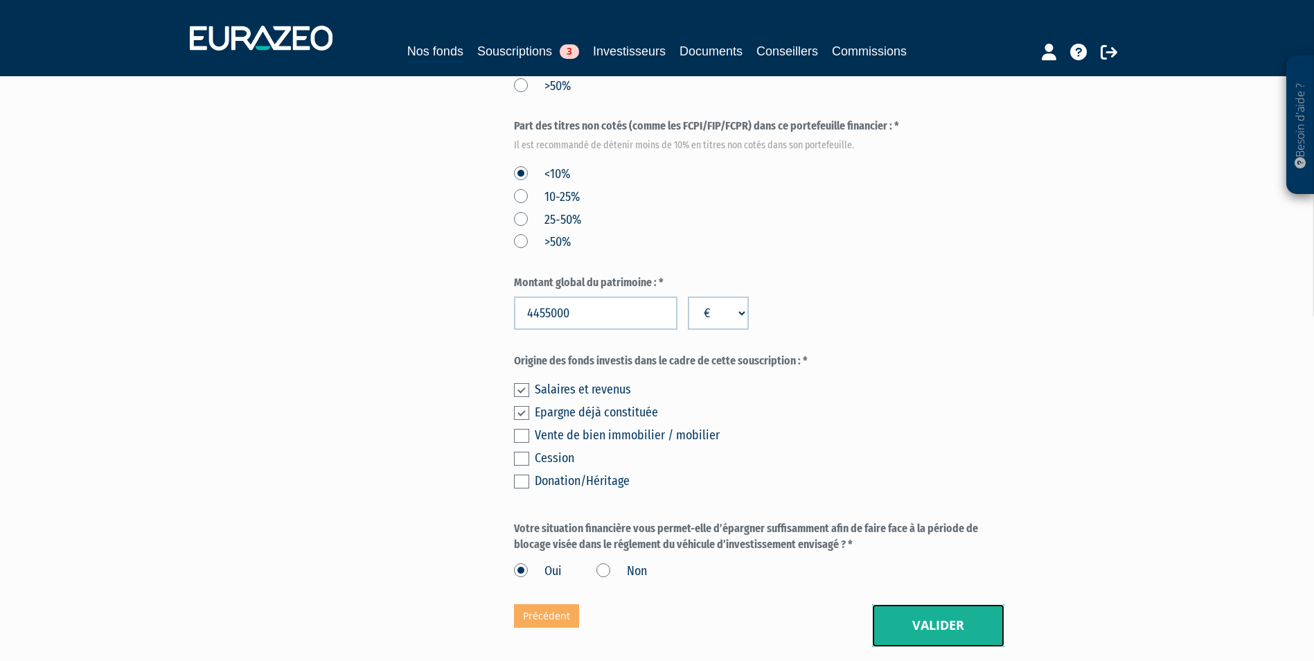
click at [931, 604] on button "Valider" at bounding box center [938, 625] width 132 height 43
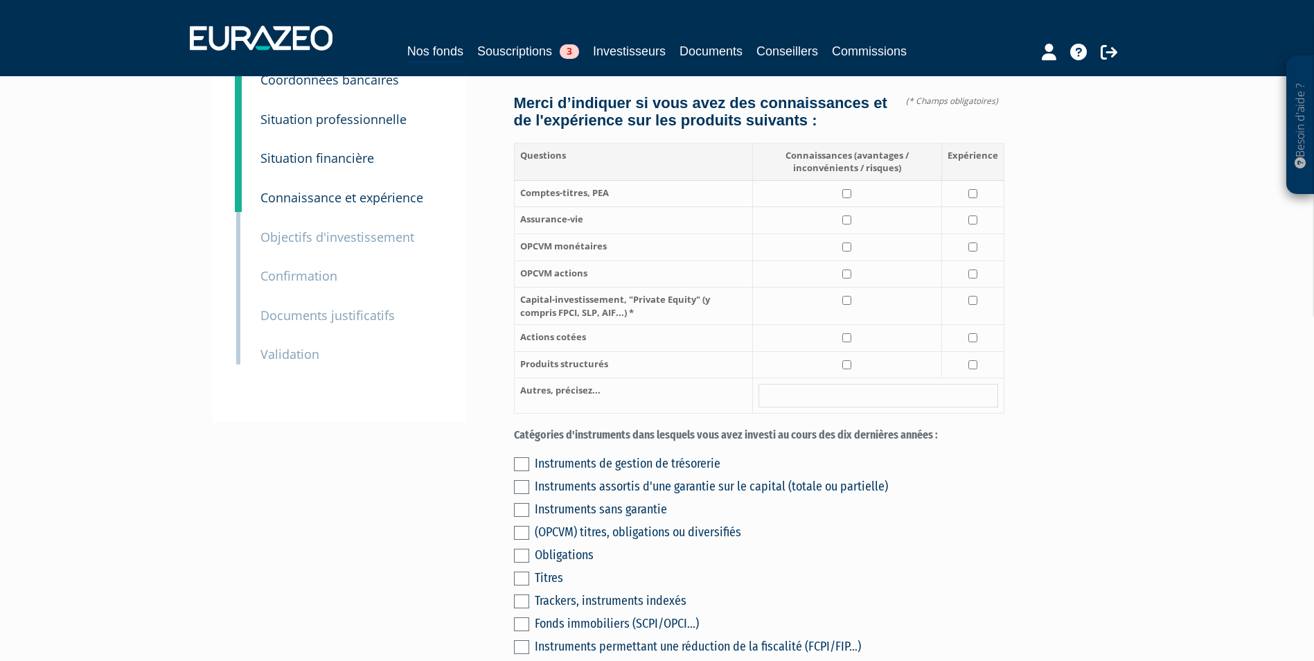
scroll to position [139, 0]
click at [290, 156] on small "Situation financière" at bounding box center [318, 157] width 114 height 17
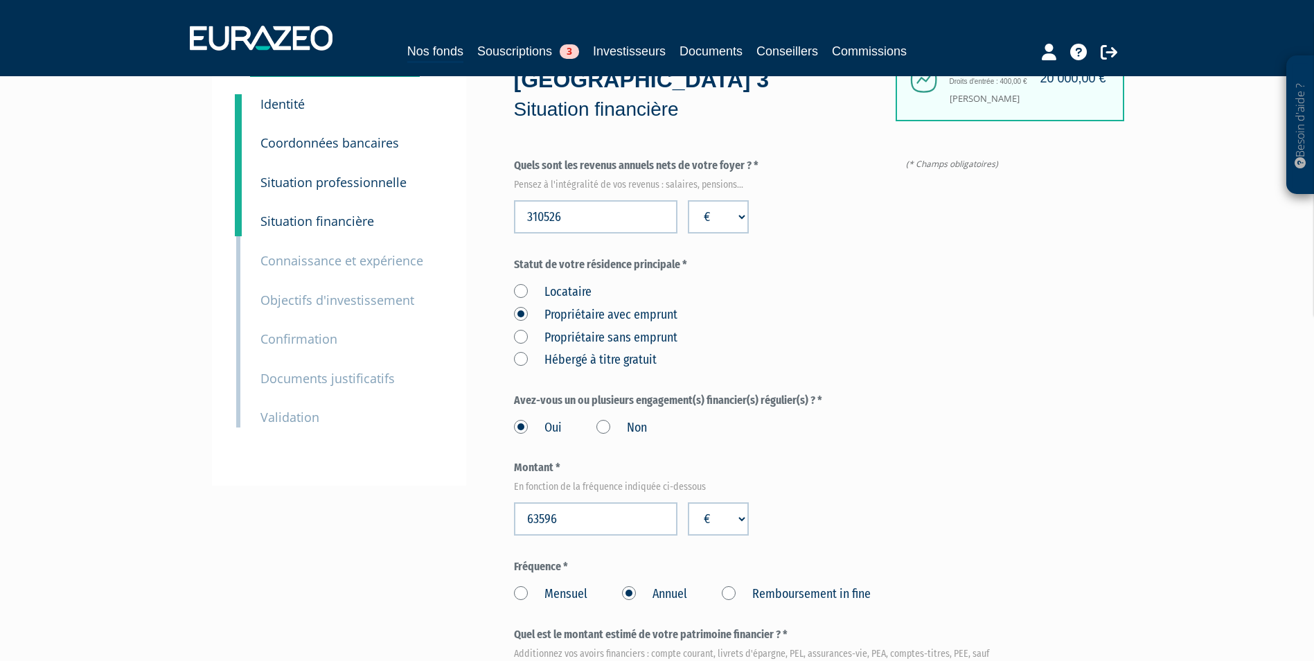
scroll to position [208, 0]
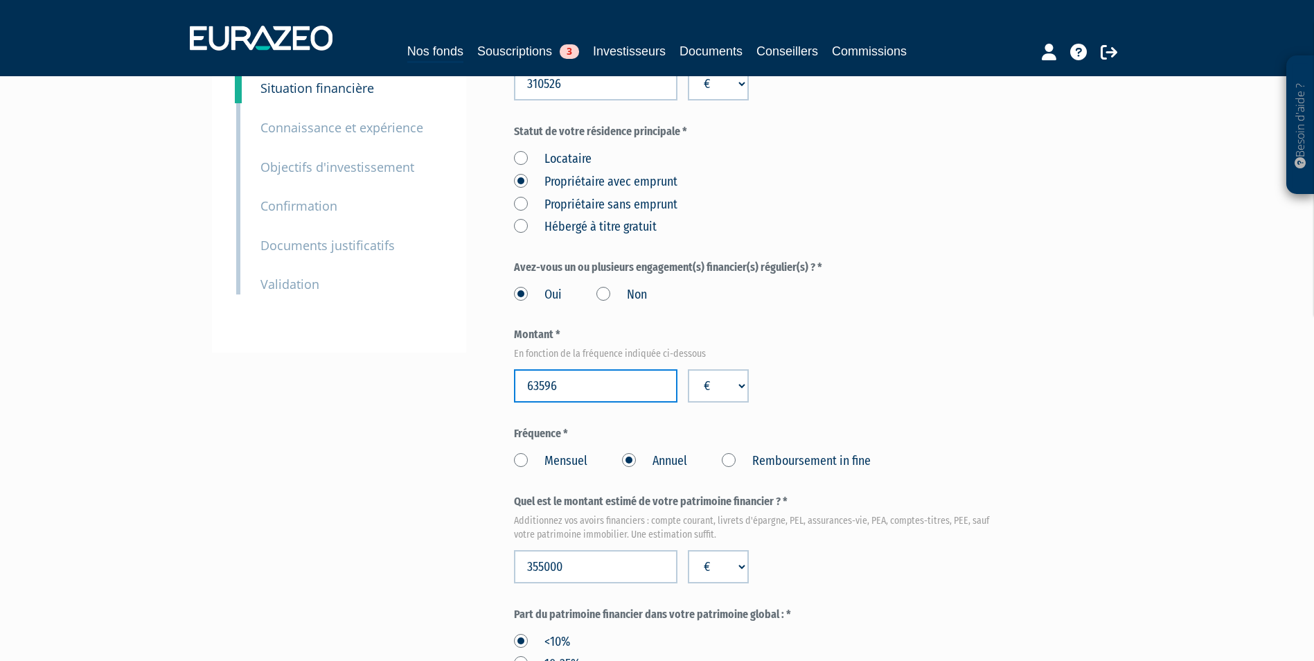
click at [581, 369] on input "63596" at bounding box center [596, 385] width 164 height 33
type input "93904"
click at [1078, 359] on div "Part A 20 000,00 € Droits d'entrée : 400,00 € [PERSON_NAME] Eurazeo Private Val…" at bounding box center [808, 587] width 589 height 1368
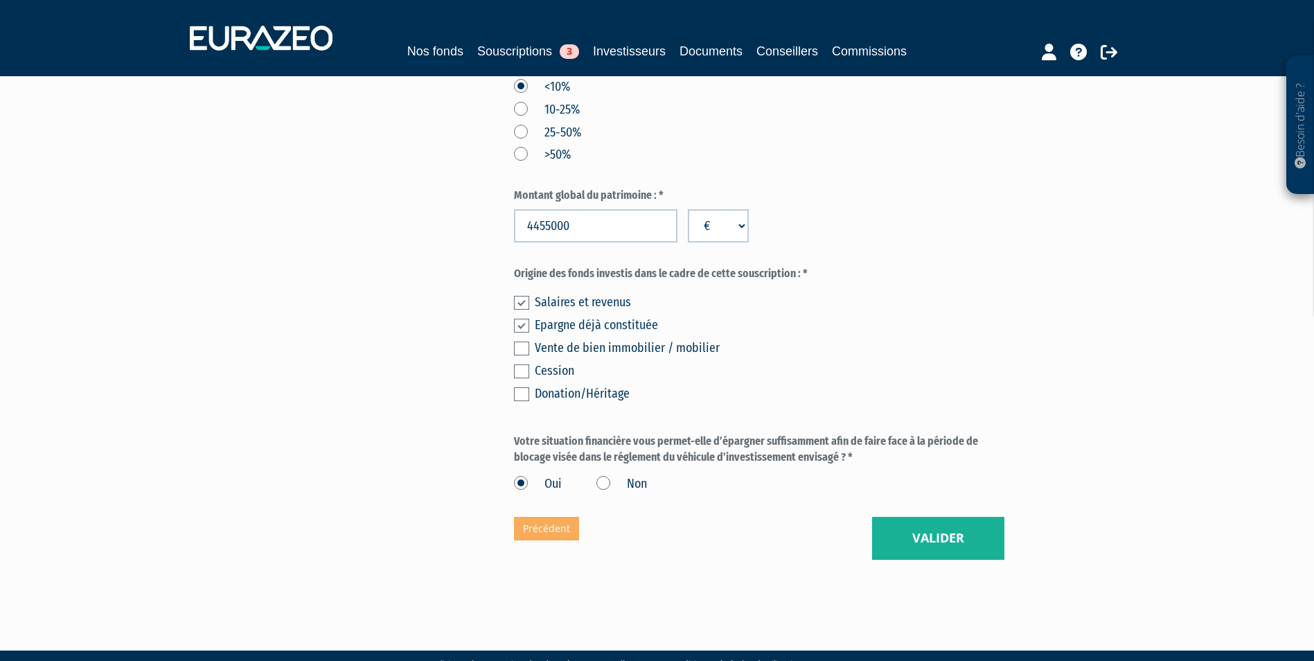
scroll to position [920, 0]
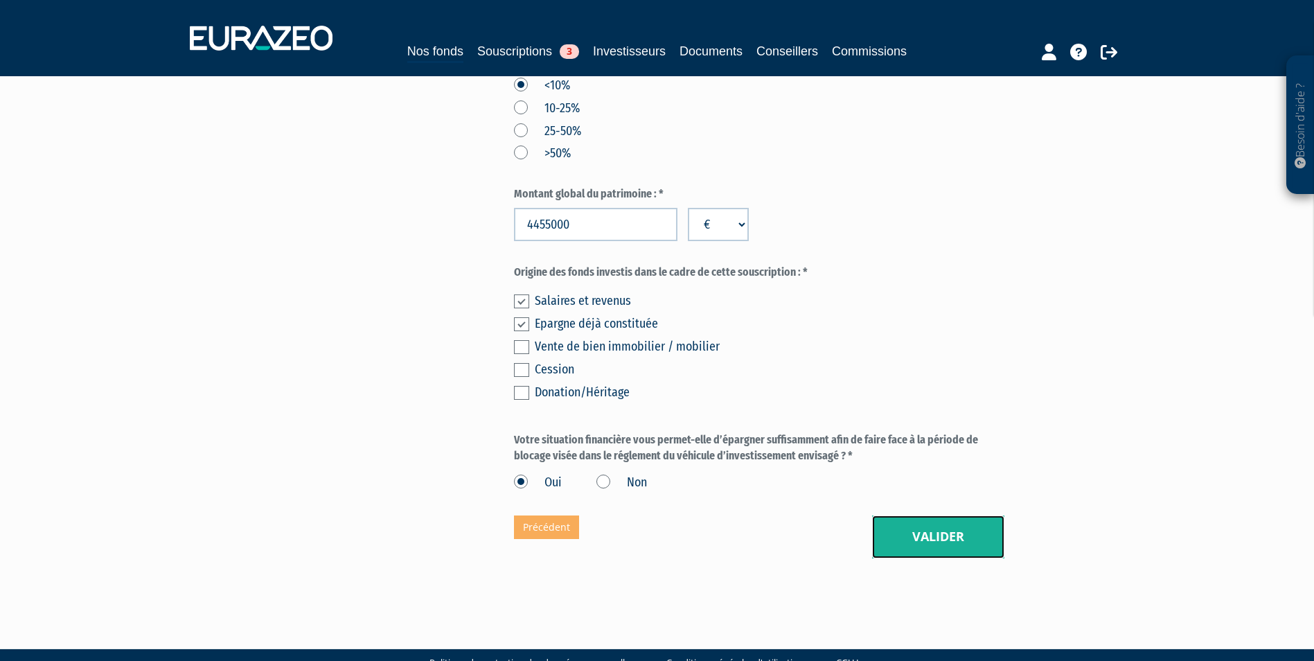
click at [966, 518] on button "Valider" at bounding box center [938, 537] width 132 height 43
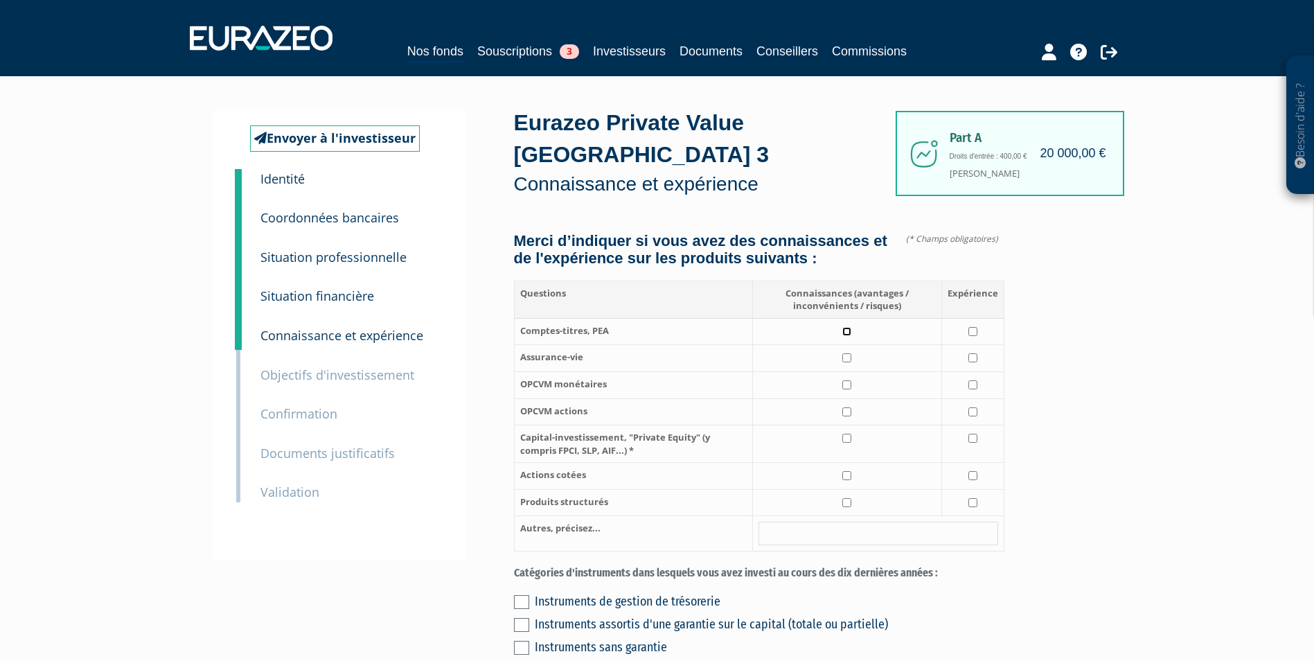
click at [850, 327] on input "checkbox" at bounding box center [847, 331] width 9 height 9
checkbox input "true"
click at [850, 353] on input "checkbox" at bounding box center [847, 357] width 9 height 9
checkbox input "true"
click at [855, 425] on td at bounding box center [846, 443] width 189 height 37
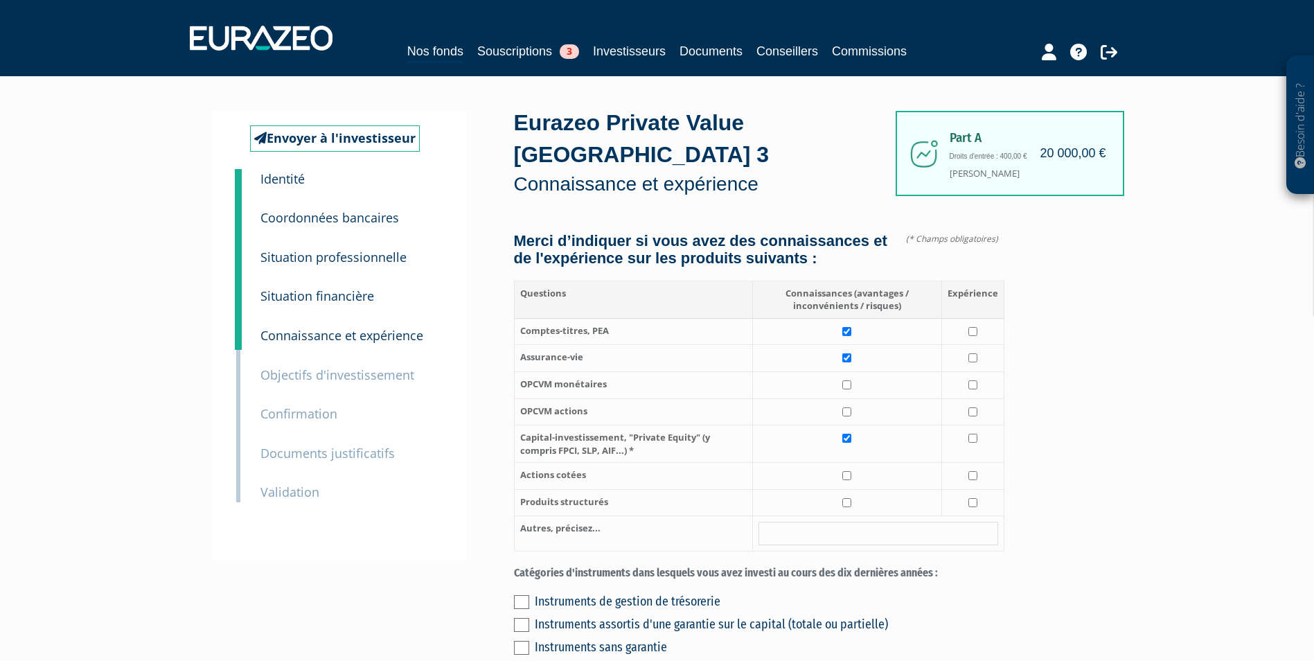
checkbox input "true"
click at [852, 471] on input "checkbox" at bounding box center [847, 475] width 9 height 9
checkbox input "true"
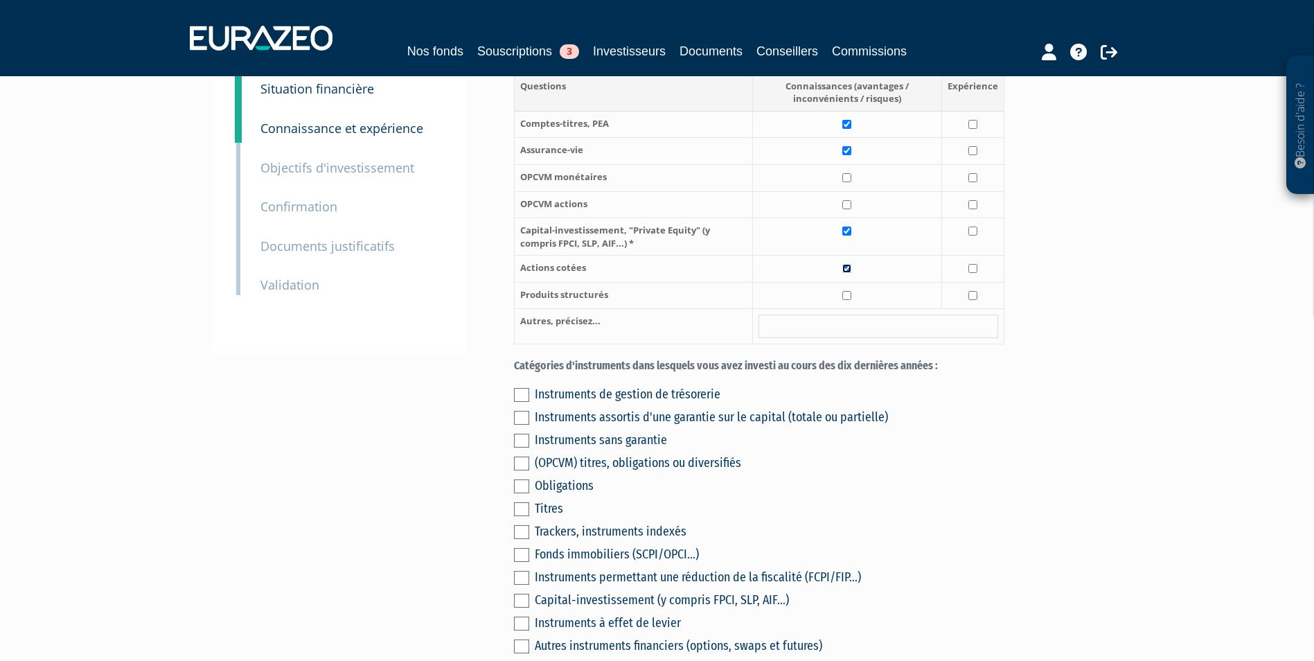
scroll to position [208, 0]
click at [516, 502] on label at bounding box center [521, 509] width 15 height 14
click at [0, 0] on input "checkbox" at bounding box center [0, 0] width 0 height 0
click at [516, 502] on label at bounding box center [521, 509] width 15 height 14
click at [0, 0] on input "checkbox" at bounding box center [0, 0] width 0 height 0
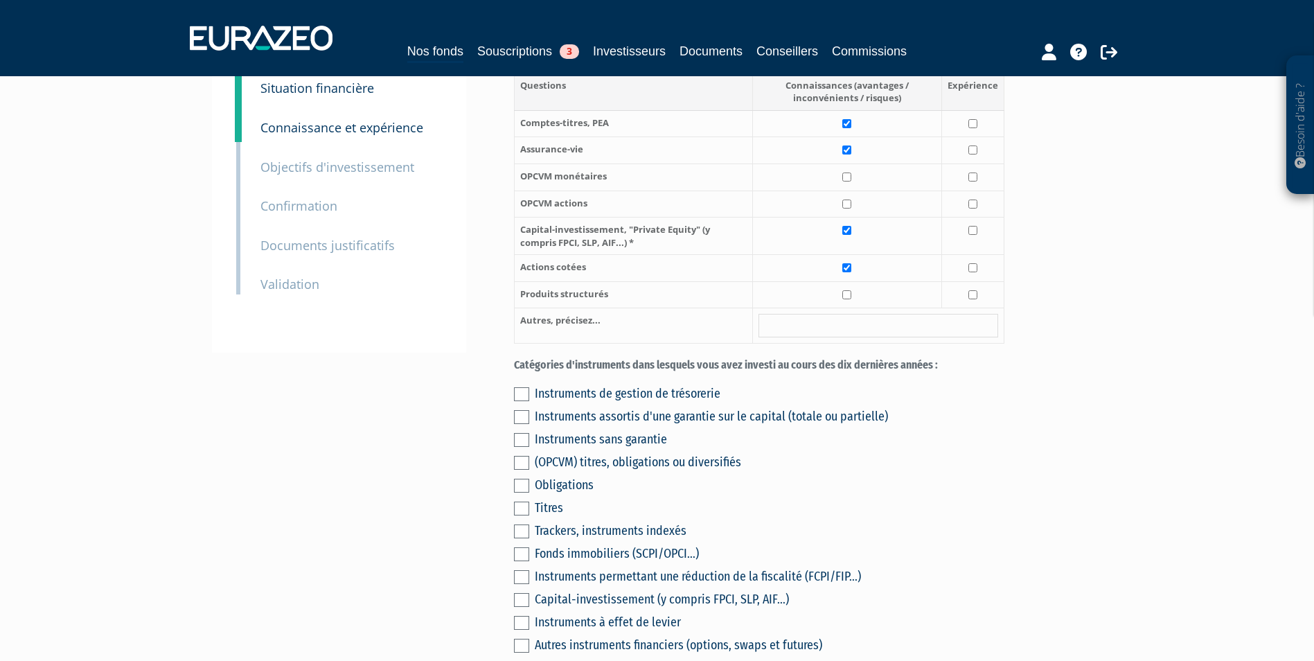
click at [525, 387] on label at bounding box center [521, 394] width 15 height 14
click at [0, 0] on input "checkbox" at bounding box center [0, 0] width 0 height 0
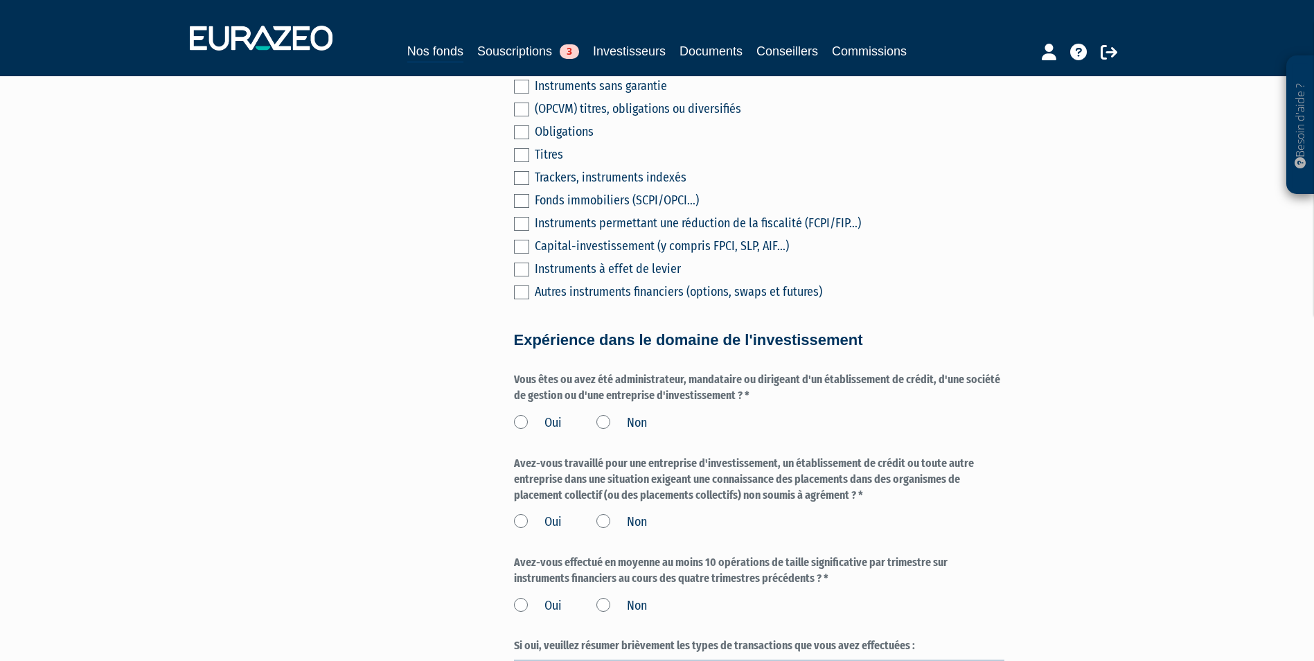
scroll to position [624, 0]
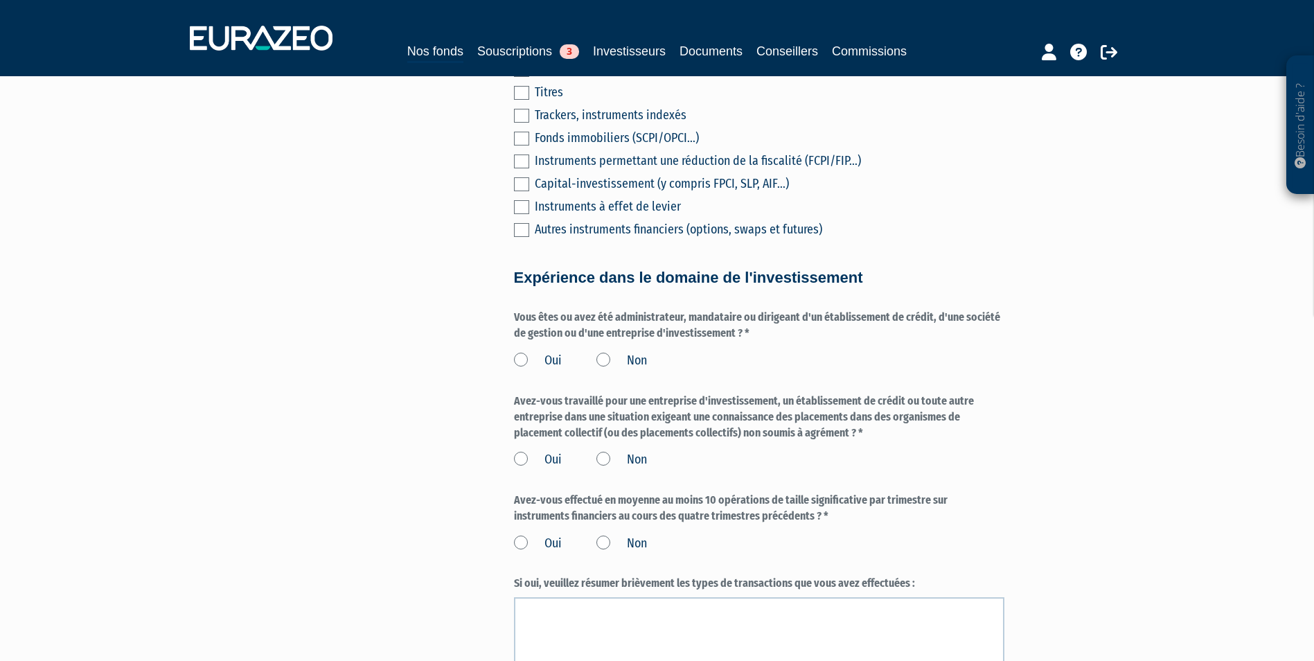
click at [604, 352] on label "Non" at bounding box center [622, 361] width 51 height 18
click at [0, 0] on input "Non" at bounding box center [0, 0] width 0 height 0
click at [599, 451] on label "Non" at bounding box center [622, 460] width 51 height 18
click at [0, 0] on input "Non" at bounding box center [0, 0] width 0 height 0
click at [613, 535] on label "Non" at bounding box center [622, 544] width 51 height 18
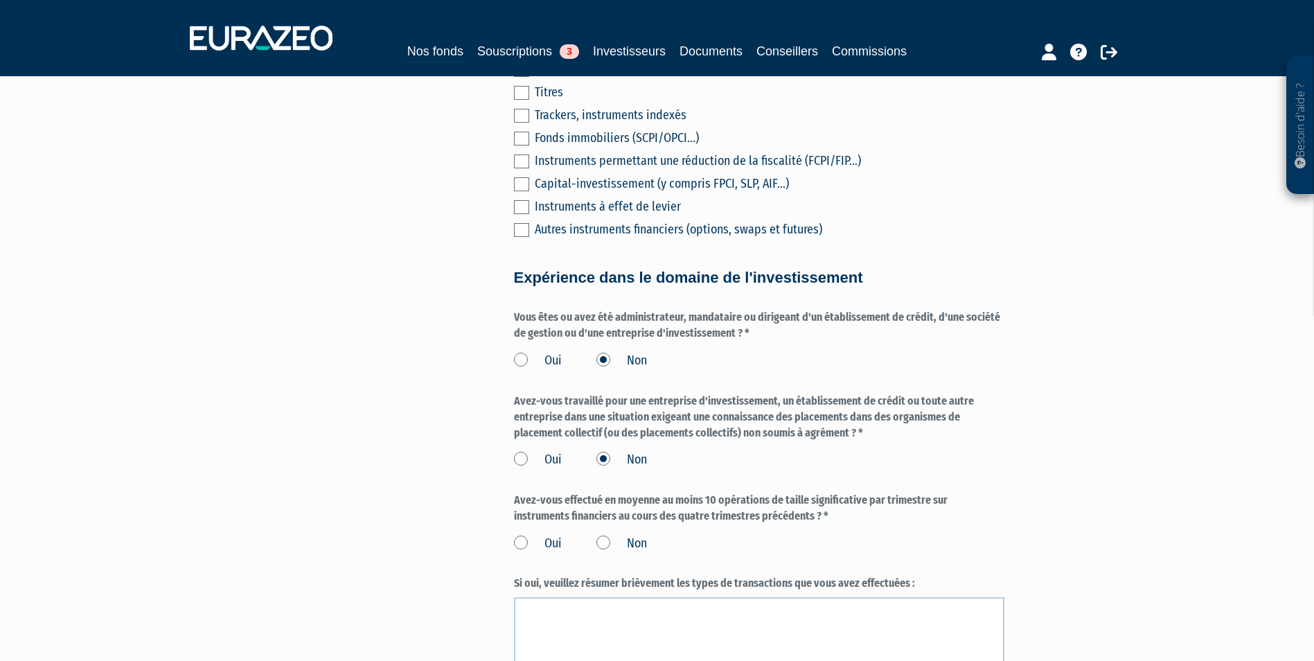
click at [0, 0] on input "Non" at bounding box center [0, 0] width 0 height 0
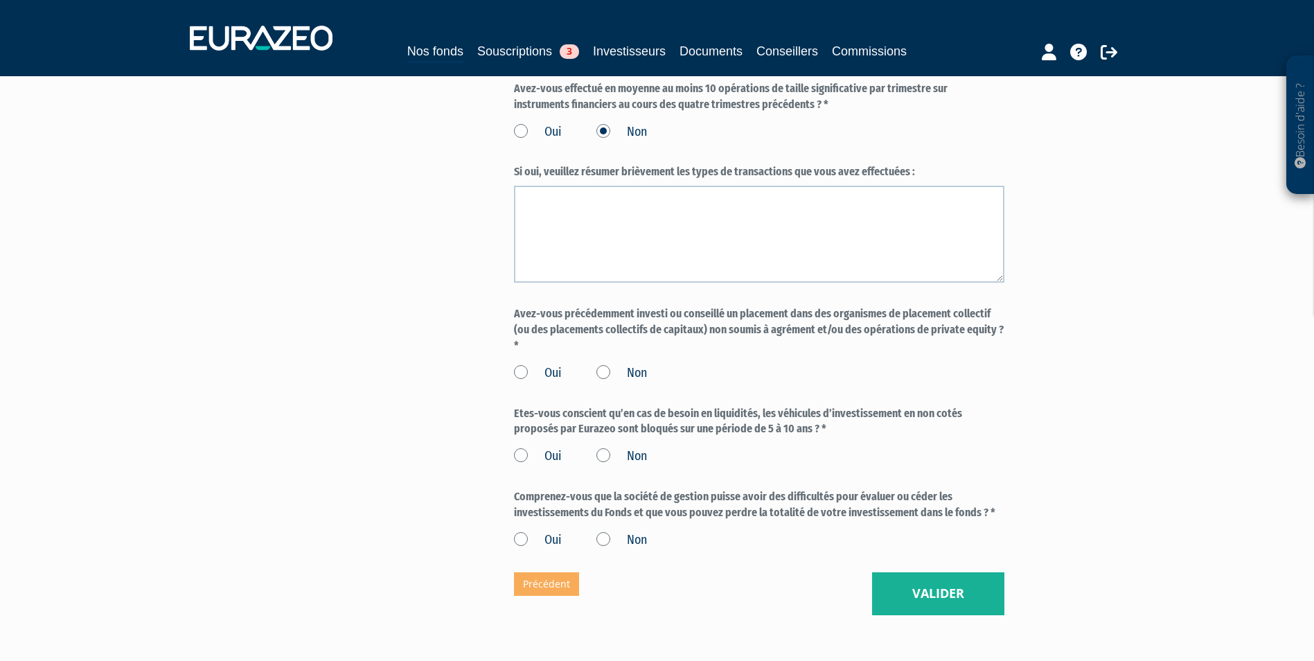
scroll to position [1039, 0]
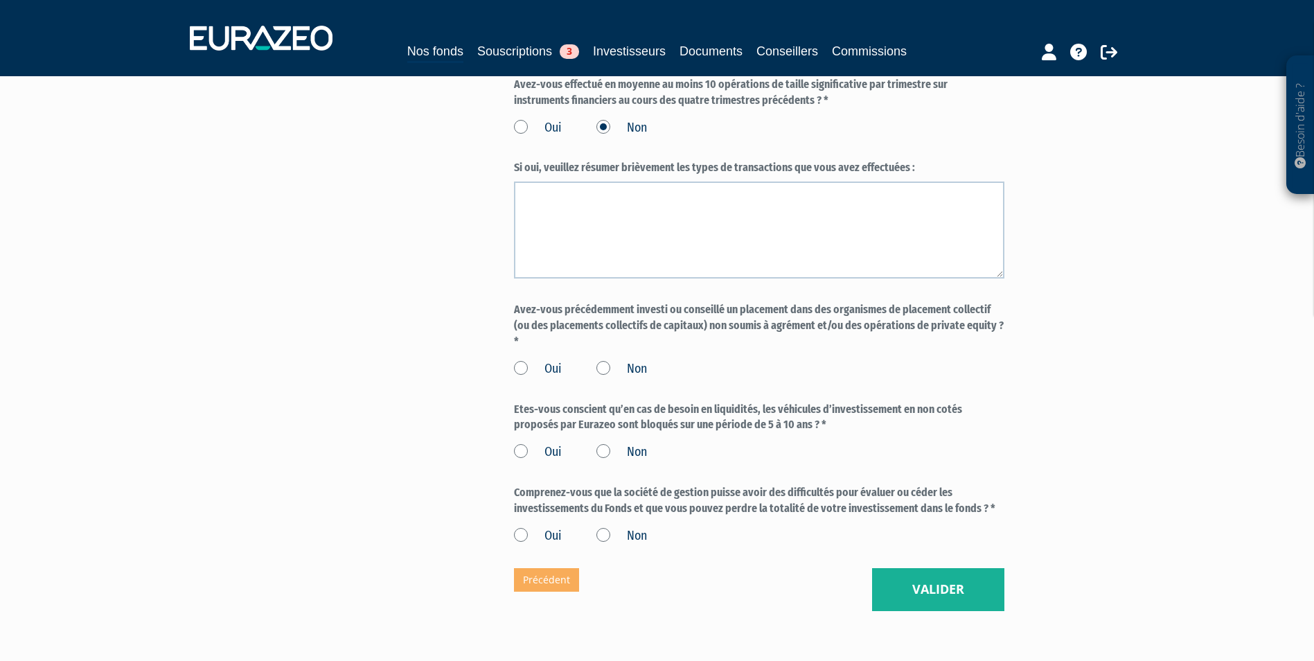
click at [607, 360] on label "Non" at bounding box center [622, 369] width 51 height 18
click at [0, 0] on input "Non" at bounding box center [0, 0] width 0 height 0
drag, startPoint x: 520, startPoint y: 428, endPoint x: 518, endPoint y: 448, distance: 20.2
click at [519, 439] on div "Oui Non" at bounding box center [759, 450] width 491 height 23
click at [527, 443] on label "Oui" at bounding box center [538, 452] width 48 height 18
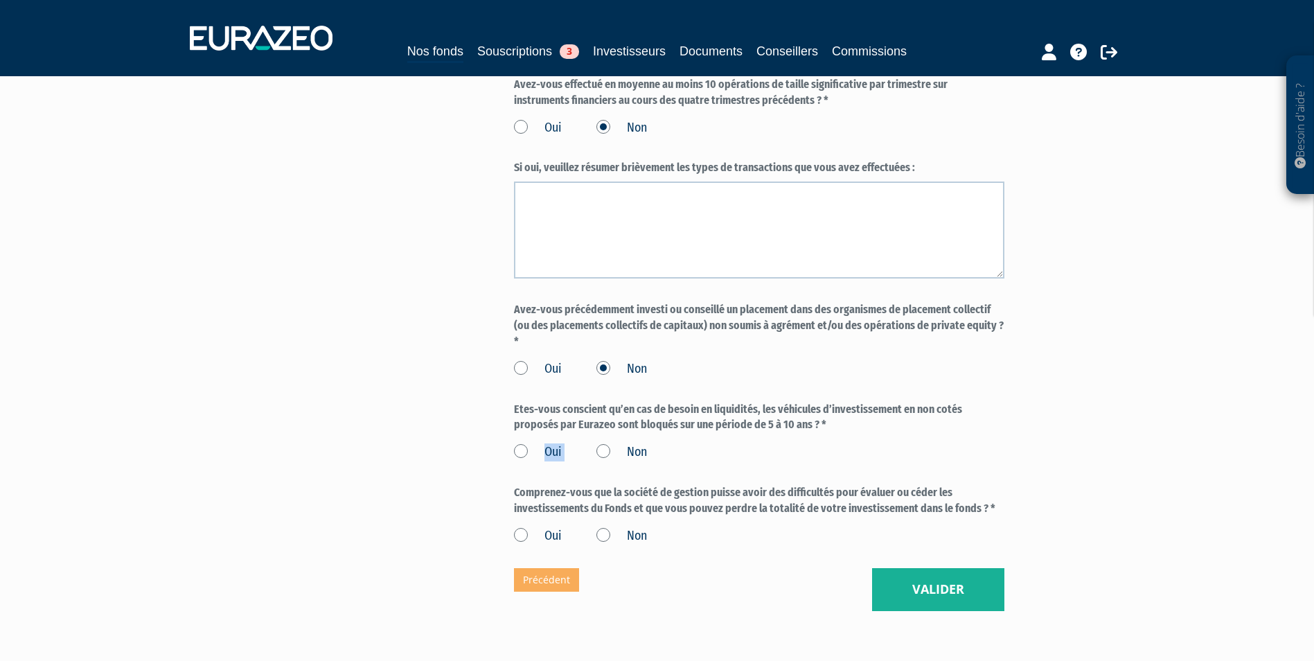
click at [518, 443] on label "Oui" at bounding box center [538, 452] width 48 height 18
click at [0, 0] on input "Oui" at bounding box center [0, 0] width 0 height 0
click at [521, 527] on label "Oui" at bounding box center [538, 536] width 48 height 18
click at [0, 0] on input "Oui" at bounding box center [0, 0] width 0 height 0
click at [895, 576] on button "Valider" at bounding box center [938, 589] width 132 height 43
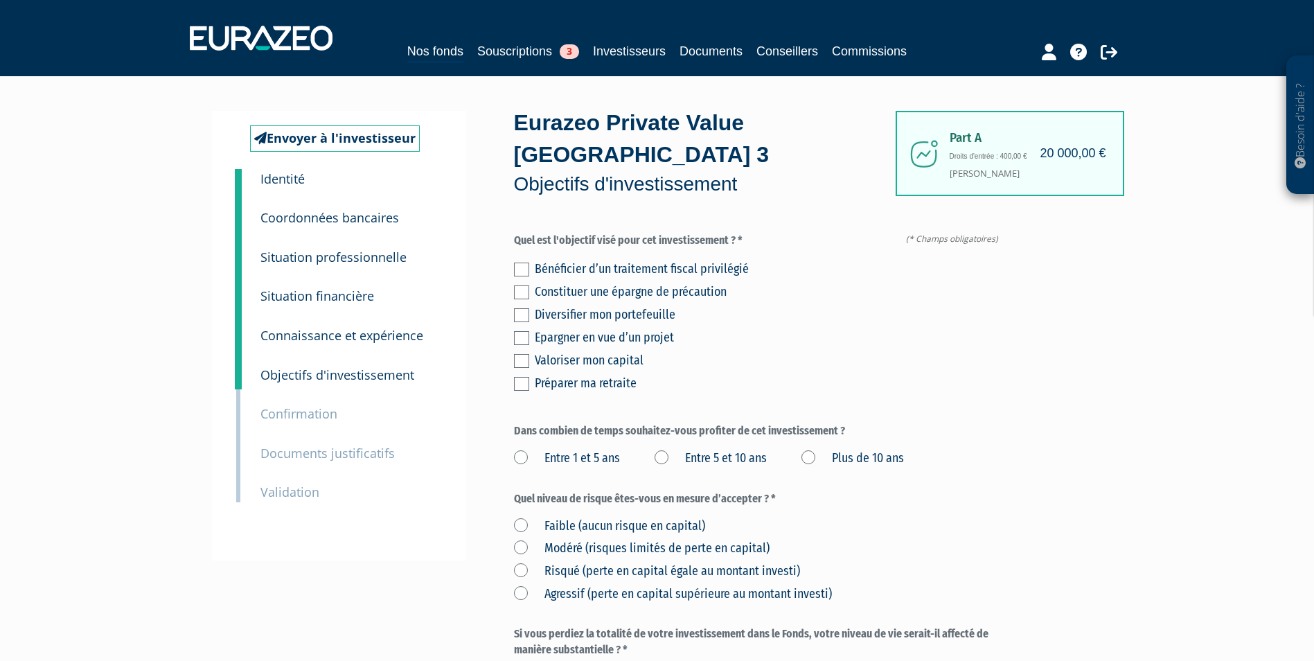
click at [525, 308] on label at bounding box center [521, 315] width 15 height 14
click at [0, 0] on input "checkbox" at bounding box center [0, 0] width 0 height 0
click at [521, 354] on label at bounding box center [521, 361] width 15 height 14
click at [0, 0] on input "checkbox" at bounding box center [0, 0] width 0 height 0
click at [807, 450] on label "Plus de 10 ans" at bounding box center [853, 459] width 103 height 18
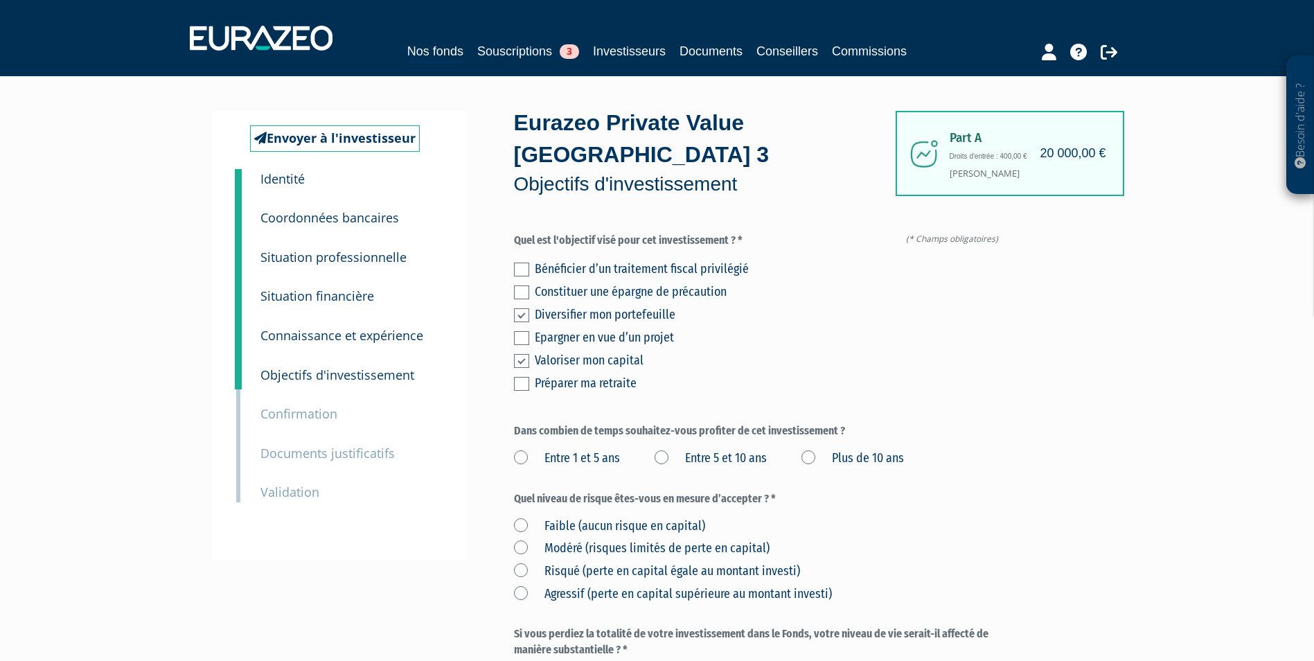
click at [0, 0] on ans "Plus de 10 ans" at bounding box center [0, 0] width 0 height 0
click at [515, 563] on label "Risqué (perte en capital égale au montant investi)" at bounding box center [657, 572] width 286 height 18
click at [0, 0] on investi\) "Risqué (perte en capital égale au montant investi)" at bounding box center [0, 0] width 0 height 0
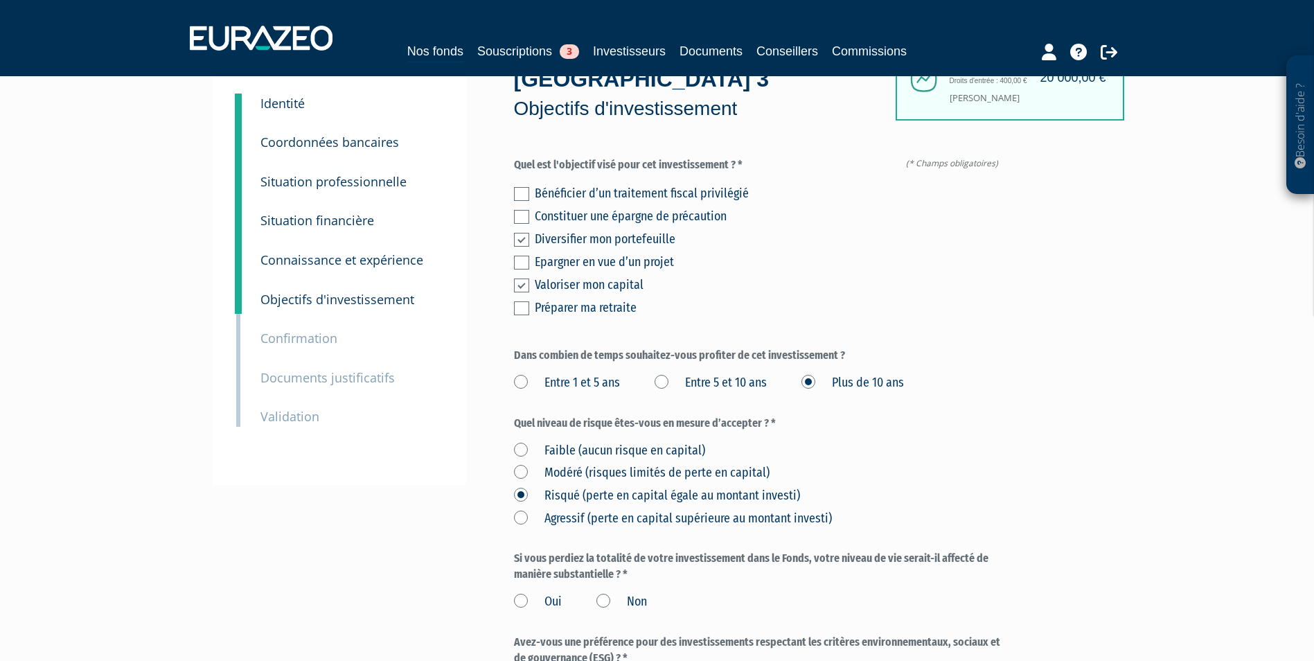
scroll to position [208, 0]
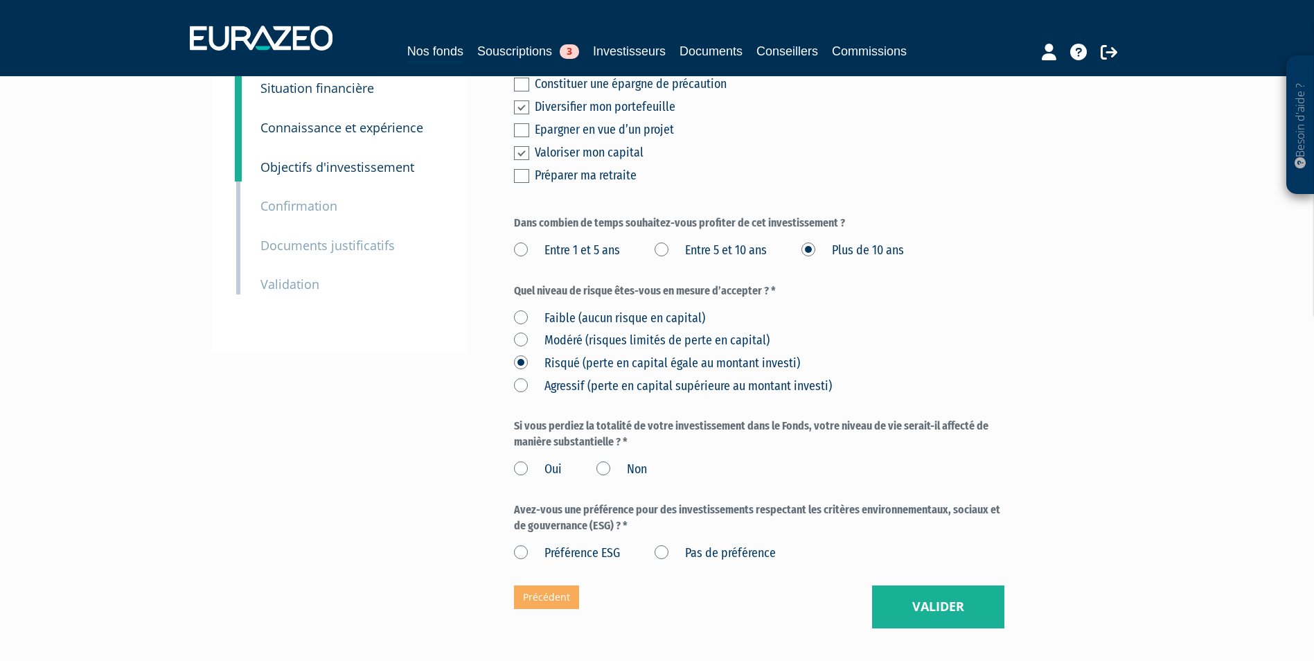
click at [599, 461] on label "Non" at bounding box center [622, 470] width 51 height 18
click at [0, 0] on input "Non" at bounding box center [0, 0] width 0 height 0
click at [660, 545] on label "Pas de préférence" at bounding box center [715, 554] width 121 height 18
click at [0, 0] on préférence "Pas de préférence" at bounding box center [0, 0] width 0 height 0
click at [944, 586] on button "Valider" at bounding box center [938, 607] width 132 height 43
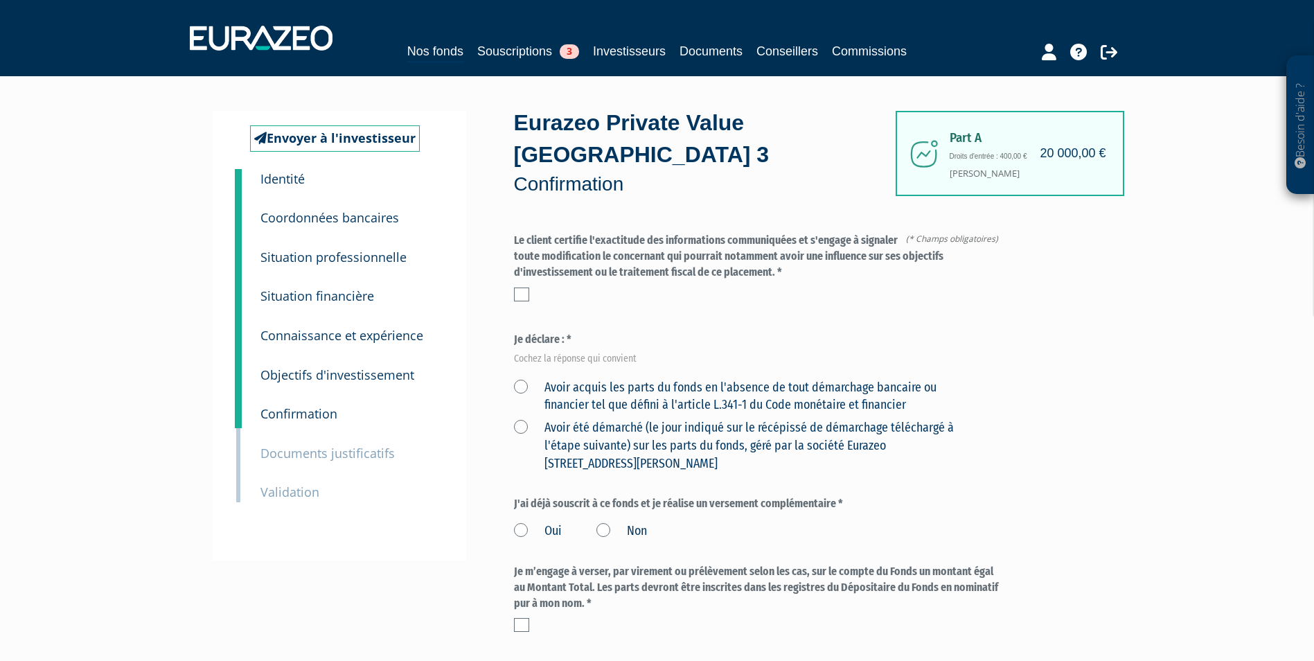
click at [524, 288] on label at bounding box center [521, 295] width 15 height 14
click at [0, 0] on input "checkbox" at bounding box center [0, 0] width 0 height 0
click at [517, 379] on label "Avoir acquis les parts du fonds en l'absence de tout démarchage bancaire ou fin…" at bounding box center [743, 396] width 458 height 35
click at [0, 0] on financier "Avoir acquis les parts du fonds en l'absence de tout démarchage bancaire ou fin…" at bounding box center [0, 0] width 0 height 0
click at [603, 522] on label "Non" at bounding box center [622, 531] width 51 height 18
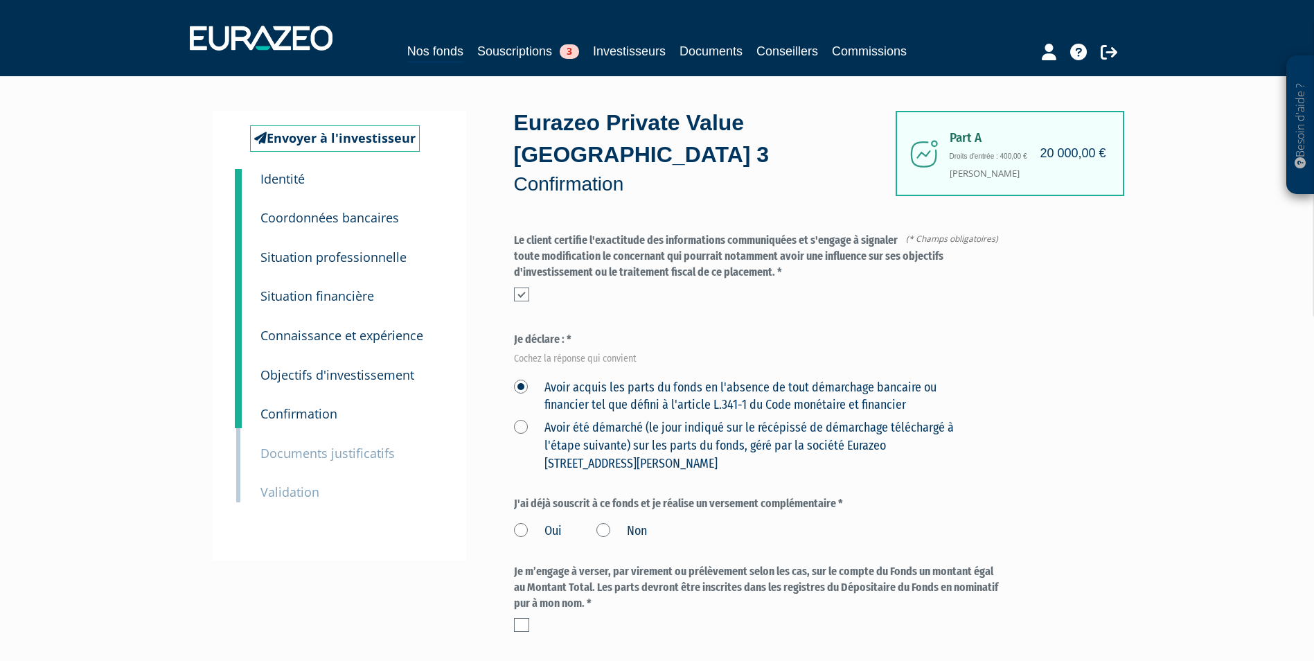
click at [0, 0] on input "Non" at bounding box center [0, 0] width 0 height 0
drag, startPoint x: 528, startPoint y: 589, endPoint x: 536, endPoint y: 584, distance: 9.0
click at [527, 618] on label at bounding box center [521, 625] width 15 height 14
click at [0, 0] on input "checkbox" at bounding box center [0, 0] width 0 height 0
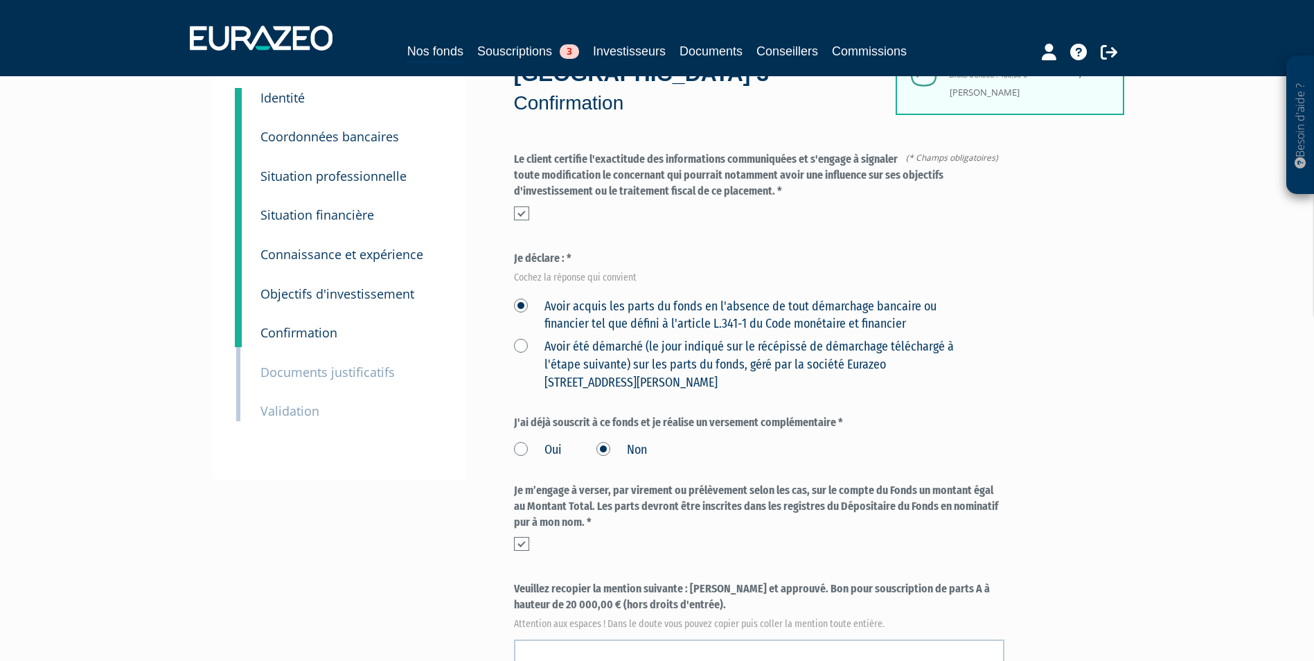
scroll to position [208, 0]
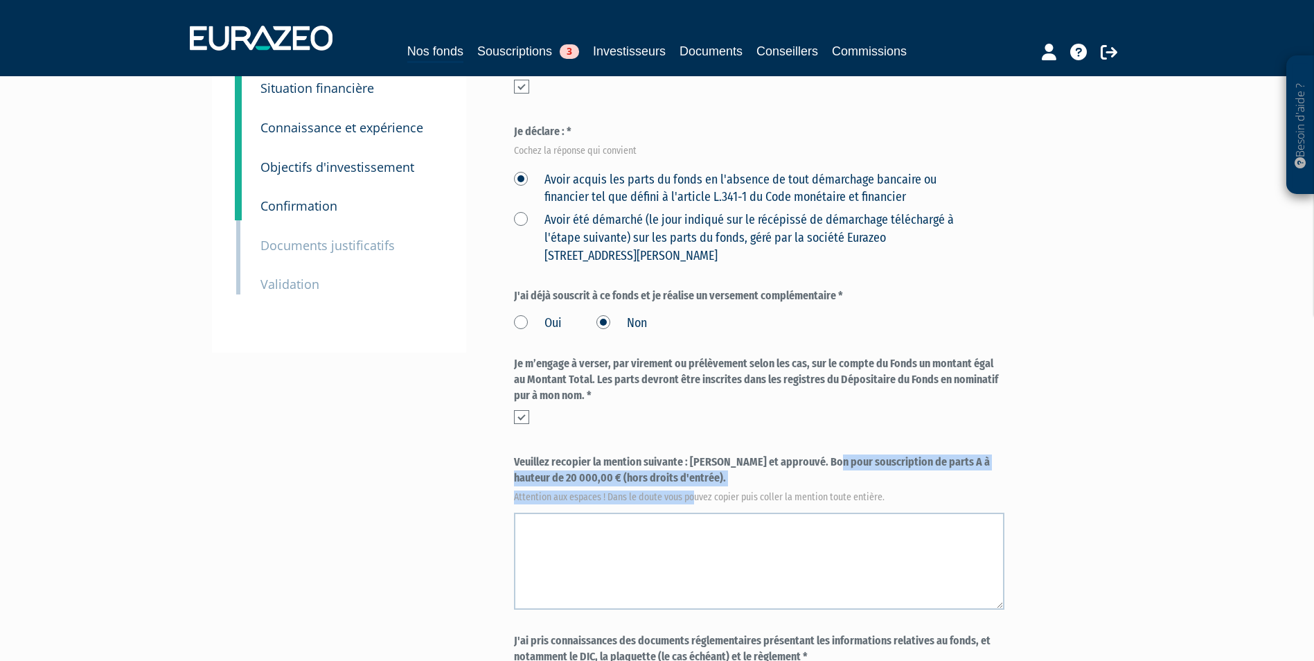
drag, startPoint x: 692, startPoint y: 430, endPoint x: 697, endPoint y: 455, distance: 25.6
click at [697, 455] on label "Veuillez recopier la mention suivante : [PERSON_NAME] et approuvé. Bon pour sou…" at bounding box center [759, 478] width 491 height 46
drag, startPoint x: 692, startPoint y: 430, endPoint x: 697, endPoint y: 446, distance: 16.9
click at [697, 455] on label "Veuillez recopier la mention suivante : [PERSON_NAME] et approuvé. Bon pour sou…" at bounding box center [759, 478] width 491 height 46
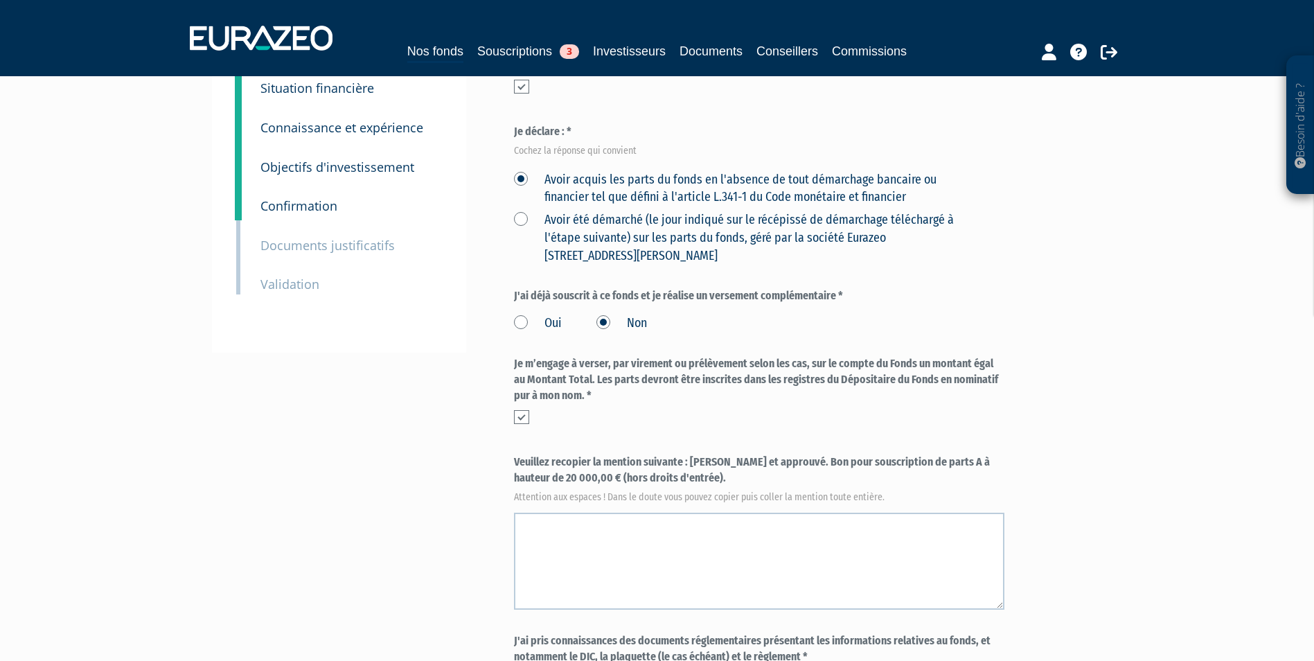
copy label "[PERSON_NAME] et approuvé. Bon pour souscription de parts A à hauteur de 20 000…"
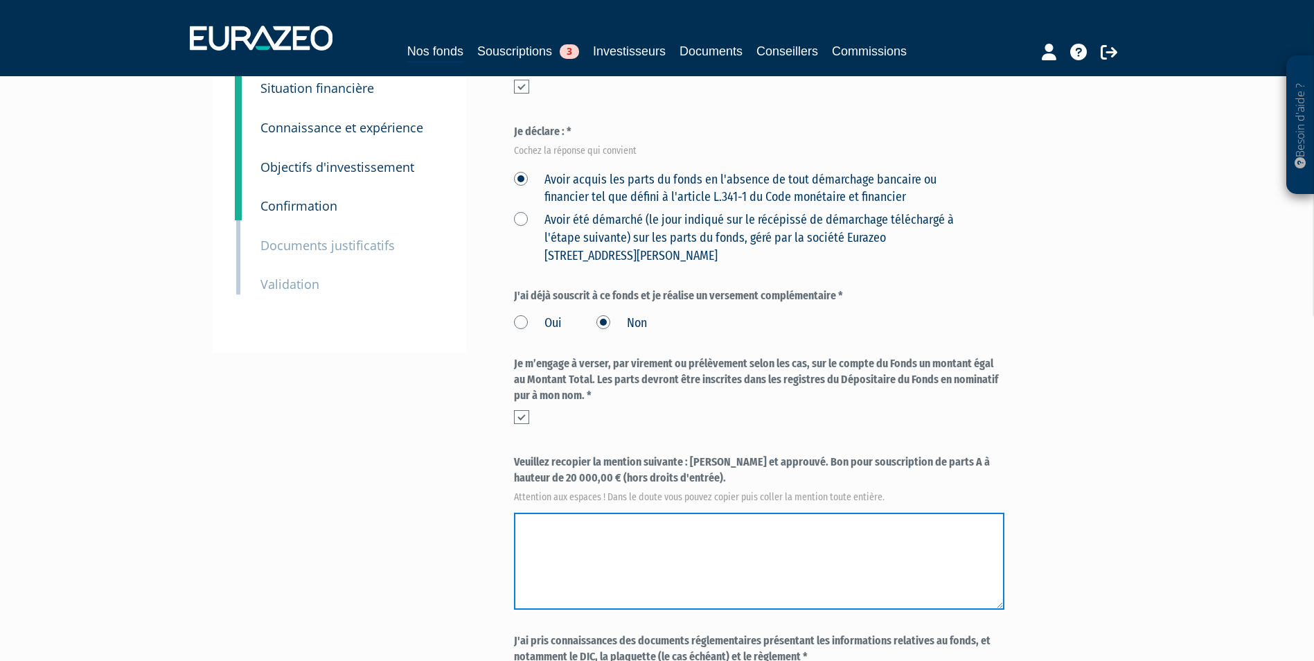
click at [567, 515] on textarea at bounding box center [759, 561] width 491 height 97
paste textarea "Lu et approuvé. Bon pour souscription de parts A à hauteur de 20 000,00 € (hors…"
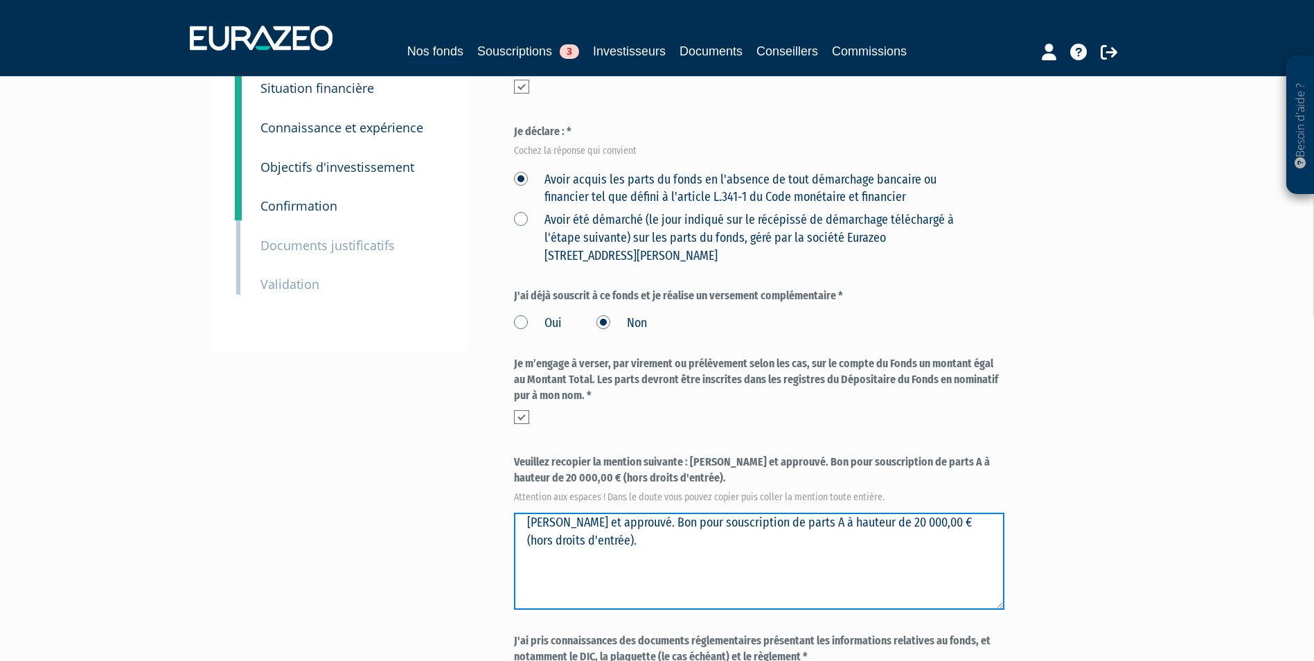
type textarea "Lu et approuvé. Bon pour souscription de parts A à hauteur de 20 000,00 € (hors…"
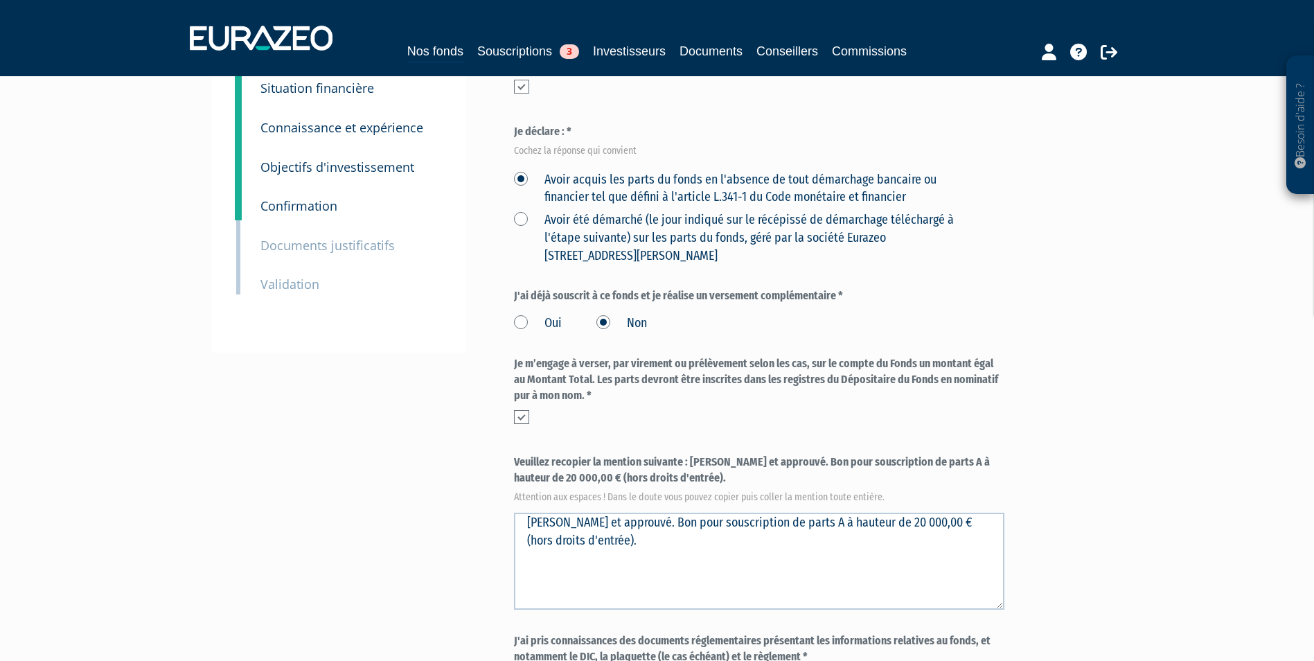
click at [0, 0] on input "checkbox" at bounding box center [0, 0] width 0 height 0
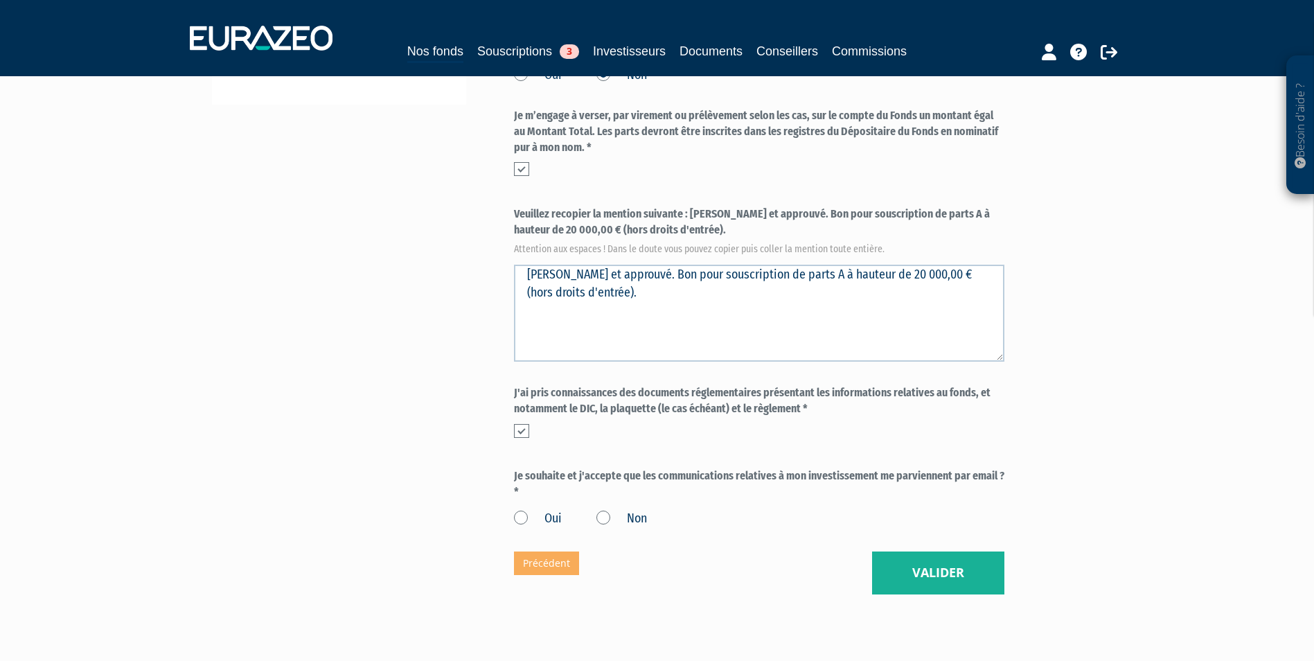
scroll to position [485, 0]
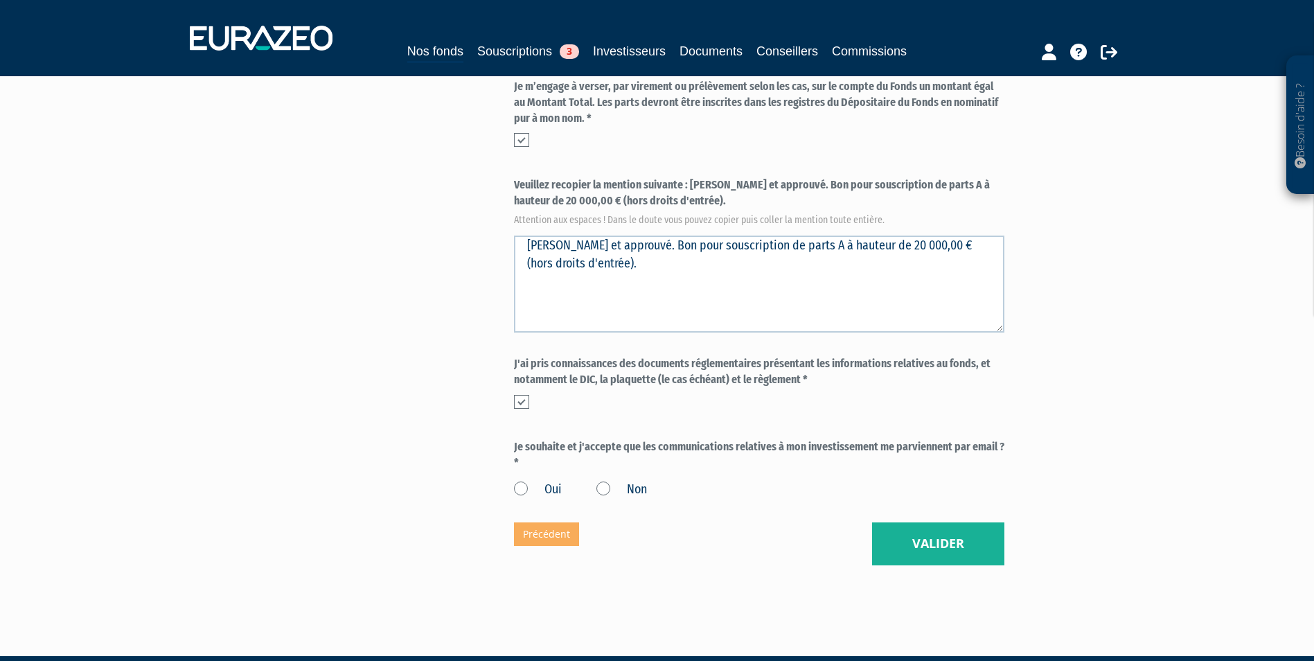
click at [533, 481] on label "Oui" at bounding box center [538, 490] width 48 height 18
click at [0, 0] on input "Oui" at bounding box center [0, 0] width 0 height 0
click at [909, 522] on button "Valider" at bounding box center [938, 543] width 132 height 43
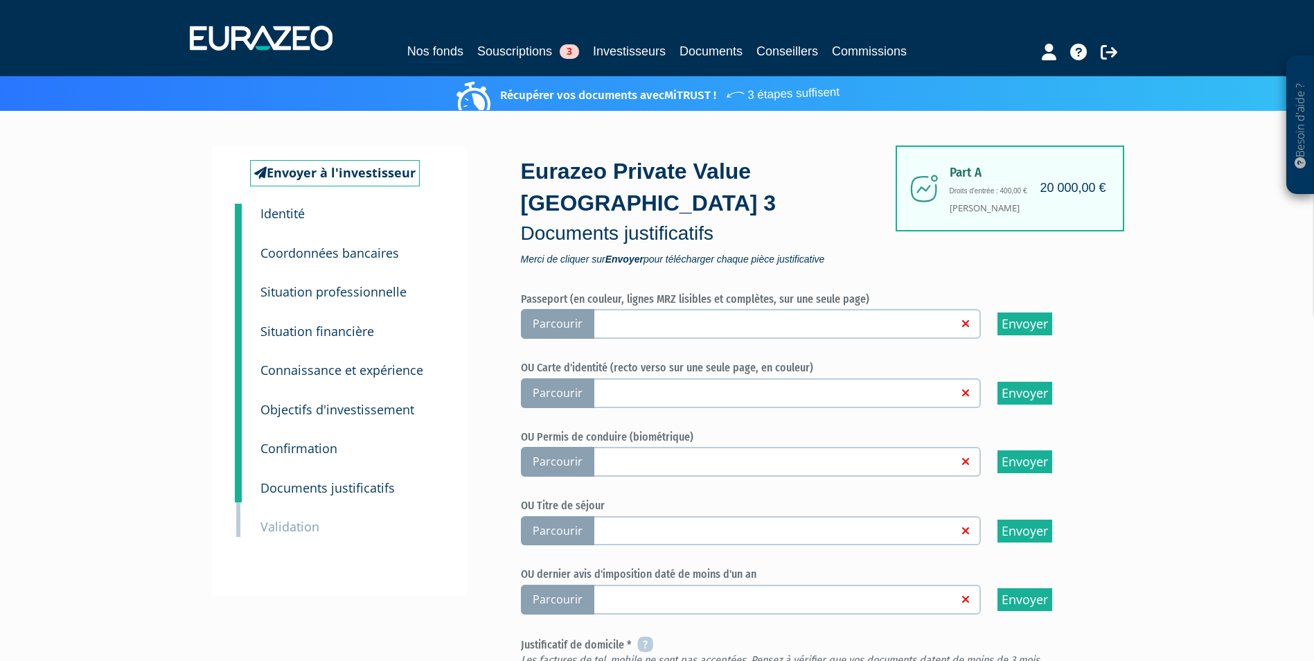
click at [559, 378] on span "Parcourir" at bounding box center [557, 393] width 73 height 30
click at [0, 0] on input "Parcourir" at bounding box center [0, 0] width 0 height 0
click at [1060, 387] on link "Supprimer" at bounding box center [1046, 393] width 50 height 13
click at [571, 309] on span "Parcourir" at bounding box center [557, 324] width 73 height 30
click at [0, 0] on input "Parcourir" at bounding box center [0, 0] width 0 height 0
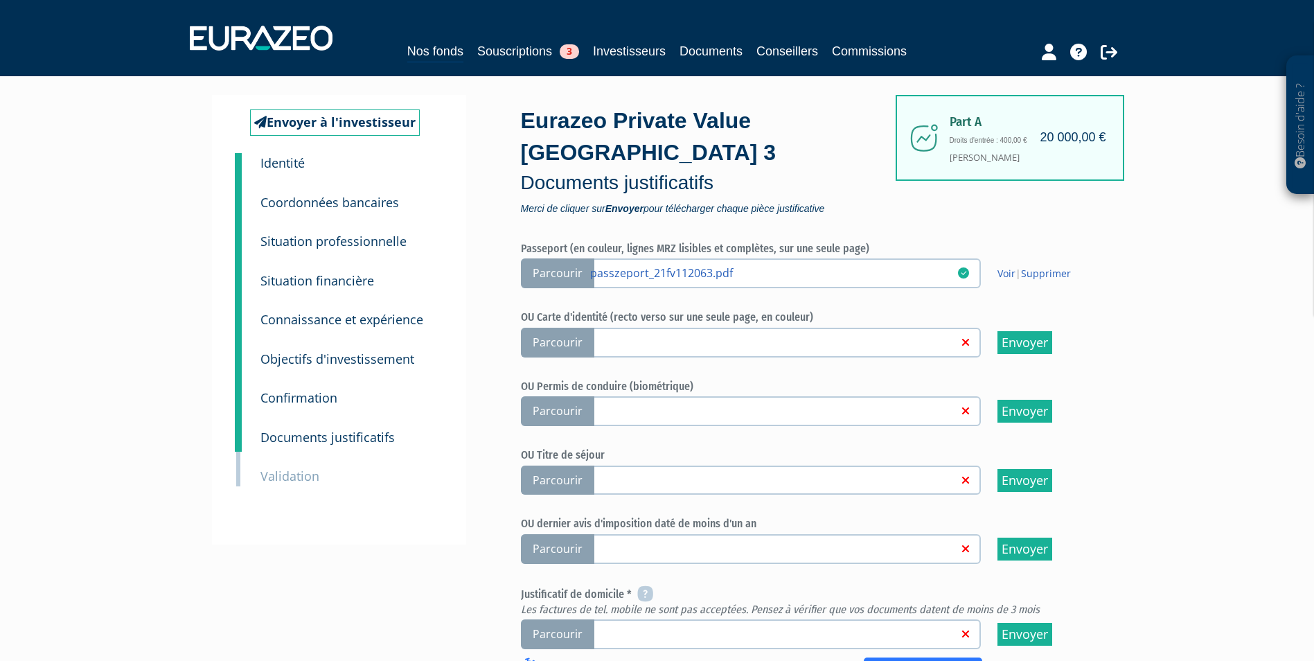
scroll to position [208, 0]
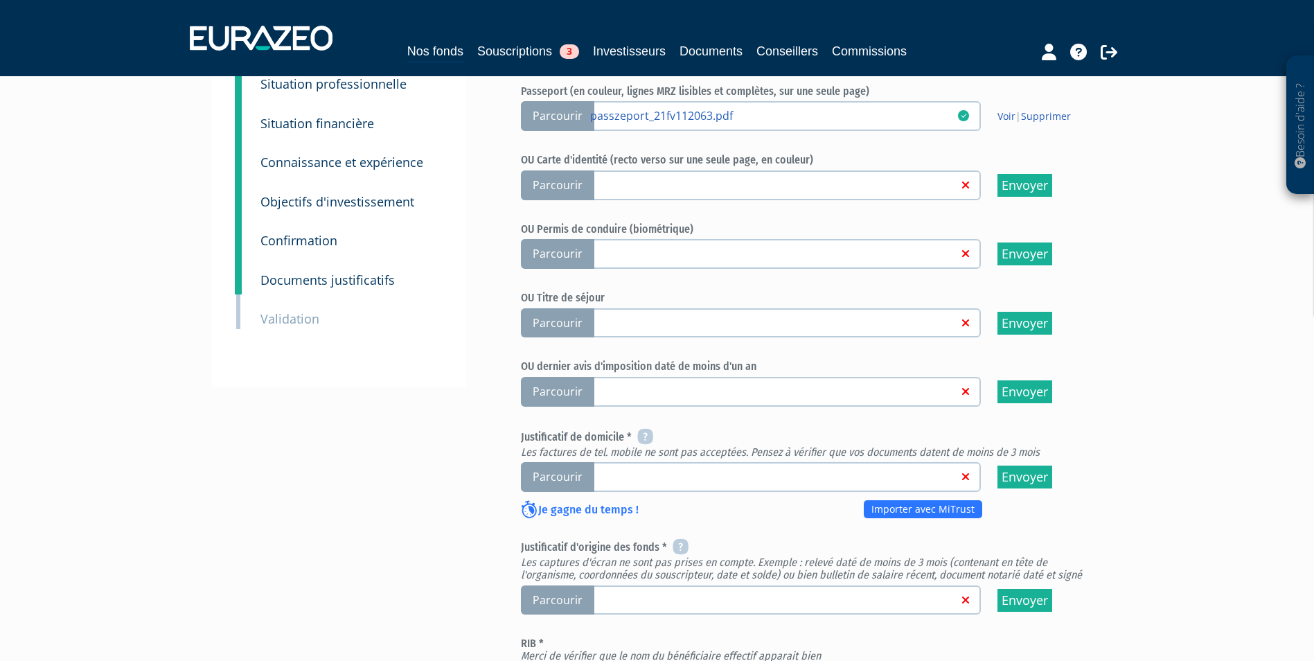
click at [572, 462] on span "Parcourir" at bounding box center [557, 477] width 73 height 30
click at [0, 0] on input "Parcourir" at bounding box center [0, 0] width 0 height 0
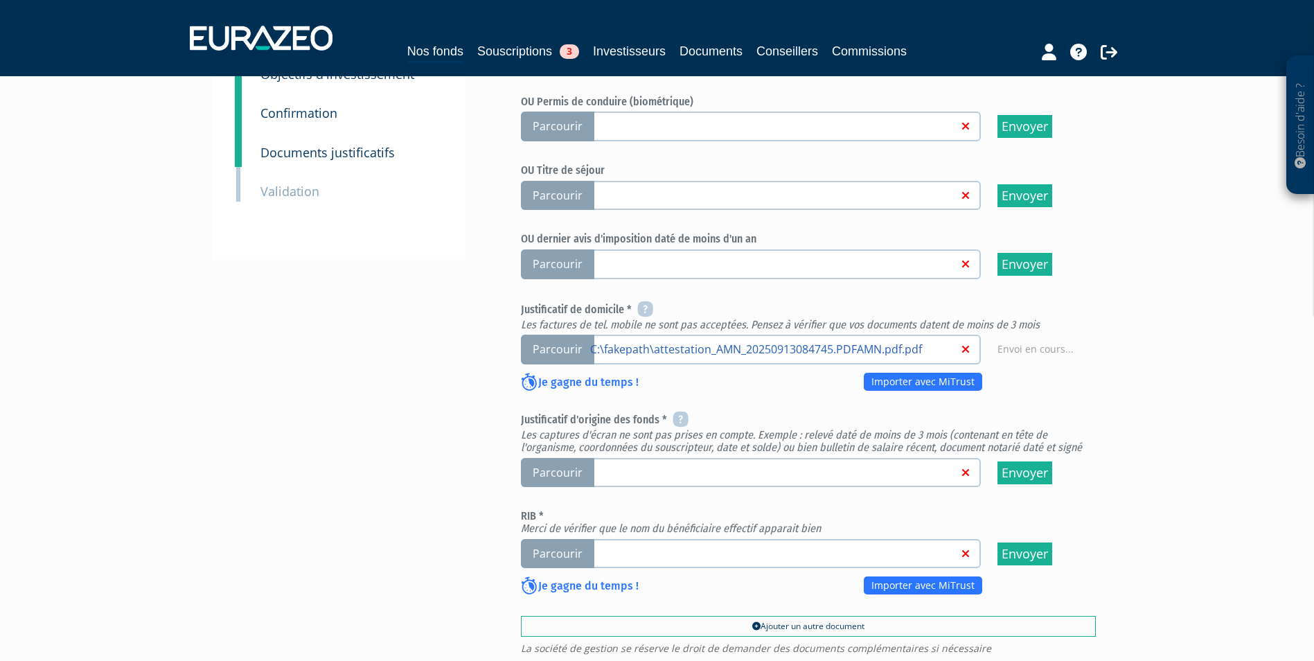
scroll to position [346, 0]
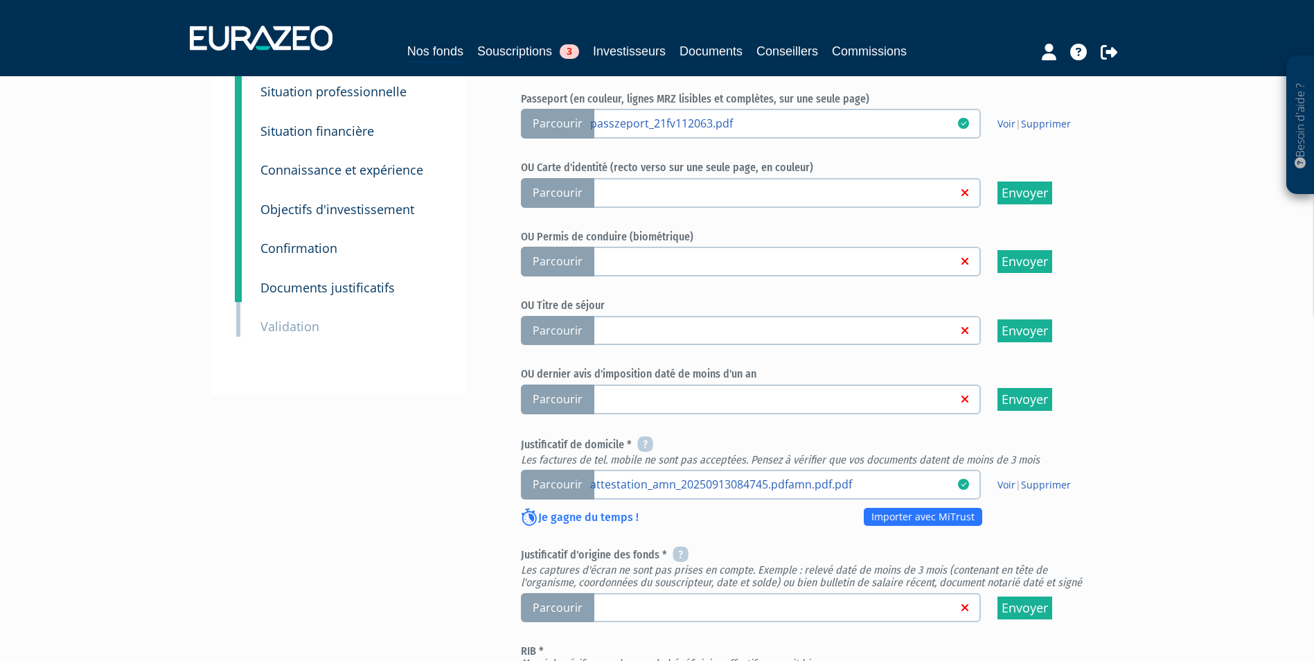
scroll to position [208, 0]
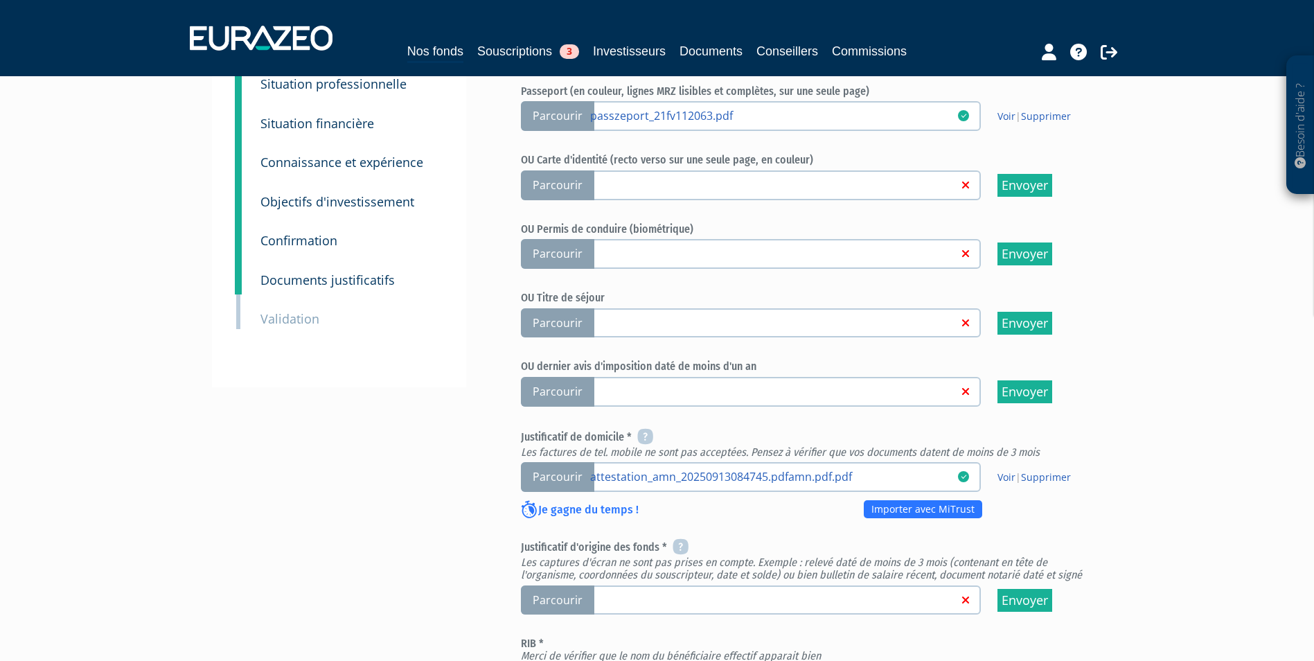
click at [565, 586] on span "Parcourir" at bounding box center [557, 601] width 73 height 30
click at [0, 0] on input "Parcourir" at bounding box center [0, 0] width 0 height 0
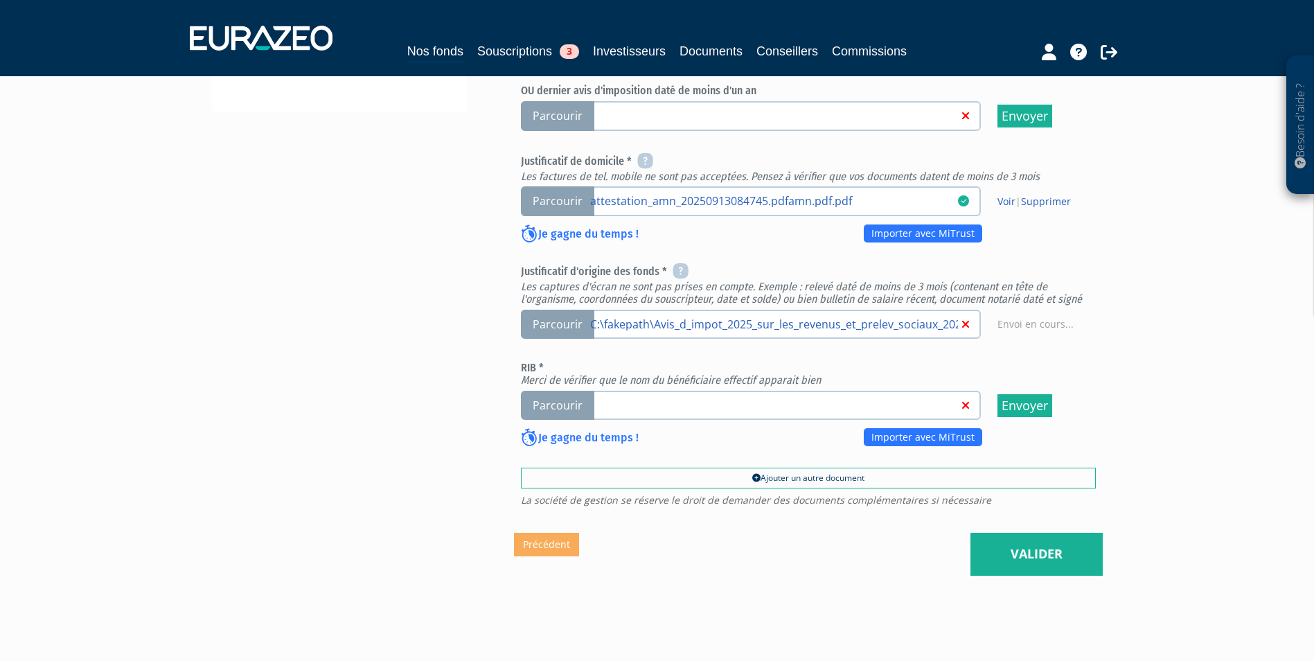
scroll to position [485, 0]
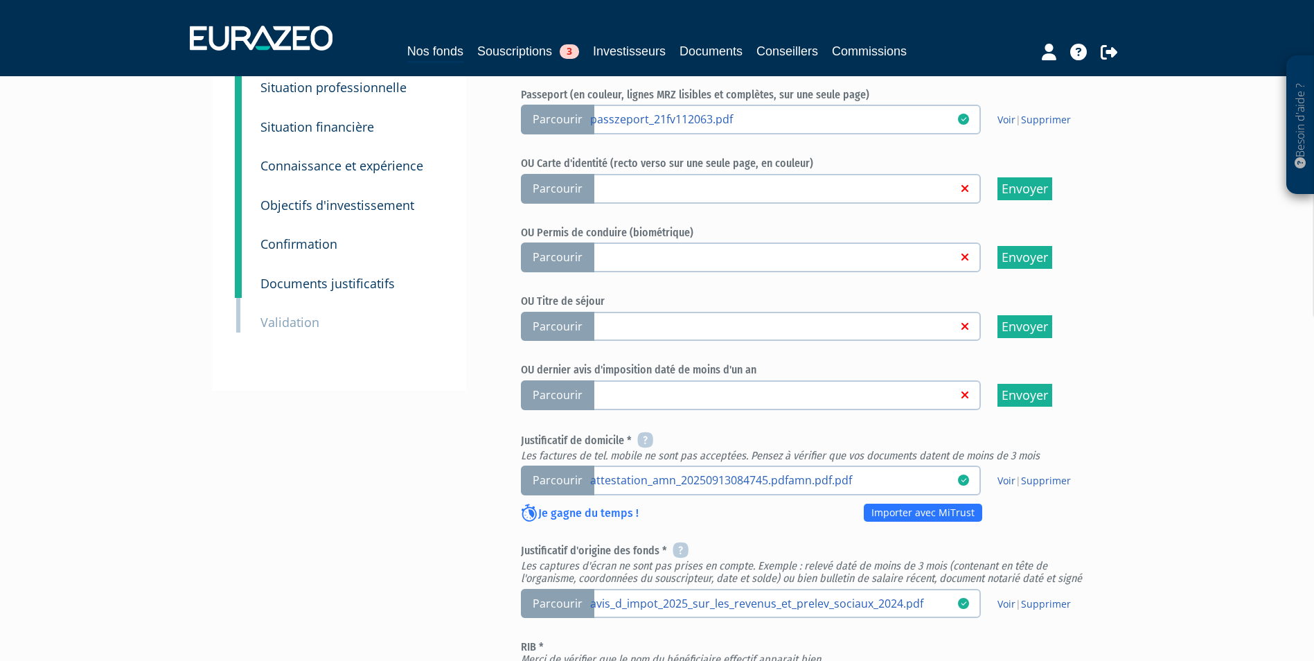
scroll to position [346, 0]
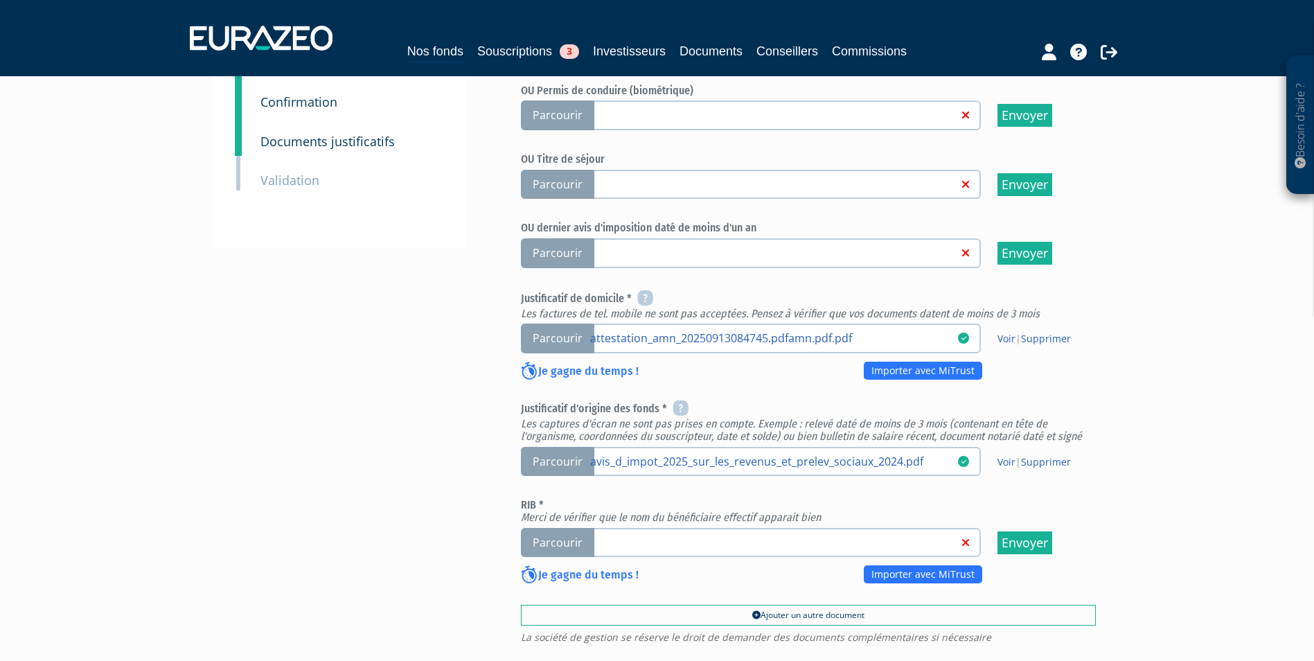
click at [557, 528] on span "Parcourir" at bounding box center [557, 543] width 73 height 30
click at [0, 0] on input "Parcourir" at bounding box center [0, 0] width 0 height 0
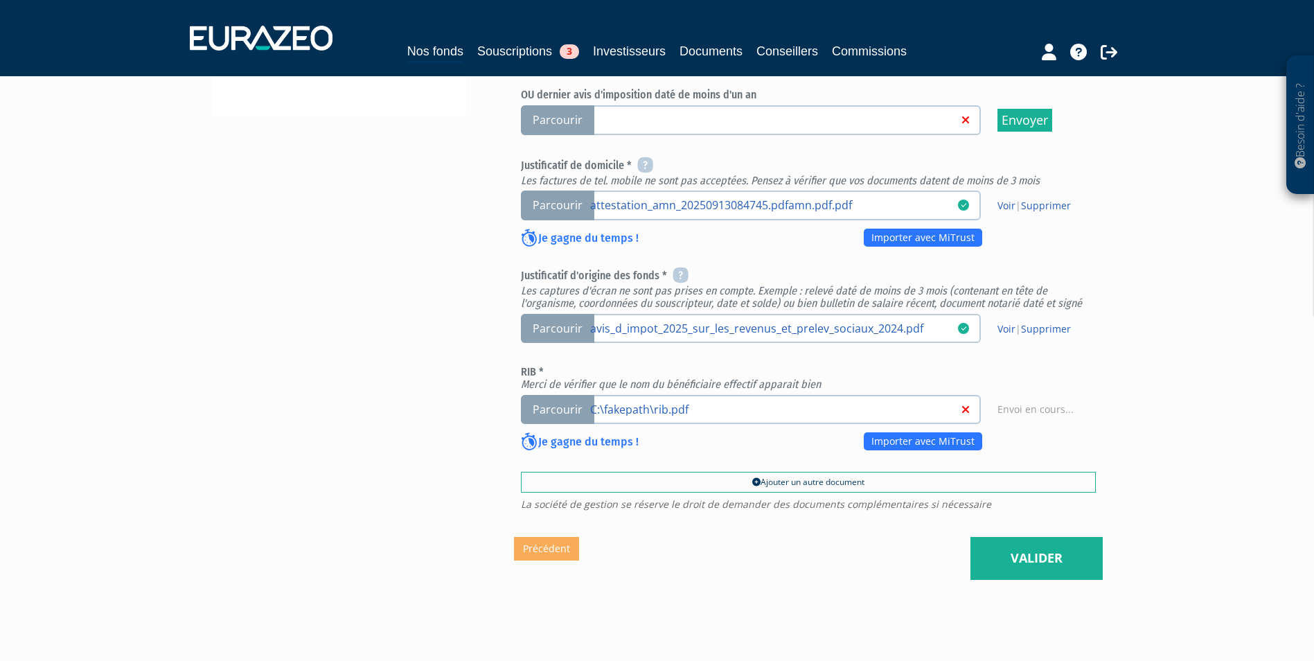
scroll to position [502, 0]
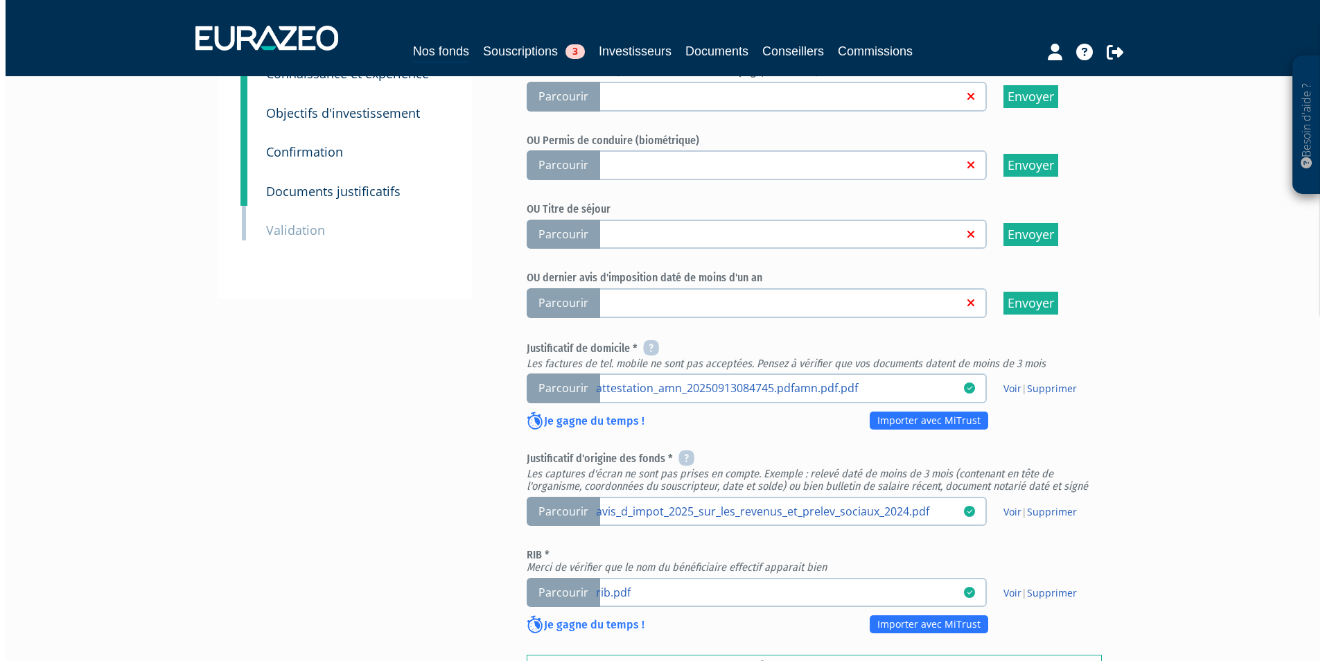
scroll to position [416, 0]
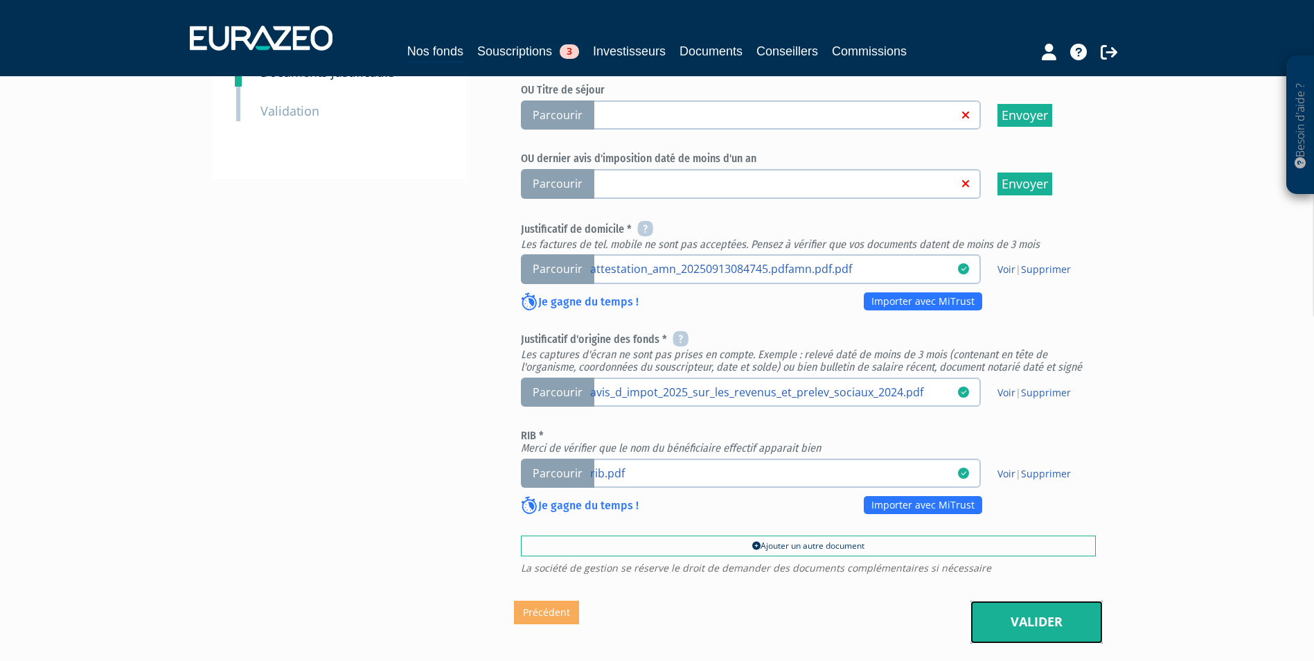
click at [1035, 601] on link "Valider" at bounding box center [1037, 622] width 132 height 43
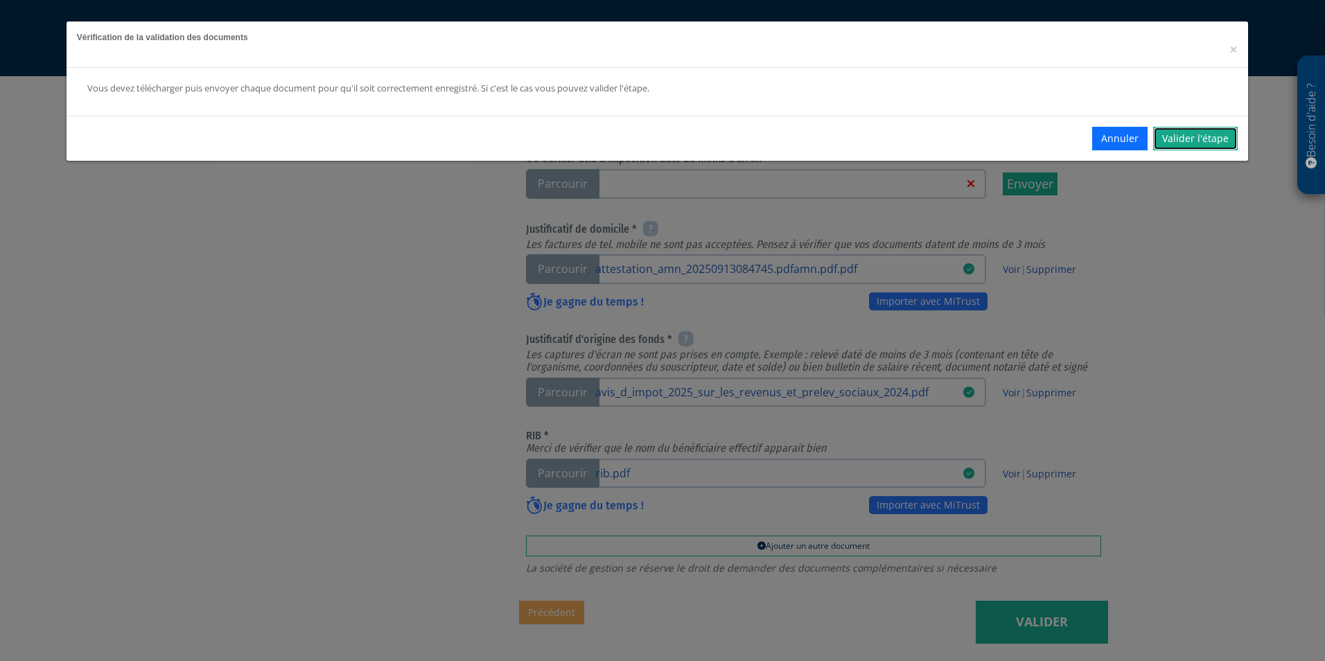
click at [1177, 150] on link "Valider l'étape" at bounding box center [1195, 139] width 85 height 24
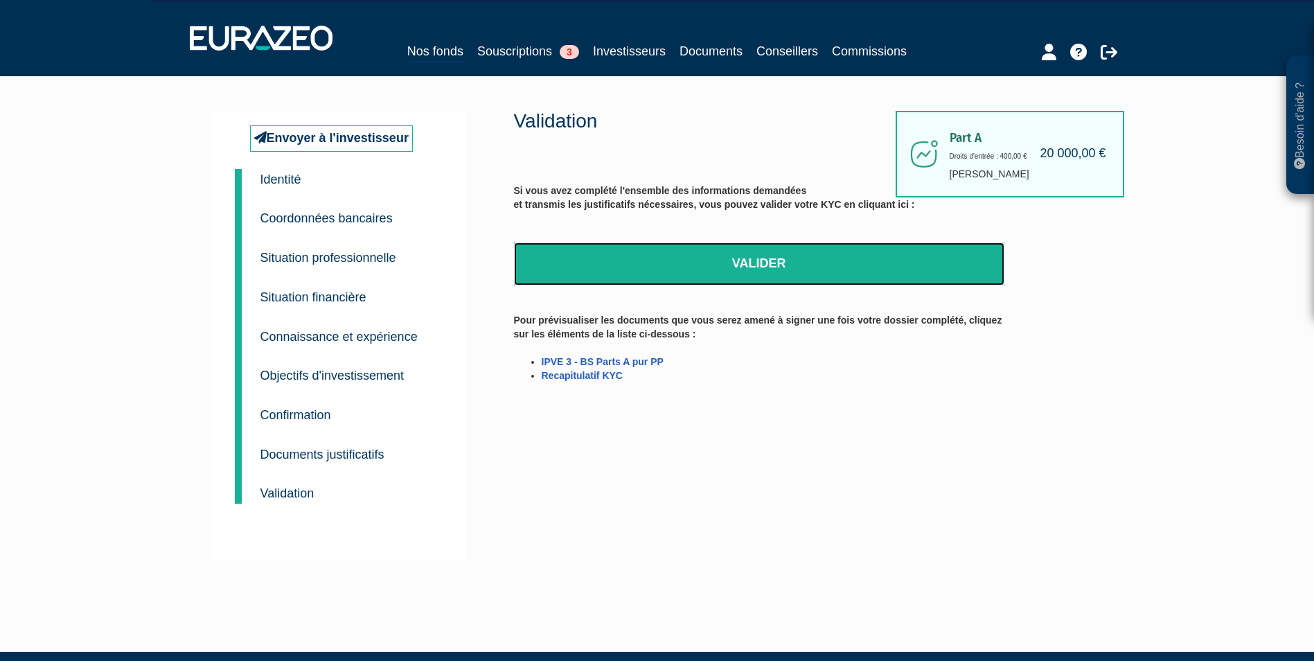
click at [793, 257] on link "Valider" at bounding box center [759, 264] width 491 height 43
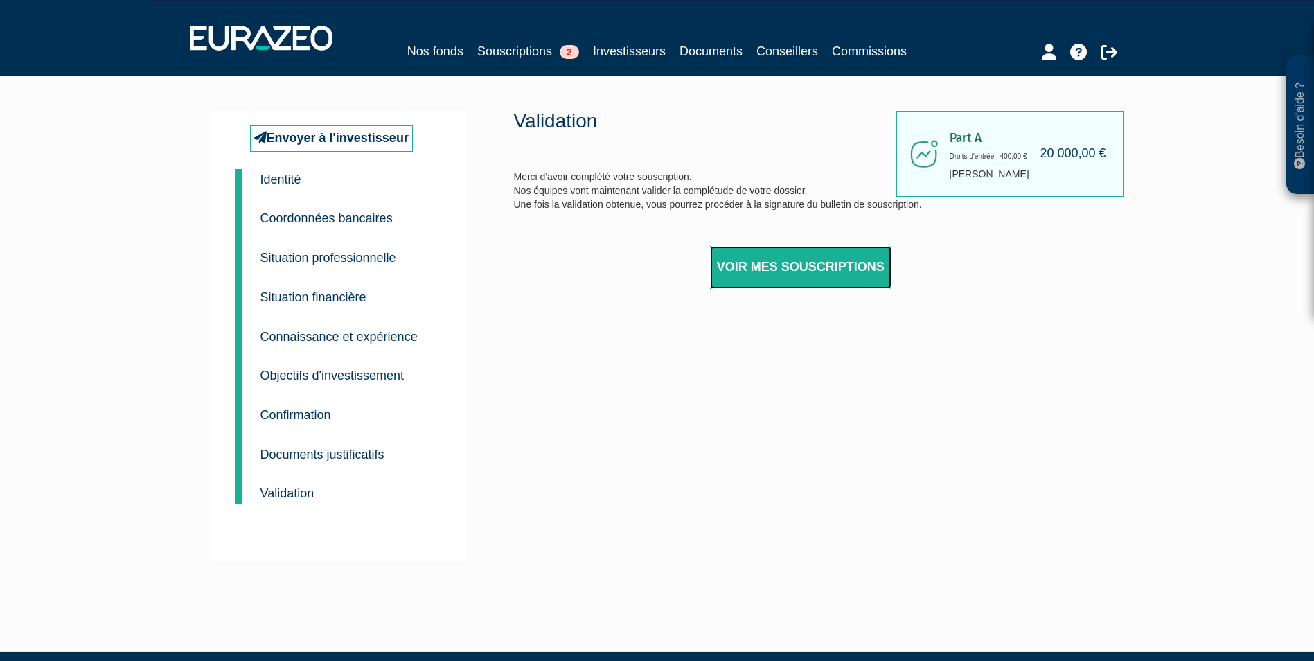
click at [777, 271] on link "Voir mes souscriptions" at bounding box center [801, 267] width 182 height 43
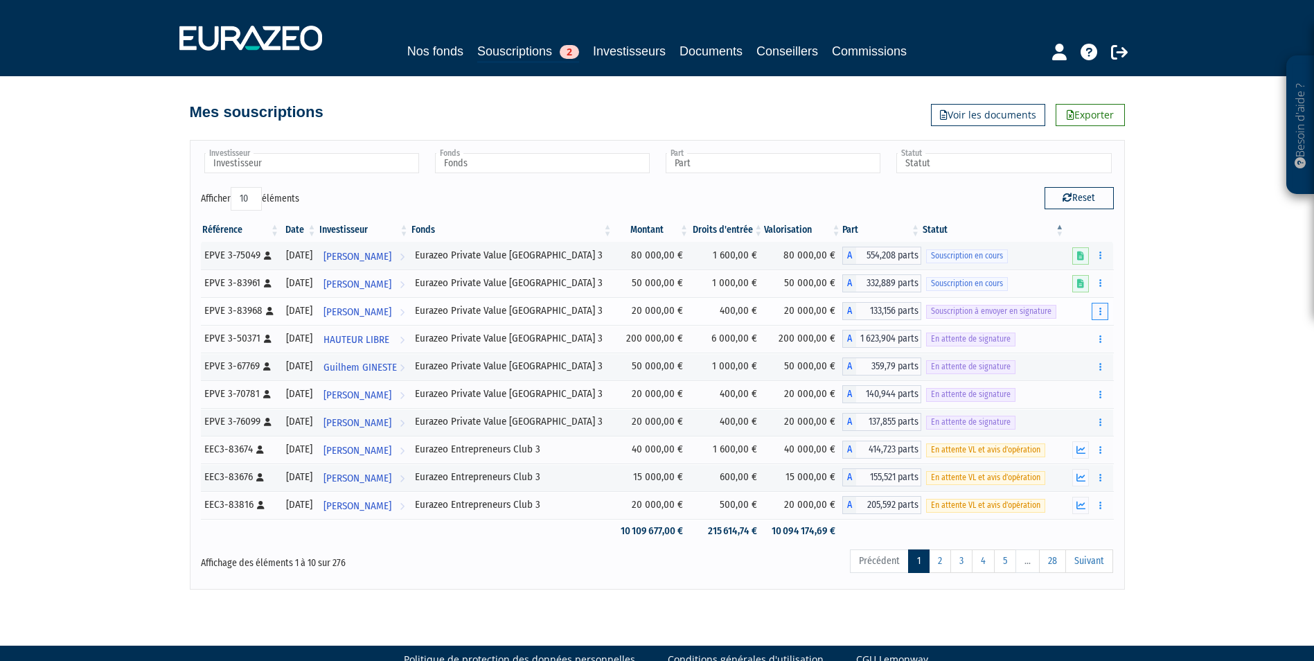
click at [1095, 309] on button "button" at bounding box center [1100, 311] width 17 height 17
click at [1084, 333] on link "Envoyer à signer" at bounding box center [1065, 336] width 79 height 23
